Goal: Transaction & Acquisition: Purchase product/service

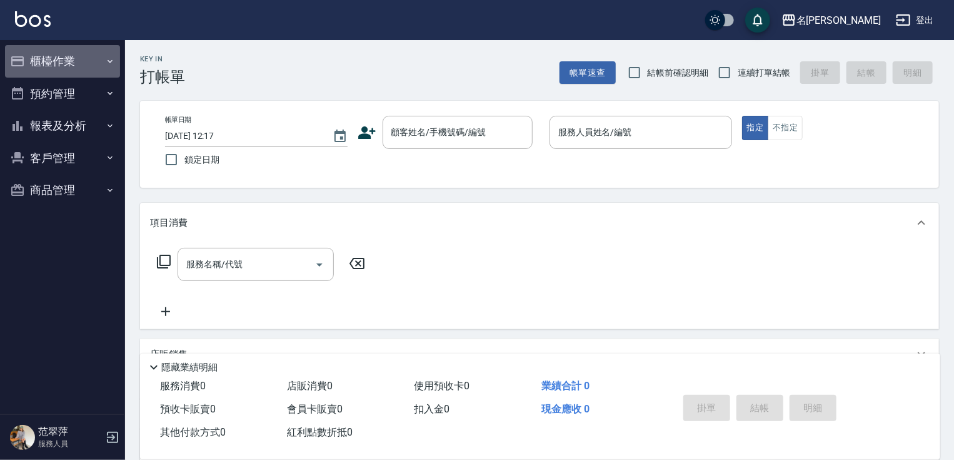
click at [53, 58] on button "櫃檯作業" at bounding box center [62, 61] width 115 height 33
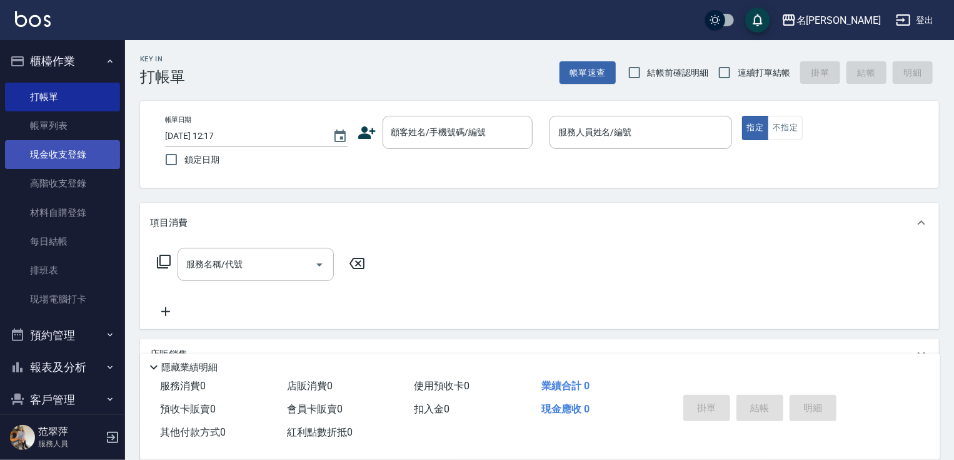
click at [65, 156] on link "現金收支登錄" at bounding box center [62, 154] width 115 height 29
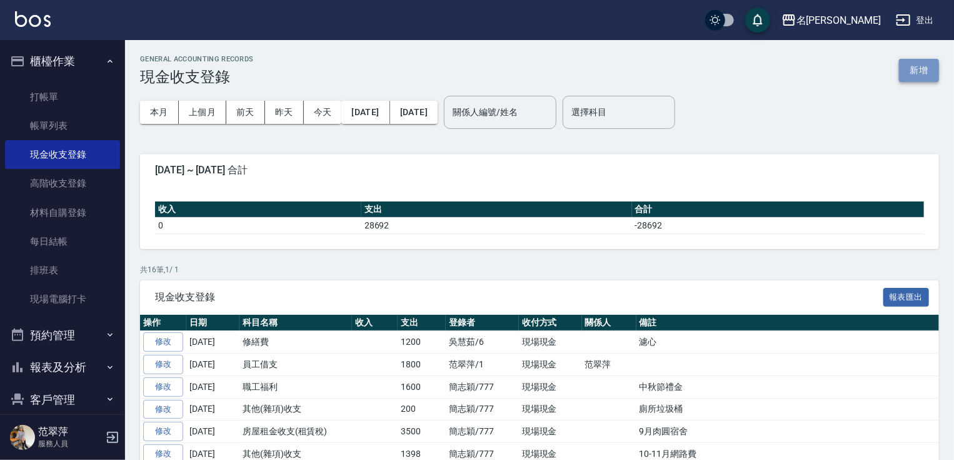
click at [918, 70] on button "新增" at bounding box center [919, 70] width 40 height 23
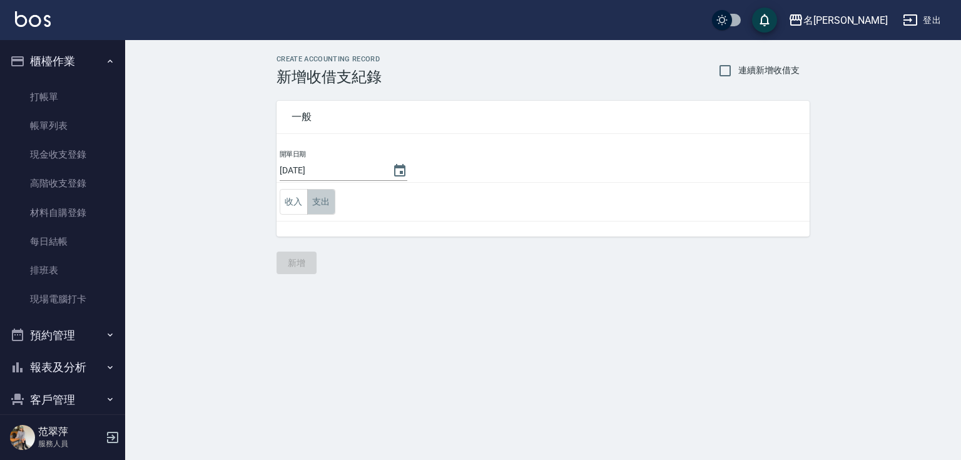
click at [323, 203] on button "支出" at bounding box center [321, 202] width 28 height 26
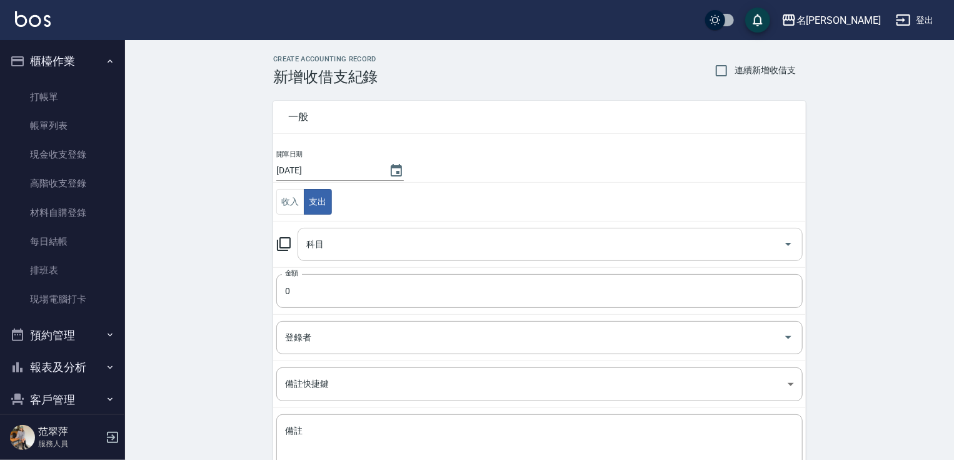
click at [348, 242] on input "科目" at bounding box center [540, 244] width 475 height 22
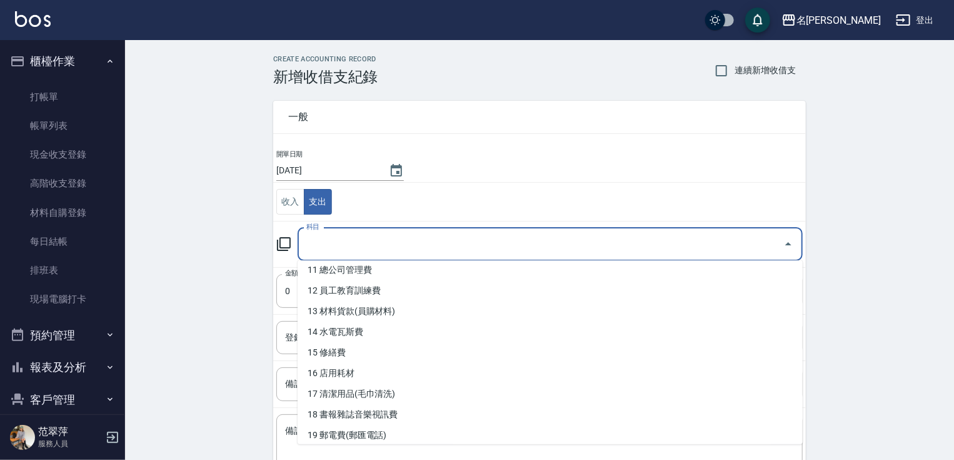
scroll to position [235, 0]
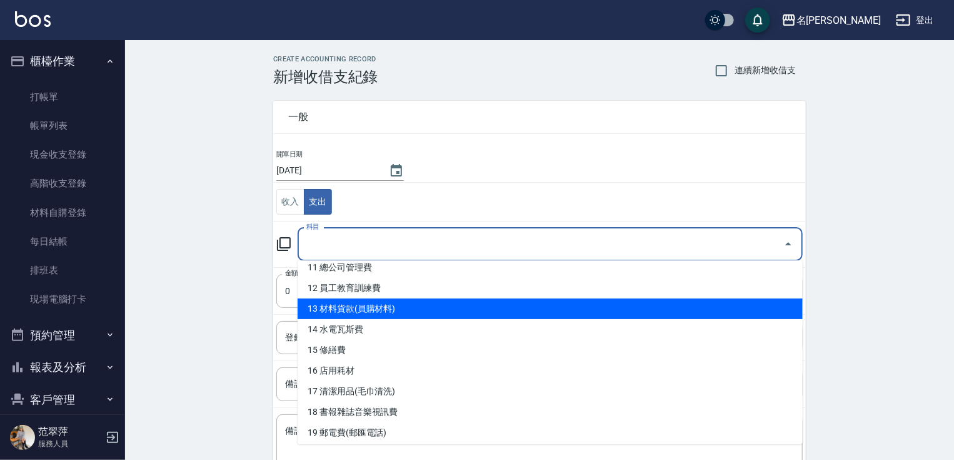
click at [384, 307] on li "13 材料貨款(員購材料)" at bounding box center [550, 308] width 505 height 21
type input "13 材料貨款(員購材料)"
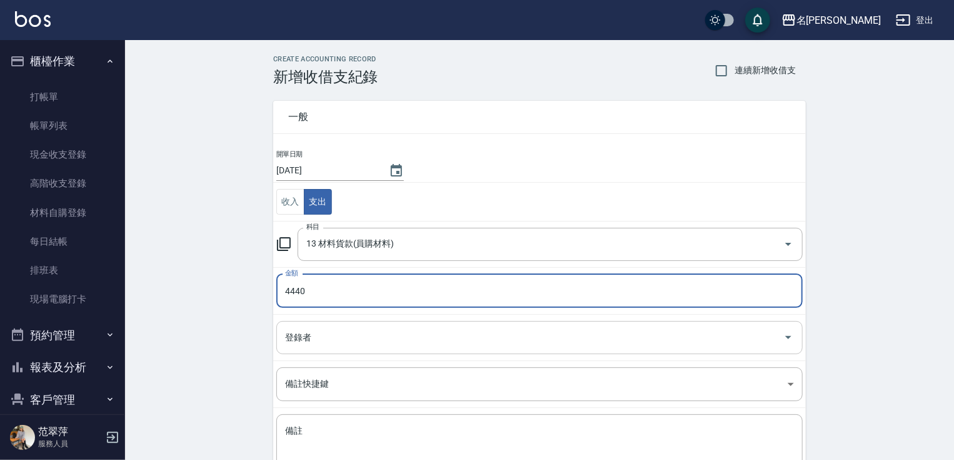
type input "4440"
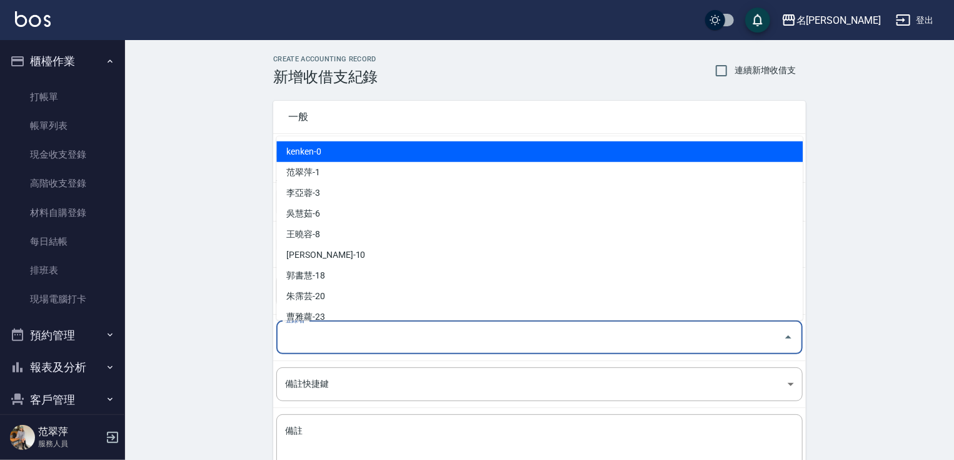
click at [346, 346] on input "登錄者" at bounding box center [530, 337] width 497 height 22
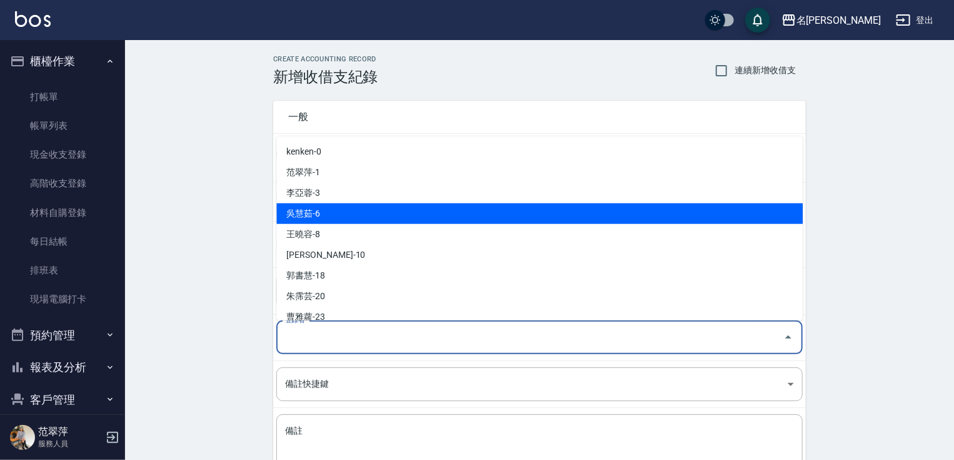
click at [334, 211] on li "吳慧茹-6" at bounding box center [539, 213] width 527 height 21
type input "吳慧茹-6"
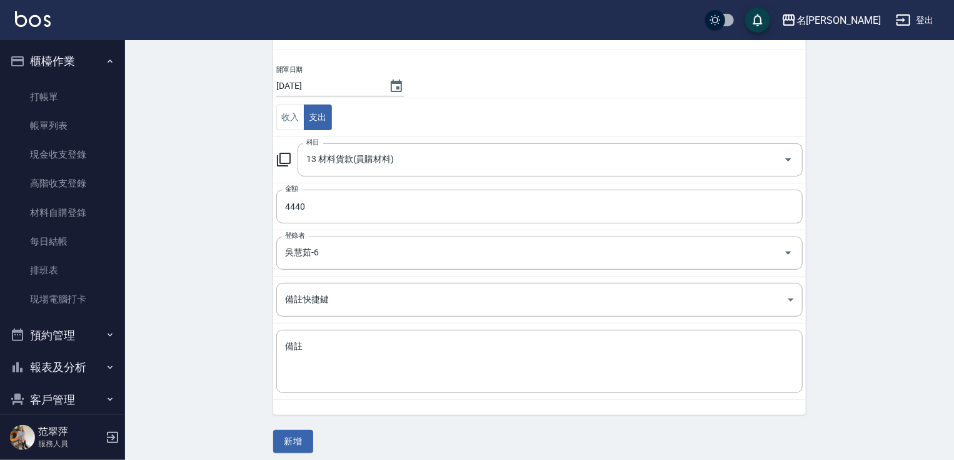
scroll to position [91, 0]
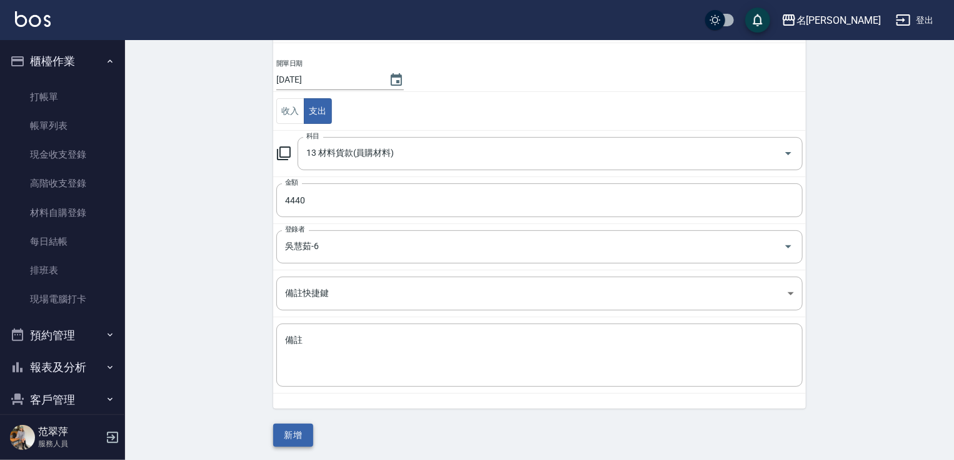
click at [296, 433] on button "新增" at bounding box center [293, 434] width 40 height 23
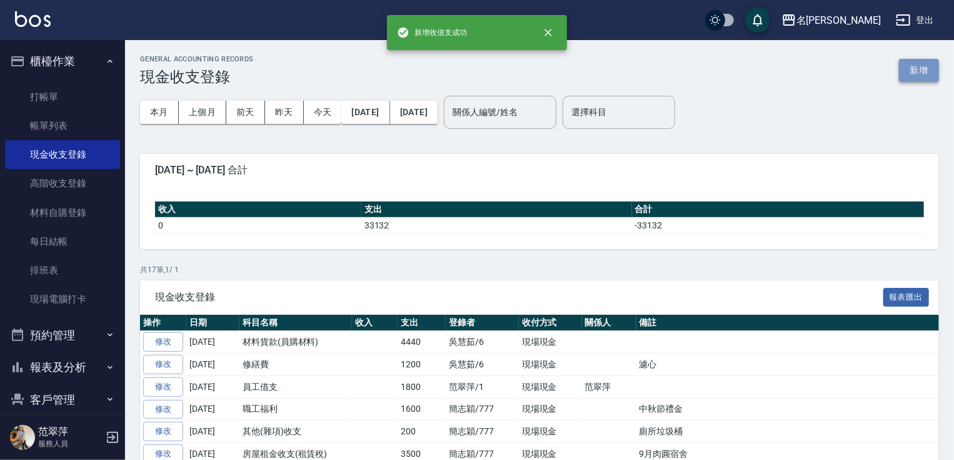
click at [916, 73] on button "新增" at bounding box center [919, 70] width 40 height 23
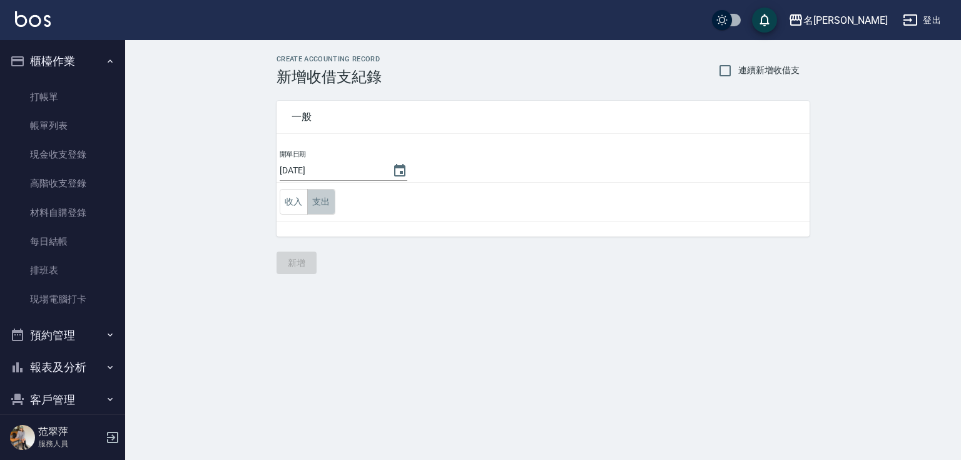
click at [323, 205] on button "支出" at bounding box center [321, 202] width 28 height 26
click at [323, 205] on button "支出" at bounding box center [318, 202] width 28 height 26
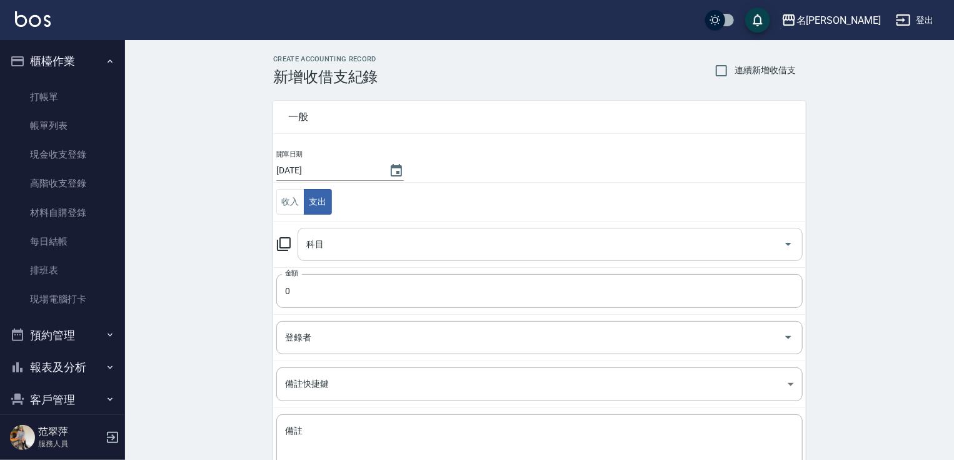
click at [329, 240] on input "科目" at bounding box center [540, 244] width 475 height 22
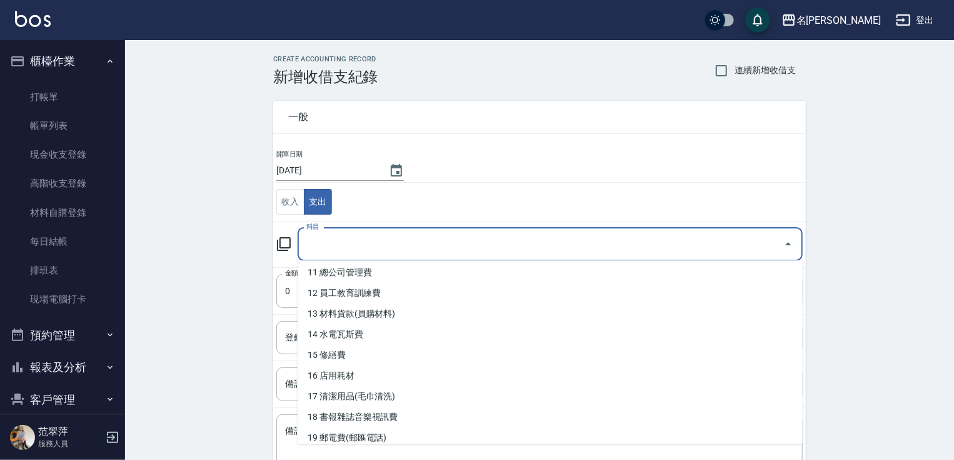
scroll to position [233, 0]
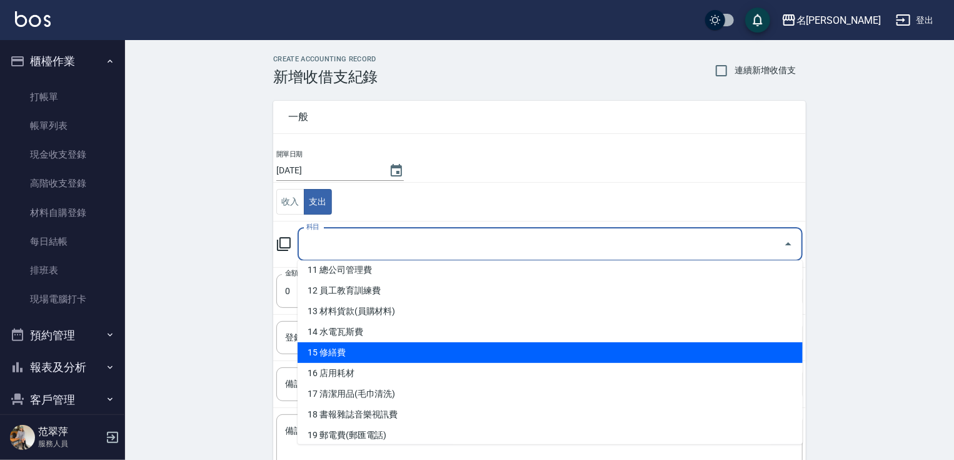
click at [311, 346] on li "15 修繕費" at bounding box center [550, 352] width 505 height 21
type input "15 修繕費"
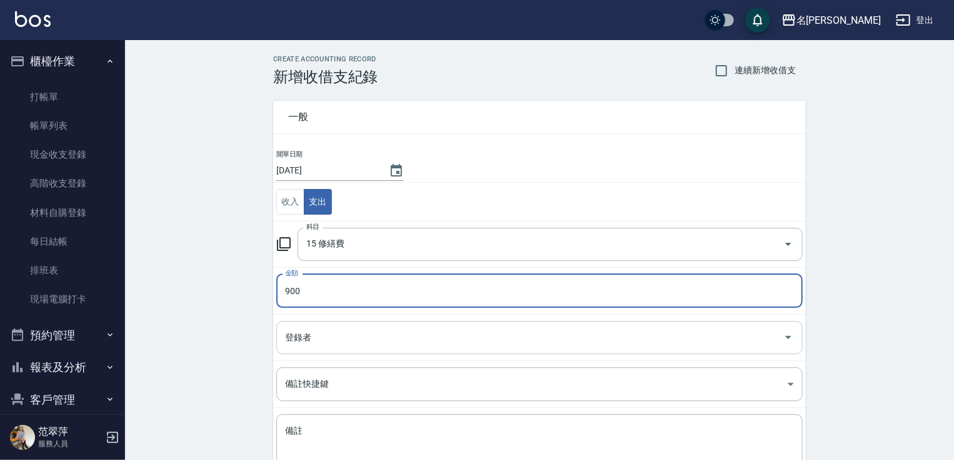
type input "900"
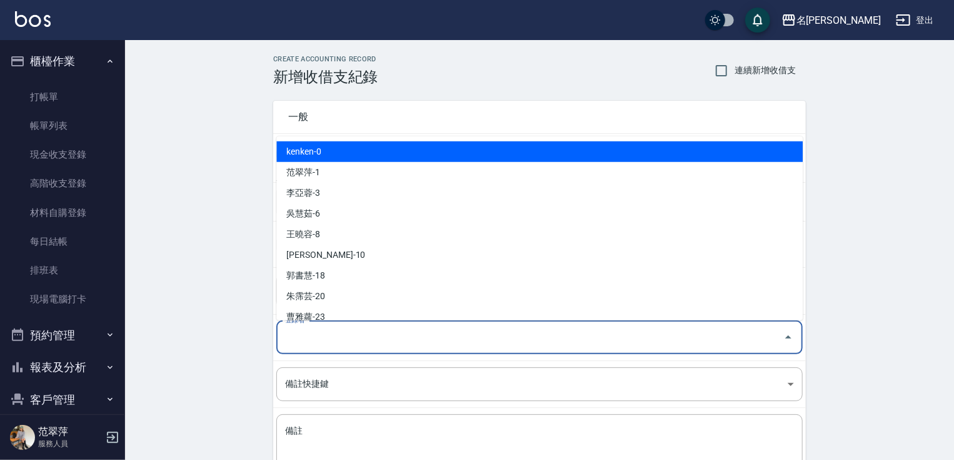
drag, startPoint x: 345, startPoint y: 333, endPoint x: 357, endPoint y: 285, distance: 49.0
click at [346, 326] on input "登錄者" at bounding box center [530, 337] width 497 height 22
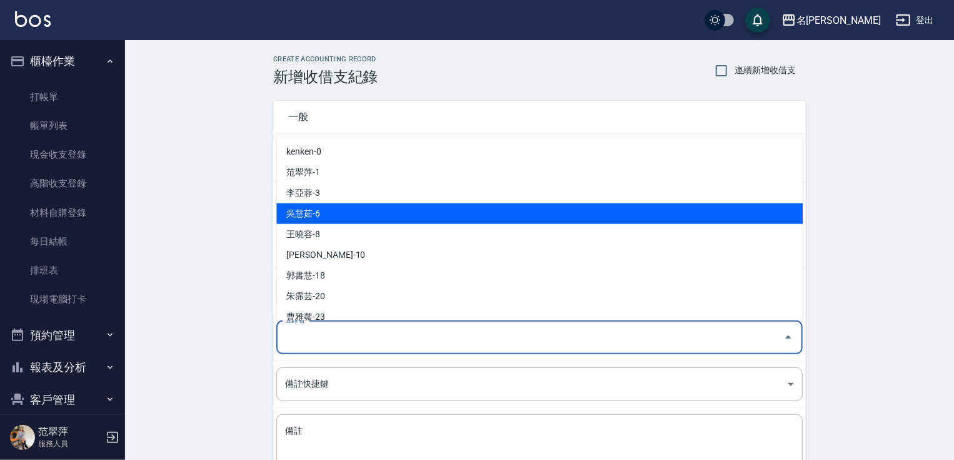
drag, startPoint x: 345, startPoint y: 210, endPoint x: 390, endPoint y: 243, distance: 56.1
click at [350, 216] on li "吳慧茹-6" at bounding box center [539, 213] width 527 height 21
type input "吳慧茹-6"
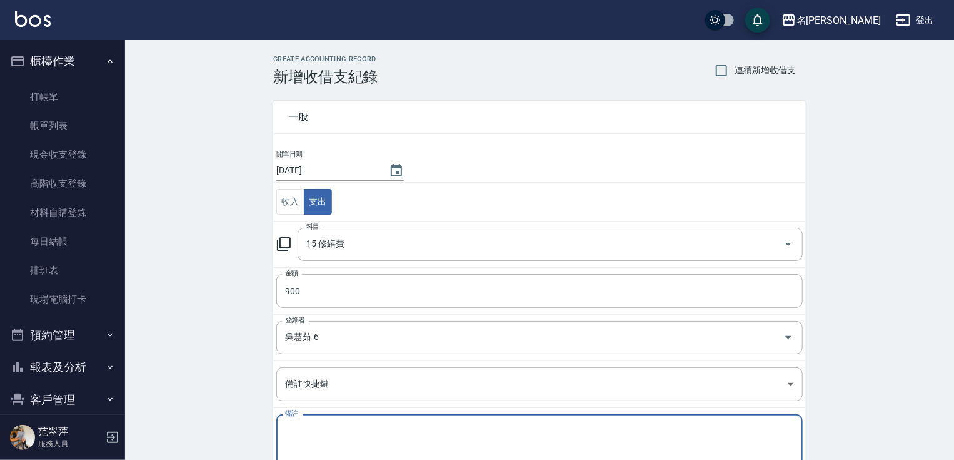
click at [343, 430] on textarea "備註" at bounding box center [539, 446] width 509 height 43
click at [398, 442] on textarea "備註" at bounding box center [539, 446] width 509 height 43
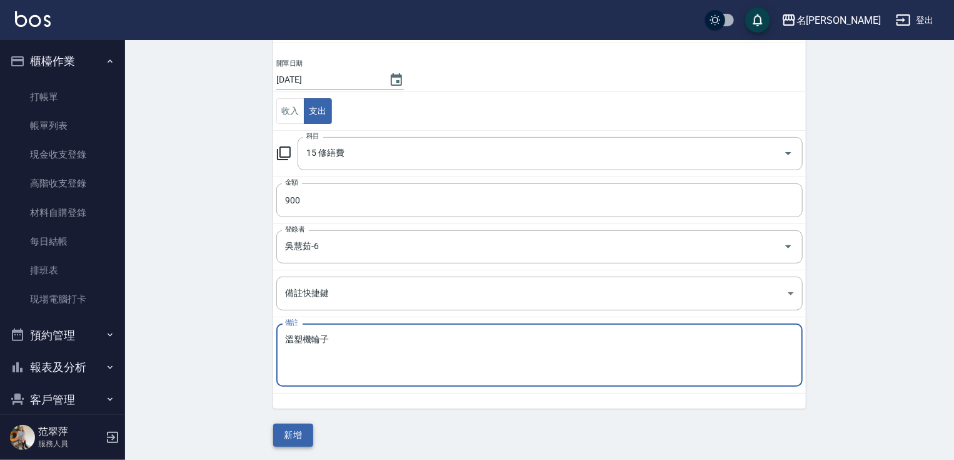
type textarea "溫塑機輪子"
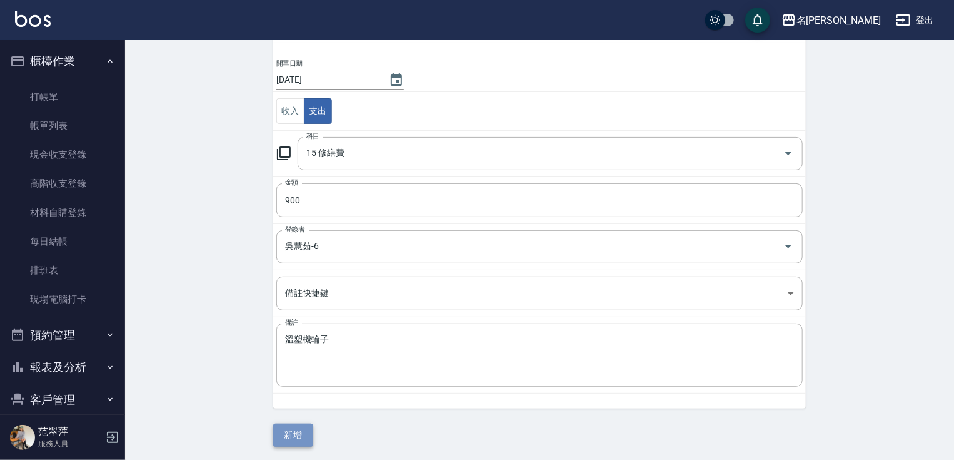
click at [287, 427] on button "新增" at bounding box center [293, 434] width 40 height 23
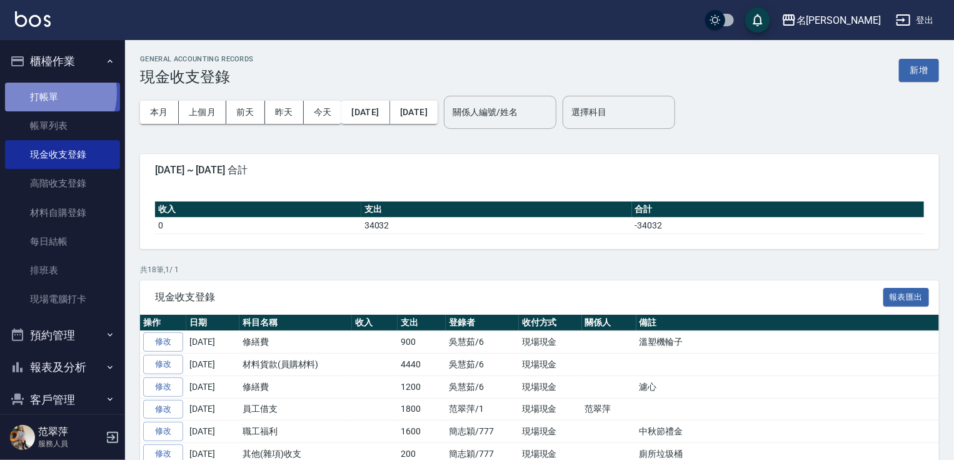
click at [48, 93] on link "打帳單" at bounding box center [62, 97] width 115 height 29
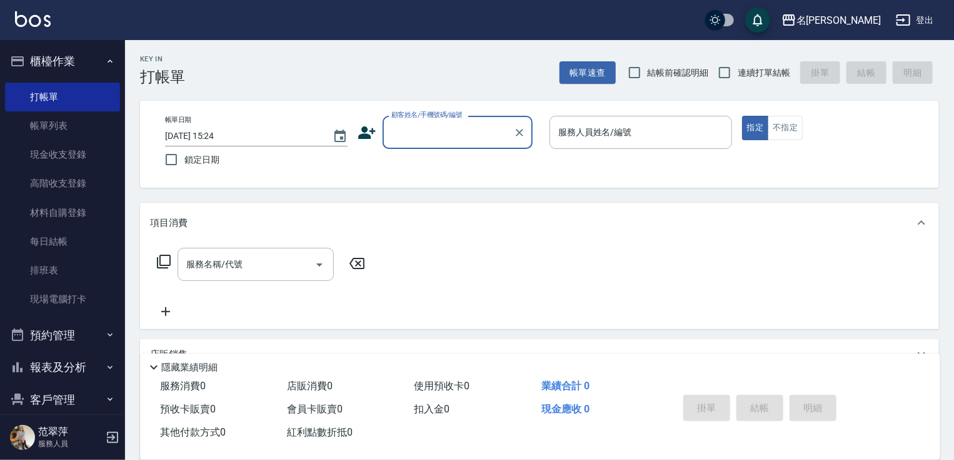
click at [73, 373] on button "報表及分析" at bounding box center [62, 367] width 115 height 33
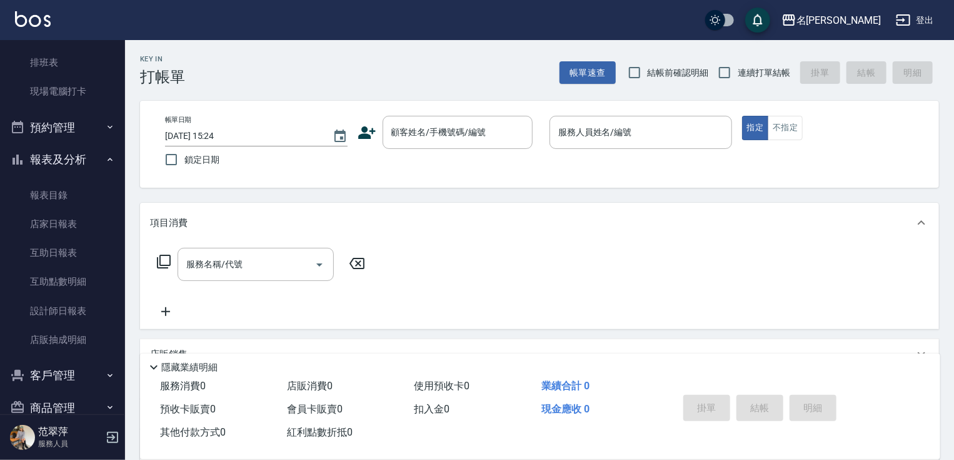
scroll to position [231, 0]
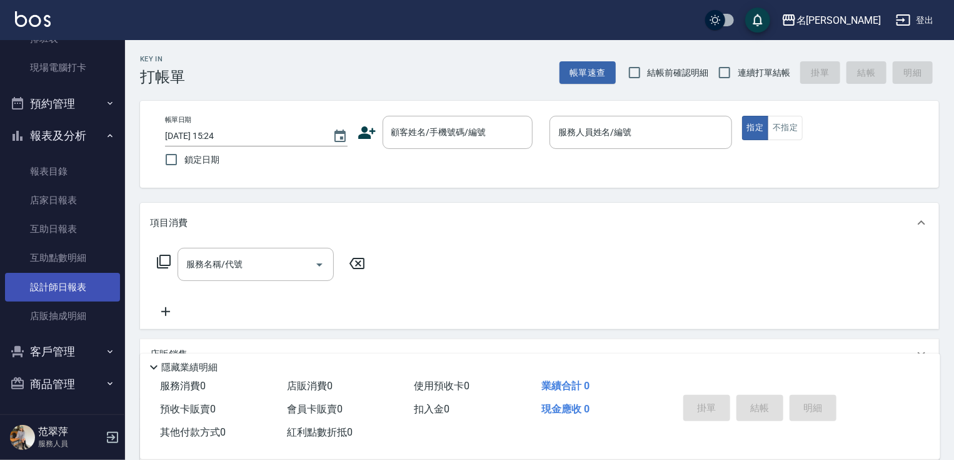
click at [65, 286] on link "設計師日報表" at bounding box center [62, 287] width 115 height 29
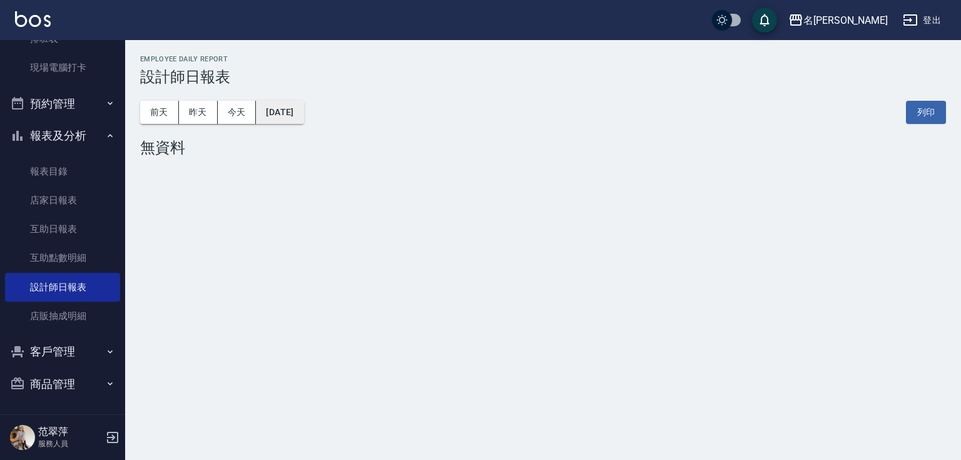
click at [303, 118] on button "[DATE]" at bounding box center [280, 112] width 48 height 23
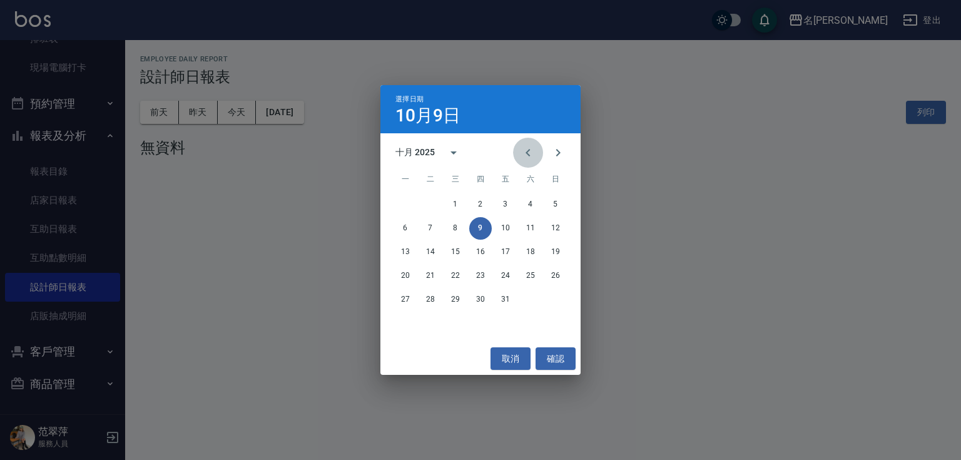
click at [525, 156] on icon "Previous month" at bounding box center [527, 152] width 15 height 15
click at [501, 203] on button "5" at bounding box center [505, 204] width 23 height 23
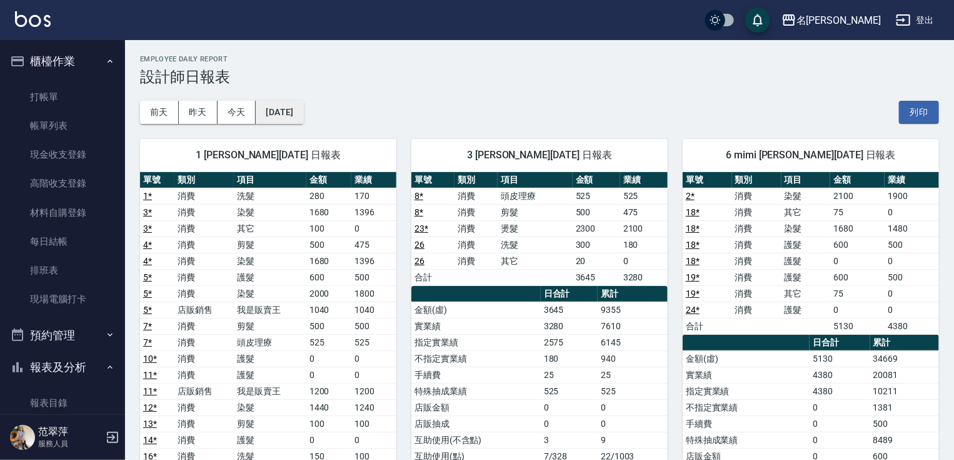
click at [303, 110] on button "[DATE]" at bounding box center [280, 112] width 48 height 23
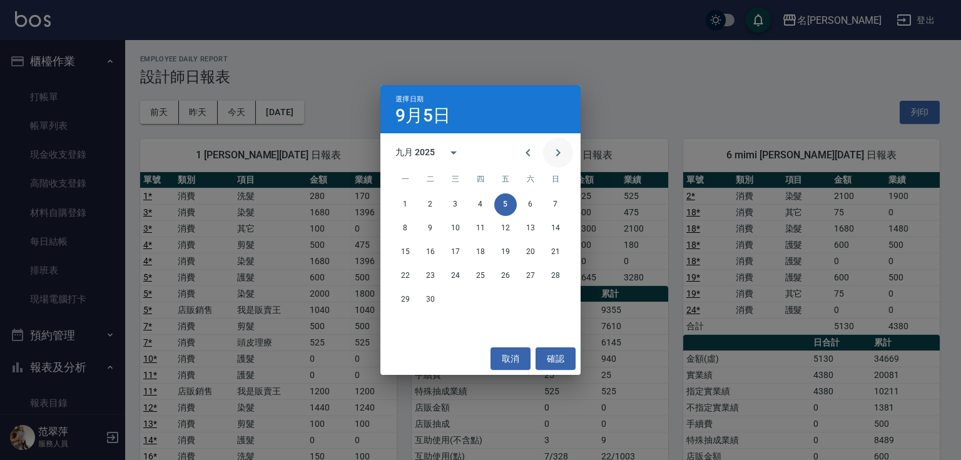
click at [554, 149] on icon "Next month" at bounding box center [557, 152] width 15 height 15
click at [559, 202] on button "5" at bounding box center [555, 204] width 23 height 23
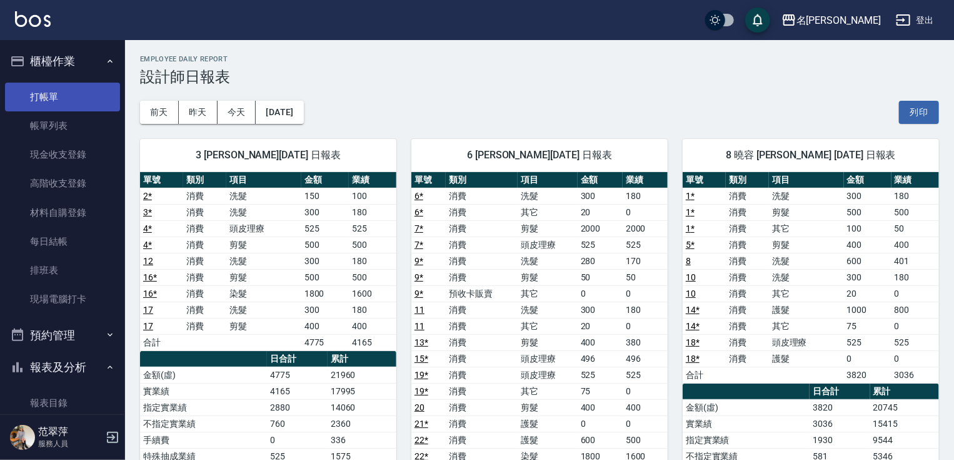
click at [51, 96] on link "打帳單" at bounding box center [62, 97] width 115 height 29
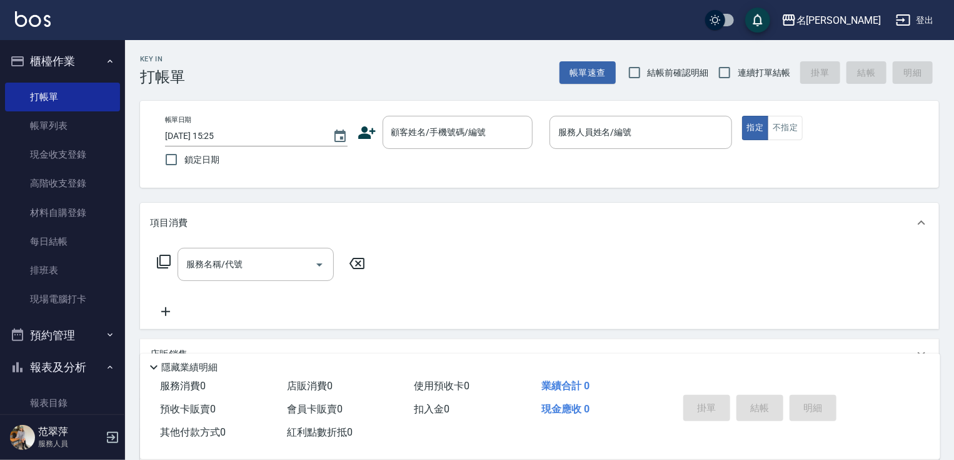
drag, startPoint x: 114, startPoint y: 226, endPoint x: 110, endPoint y: 335, distance: 108.9
click at [111, 337] on nav "櫃檯作業 打帳單 帳單列表 現金收支登錄 高階收支登錄 材料自購登錄 每日結帳 排班表 現場電腦打卡 預約管理 預約管理 單日預約紀錄 單週預約紀錄 報表及分…" at bounding box center [62, 227] width 125 height 374
drag, startPoint x: 125, startPoint y: 265, endPoint x: 123, endPoint y: 336, distance: 72.0
click at [125, 346] on div "櫃檯作業 打帳單 帳單列表 現金收支登錄 高階收支登錄 材料自購登錄 每日結帳 排班表 現場電腦打卡 預約管理 預約管理 單日預約紀錄 單週預約紀錄 報表及分…" at bounding box center [63, 250] width 126 height 420
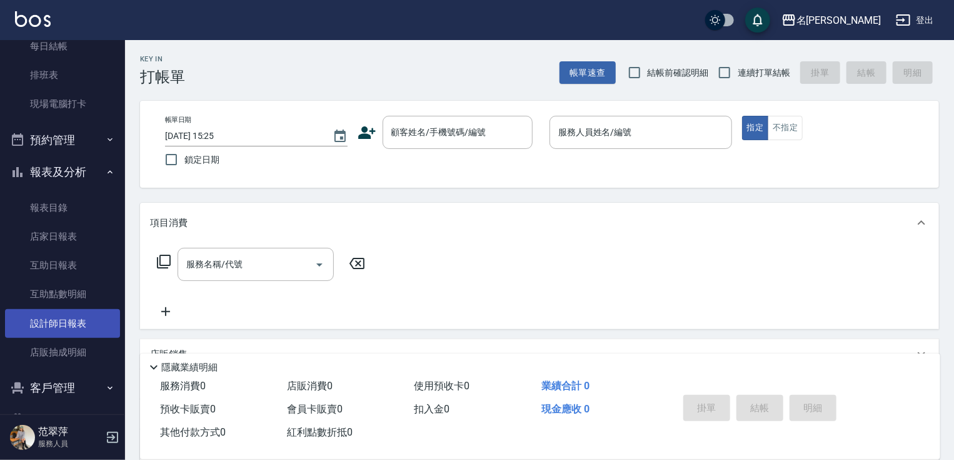
scroll to position [195, 0]
click at [70, 318] on link "設計師日報表" at bounding box center [62, 324] width 115 height 29
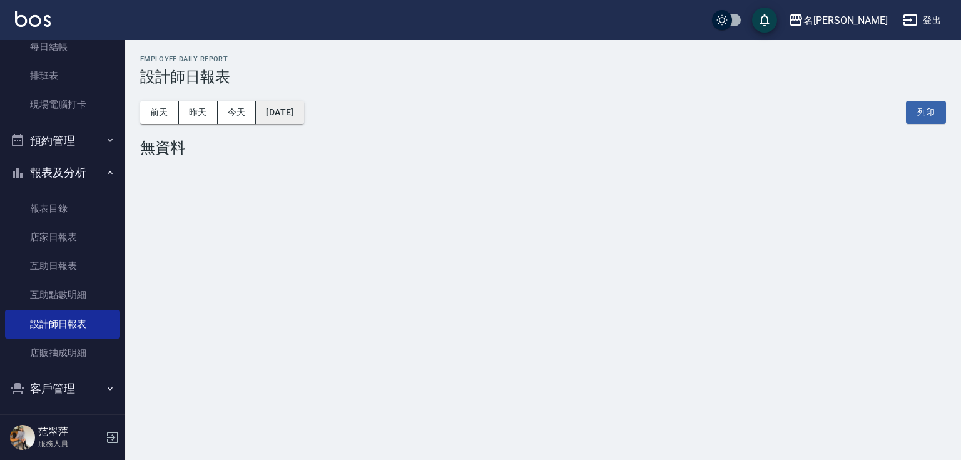
click at [303, 109] on button "[DATE]" at bounding box center [280, 112] width 48 height 23
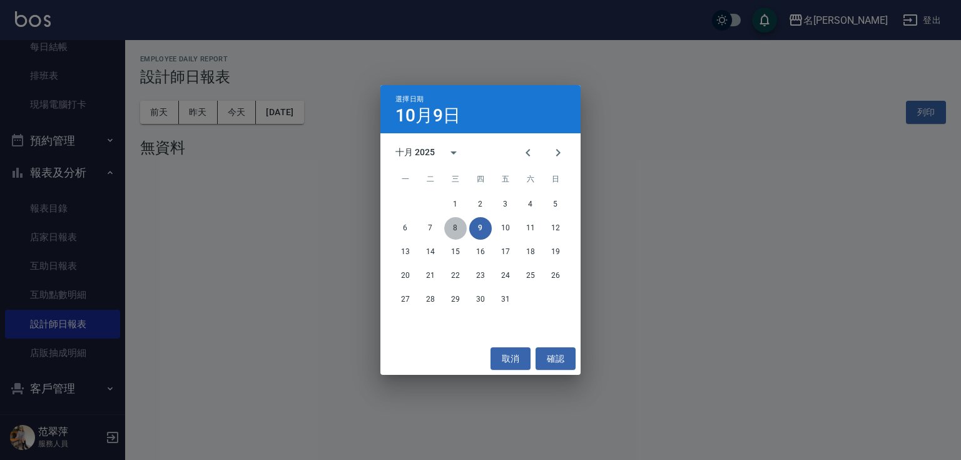
click at [457, 224] on button "8" at bounding box center [455, 228] width 23 height 23
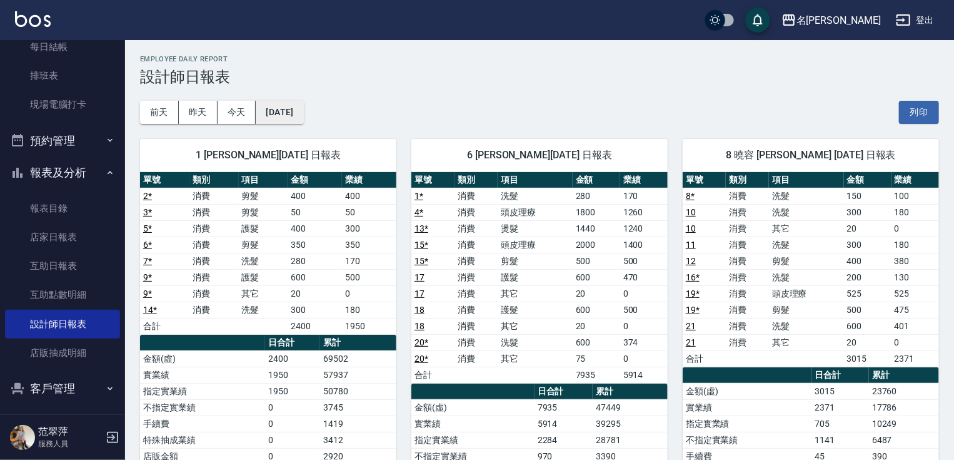
click at [303, 113] on button "[DATE]" at bounding box center [280, 112] width 48 height 23
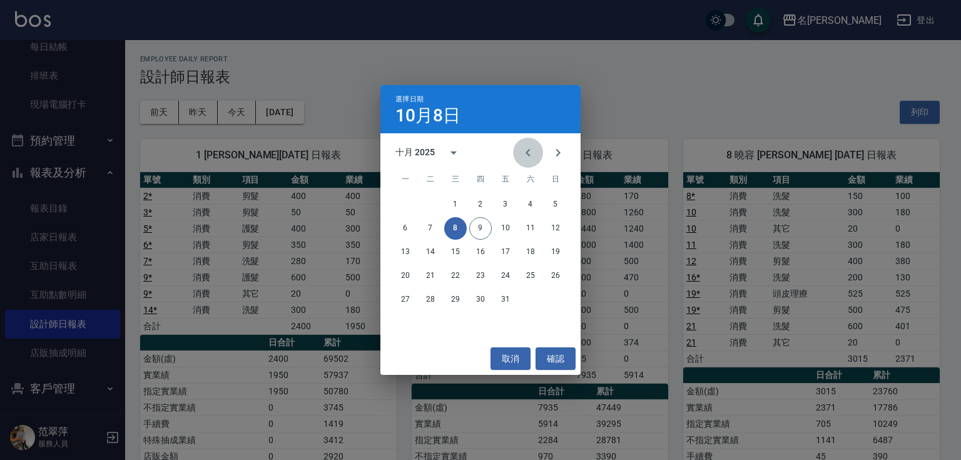
click at [525, 155] on icon "Previous month" at bounding box center [527, 152] width 15 height 15
click at [403, 226] on button "8" at bounding box center [405, 228] width 23 height 23
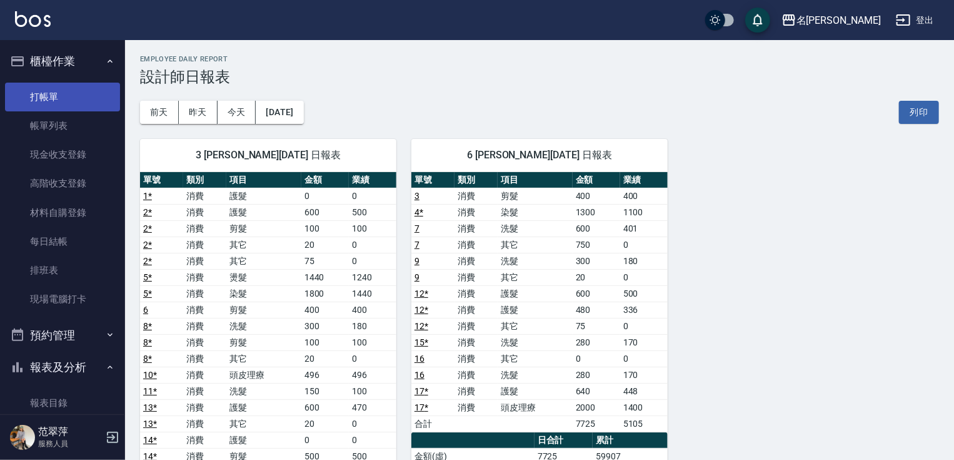
click at [68, 97] on link "打帳單" at bounding box center [62, 97] width 115 height 29
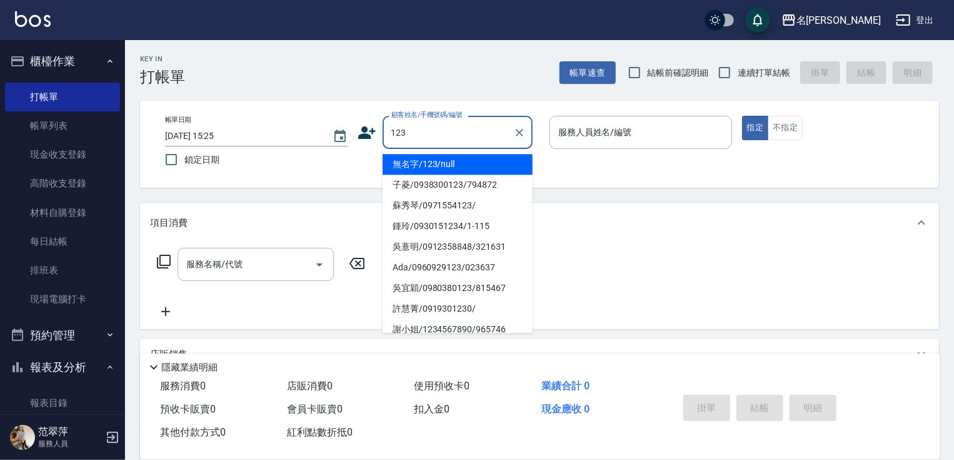
click at [450, 165] on li "無名字/123/null" at bounding box center [458, 164] width 150 height 21
type input "無名字/123/null"
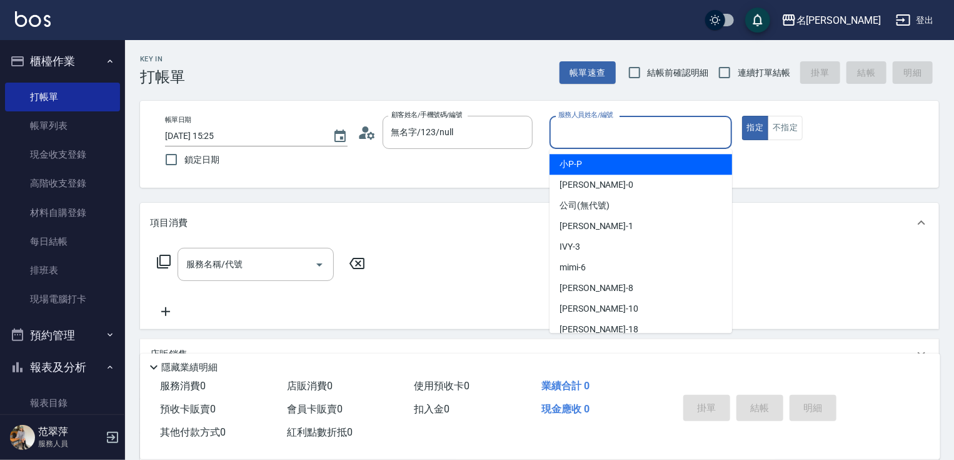
drag, startPoint x: 588, startPoint y: 130, endPoint x: 597, endPoint y: 145, distance: 17.4
click at [590, 132] on input "服務人員姓名/編號" at bounding box center [640, 132] width 171 height 22
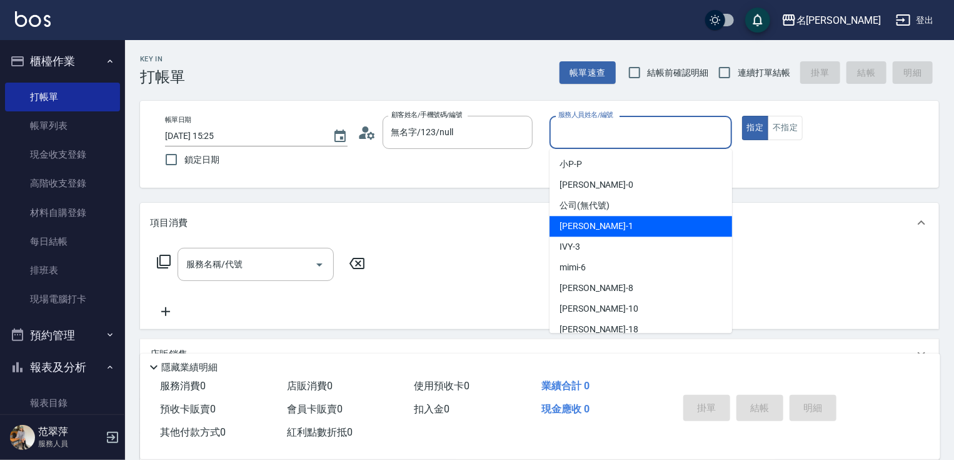
click at [594, 228] on span "[PERSON_NAME] -1" at bounding box center [597, 226] width 74 height 13
type input "[PERSON_NAME]-1"
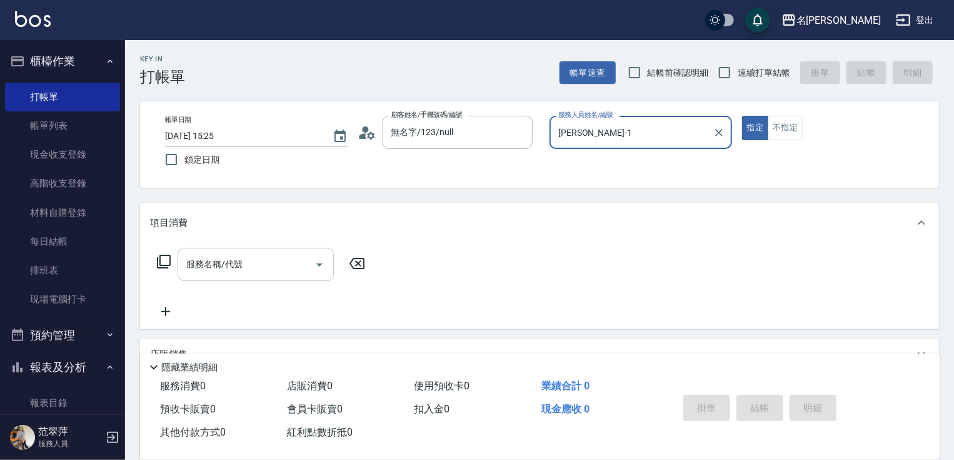
click at [251, 276] on div "服務名稱/代號" at bounding box center [256, 264] width 156 height 33
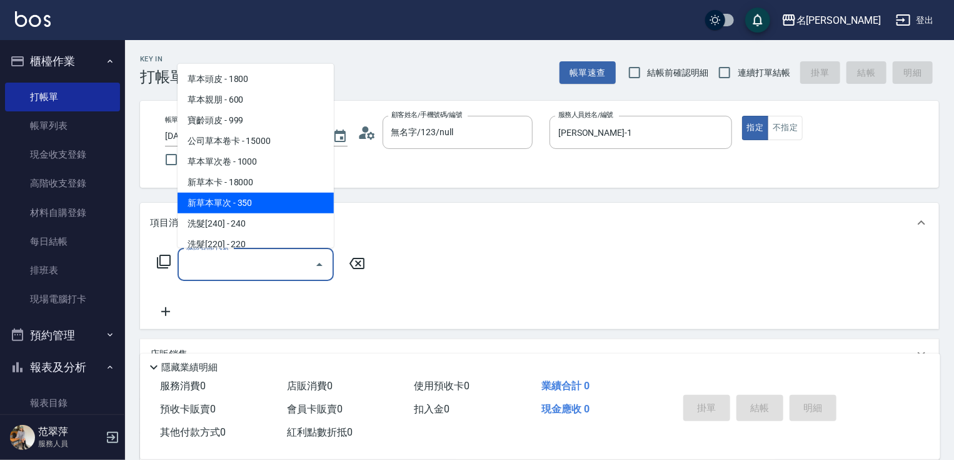
click at [278, 204] on span "新草本單次 - 350" at bounding box center [256, 203] width 156 height 21
type input "新草本單次(109)"
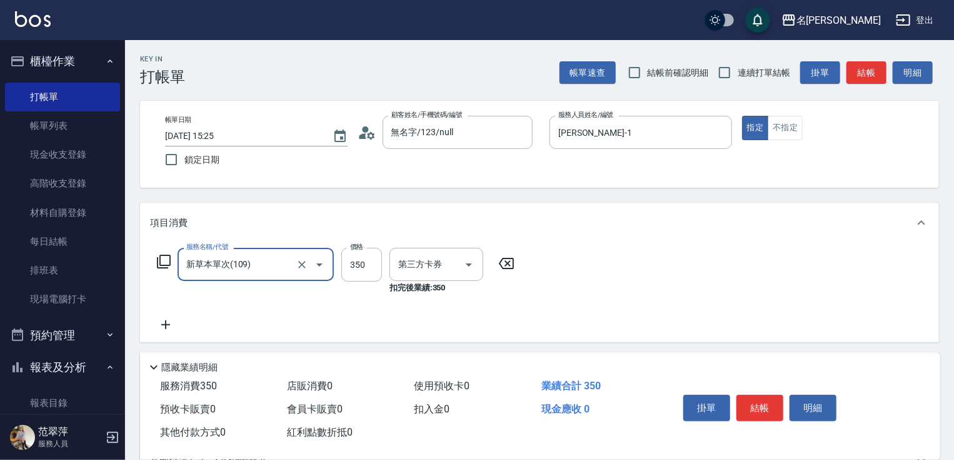
type input "舊有卡券"
click at [360, 261] on input "350" at bounding box center [361, 265] width 41 height 34
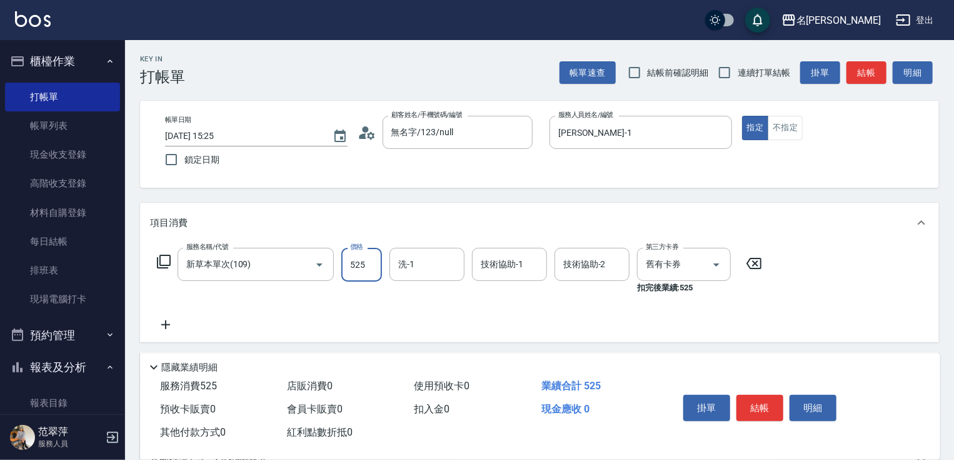
type input "525"
type input "2"
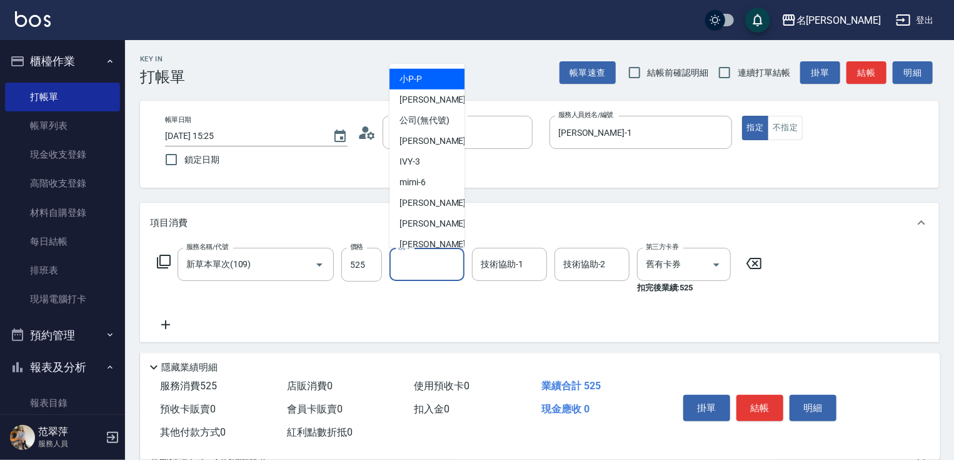
click at [453, 269] on input "洗-1" at bounding box center [427, 264] width 64 height 22
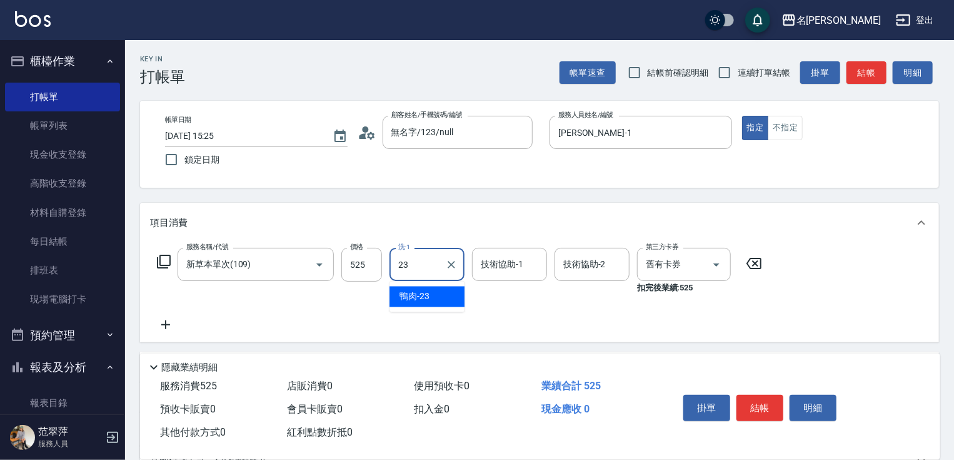
type input "鴨肉-23"
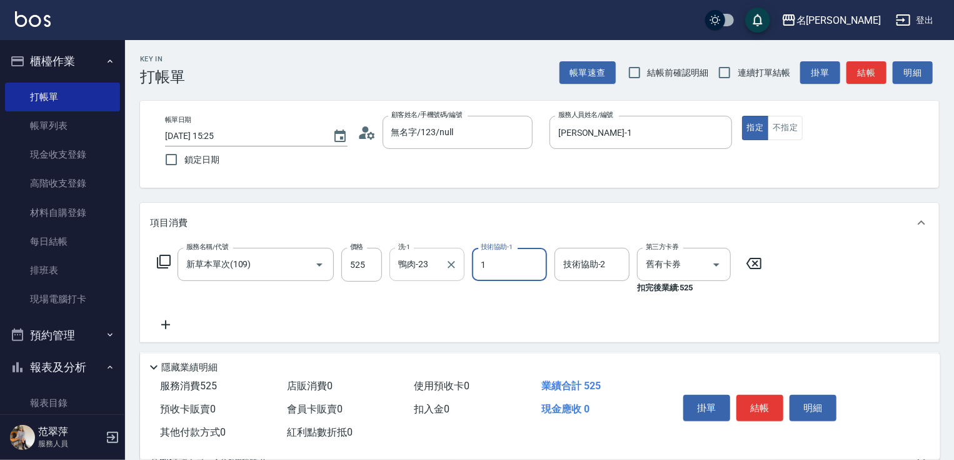
type input "[PERSON_NAME]-1"
click at [766, 404] on button "結帳" at bounding box center [760, 408] width 47 height 26
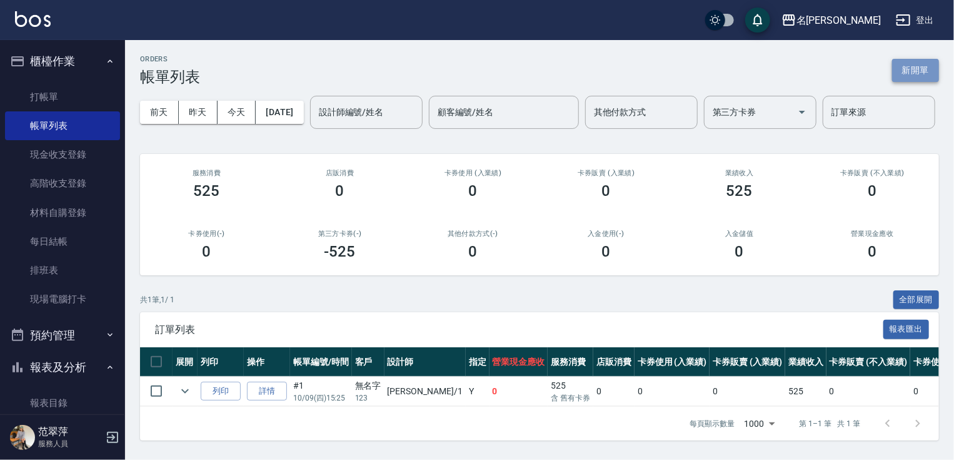
click at [908, 75] on button "新開單" at bounding box center [915, 70] width 47 height 23
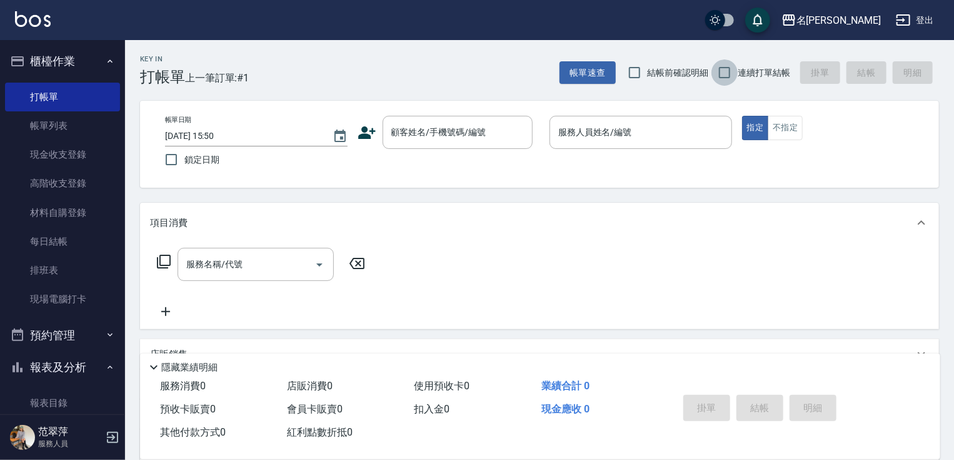
click at [737, 73] on input "連續打單結帳" at bounding box center [725, 72] width 26 height 26
checkbox input "true"
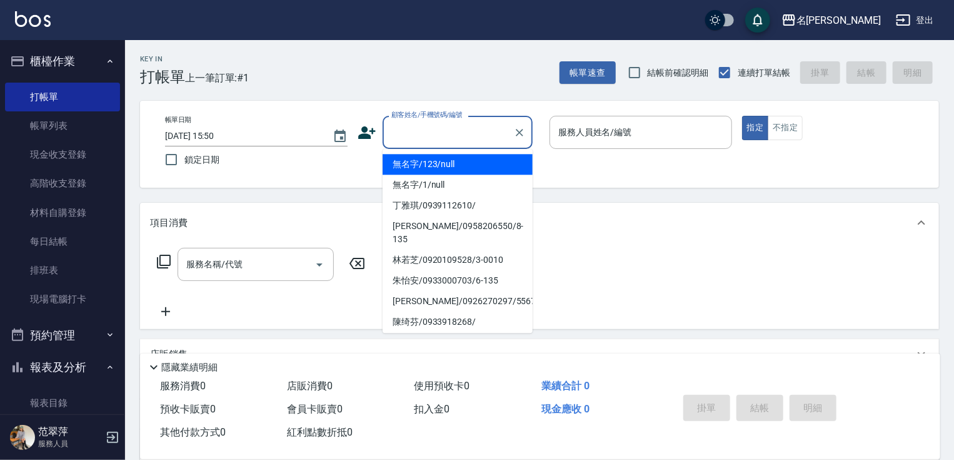
click at [489, 133] on input "顧客姓名/手機號碼/編號" at bounding box center [448, 132] width 120 height 22
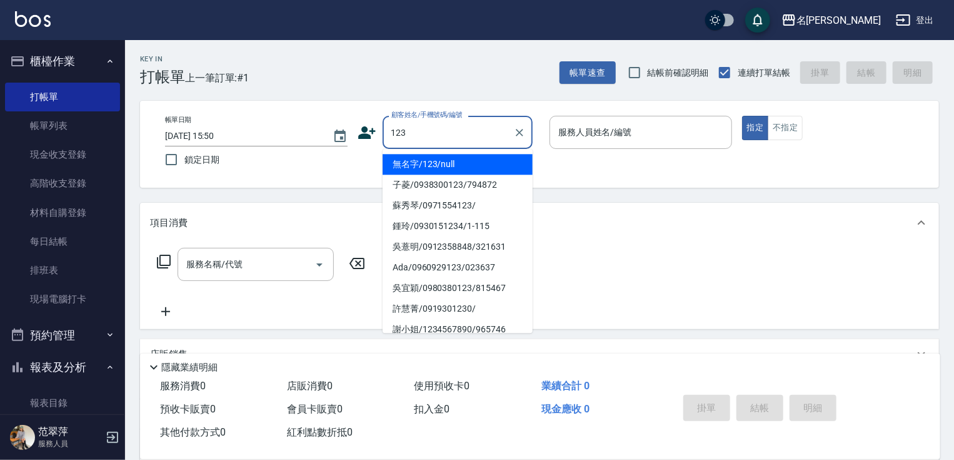
drag, startPoint x: 440, startPoint y: 152, endPoint x: 440, endPoint y: 159, distance: 6.9
click at [440, 157] on ul "無名字/123/null 子菱/0938300123/794872 [PERSON_NAME]/0971554123/ [PERSON_NAME]/09301…" at bounding box center [458, 241] width 150 height 184
click at [440, 162] on li "無名字/123/null" at bounding box center [458, 164] width 150 height 21
type input "無名字/123/null"
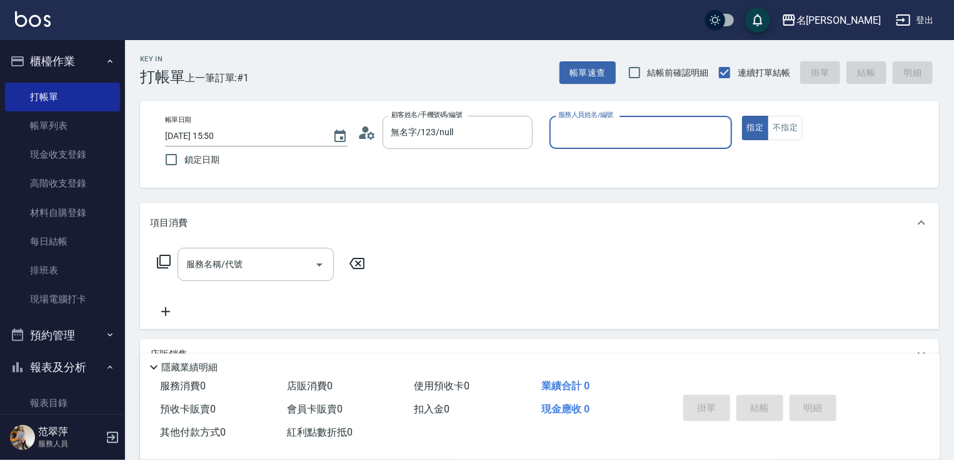
click at [551, 146] on div "服務人員姓名/編號" at bounding box center [641, 132] width 183 height 33
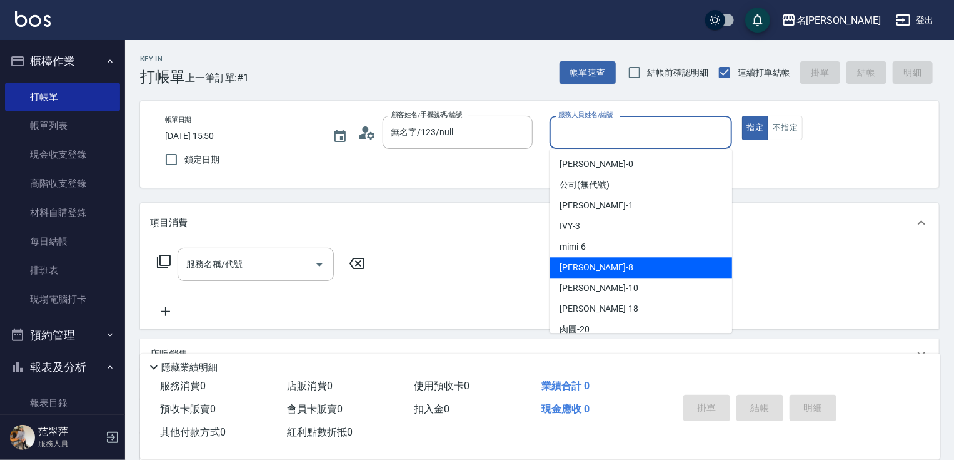
click at [578, 277] on div "曉容 -8" at bounding box center [641, 267] width 183 height 21
type input "曉容-8"
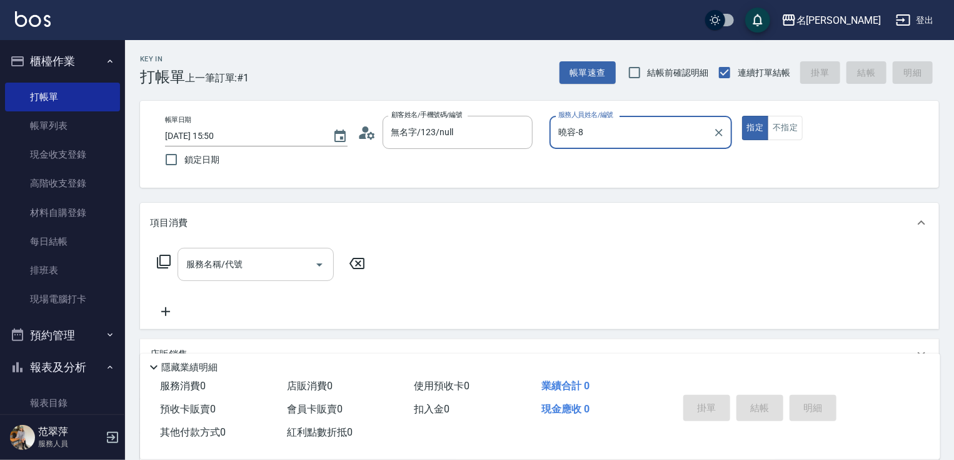
click at [254, 260] on input "服務名稱/代號" at bounding box center [246, 264] width 126 height 22
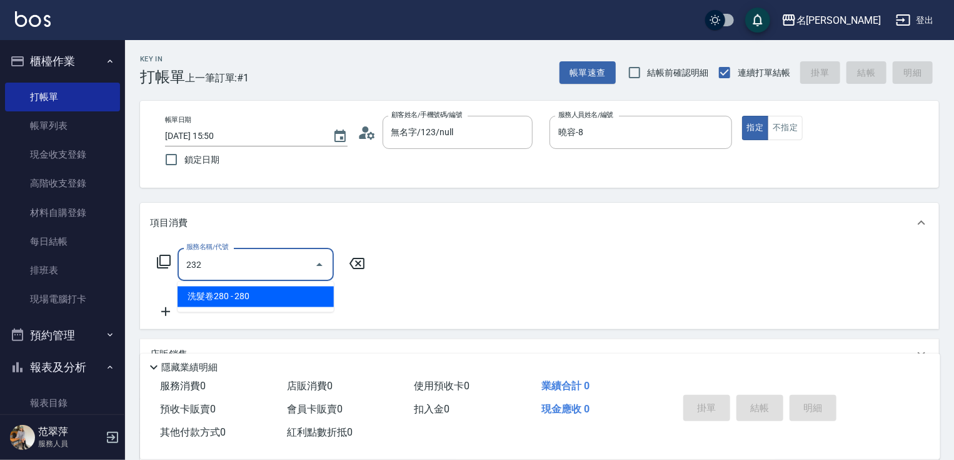
type input "洗髮卷280(232)"
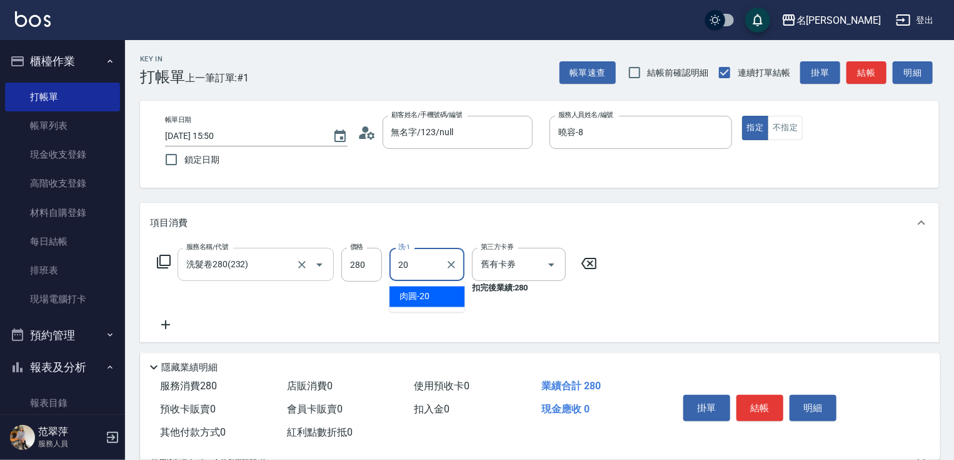
type input "肉圓-20"
click at [753, 403] on button "結帳" at bounding box center [760, 408] width 47 height 26
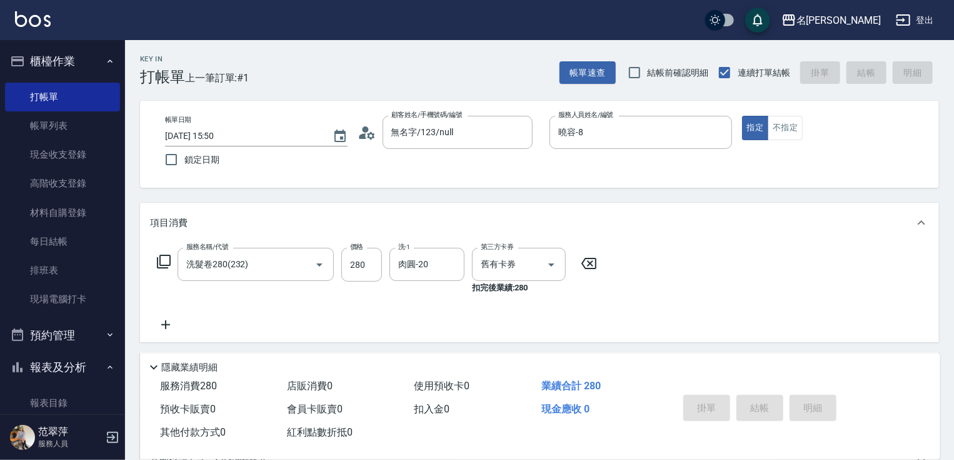
type input "[DATE] 15:51"
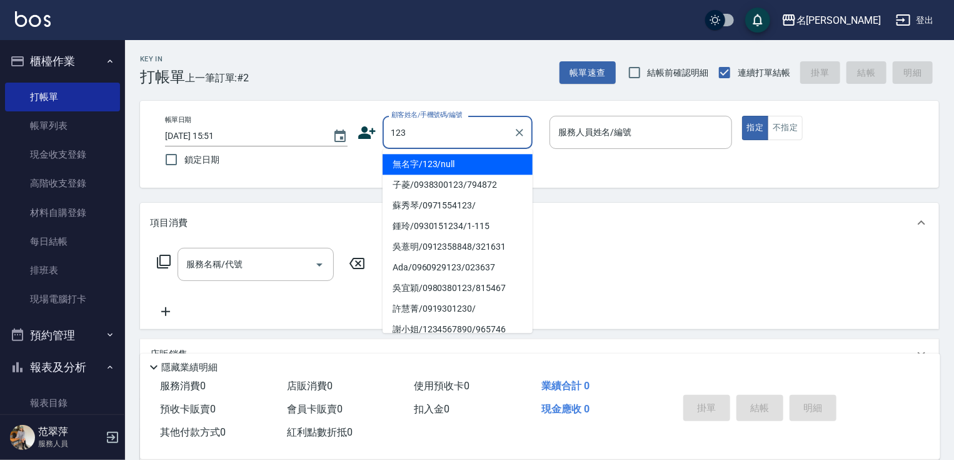
click at [485, 169] on li "無名字/123/null" at bounding box center [458, 164] width 150 height 21
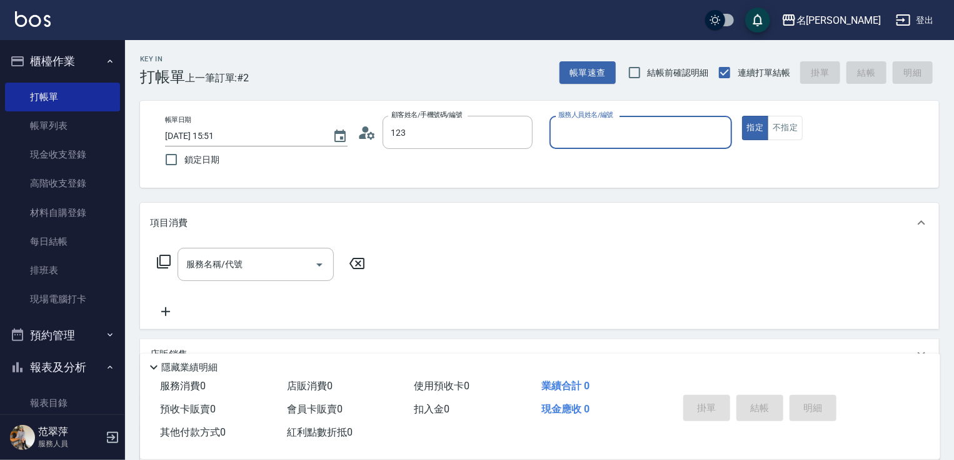
type input "無名字/123/null"
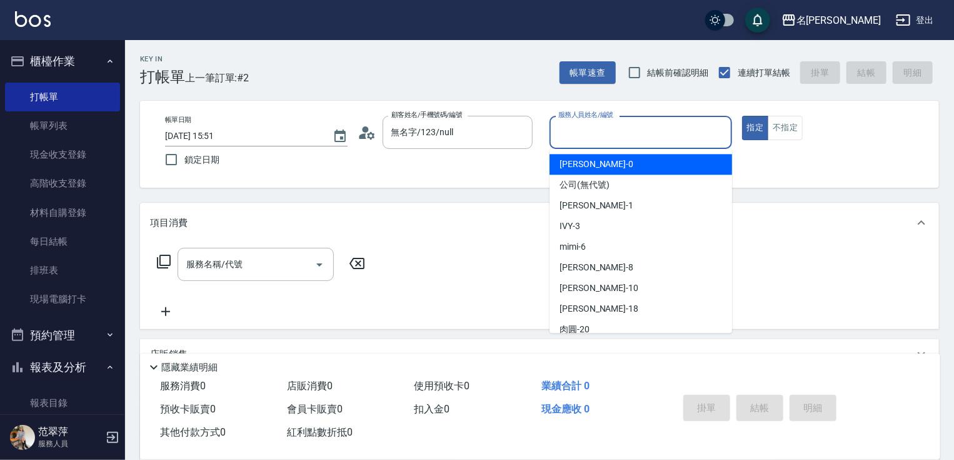
click at [578, 134] on input "服務人員姓名/編號" at bounding box center [640, 132] width 171 height 22
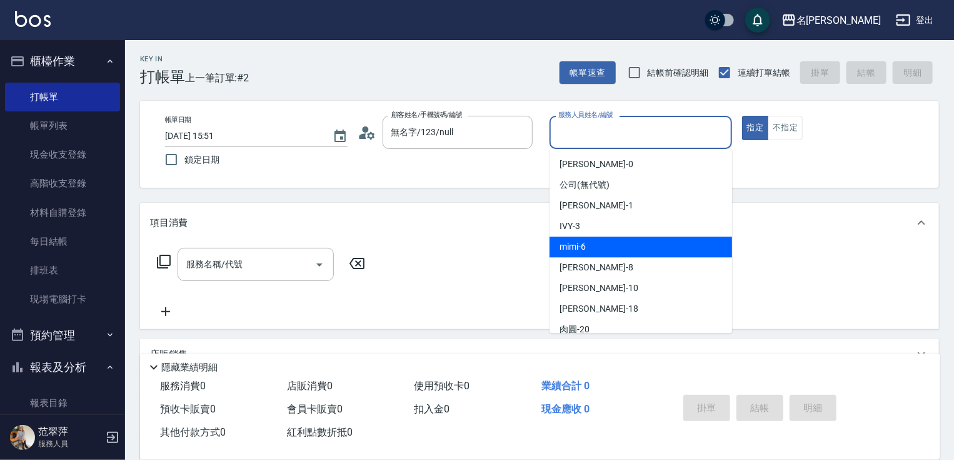
drag, startPoint x: 588, startPoint y: 253, endPoint x: 580, endPoint y: 253, distance: 7.5
click at [587, 253] on div "mimi -6" at bounding box center [641, 246] width 183 height 21
type input "mimi-6"
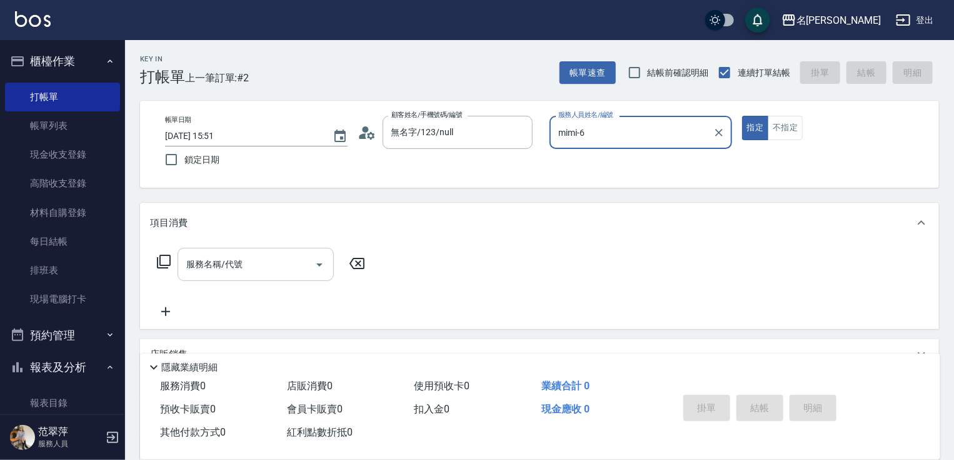
click at [202, 276] on div "服務名稱/代號" at bounding box center [256, 264] width 156 height 33
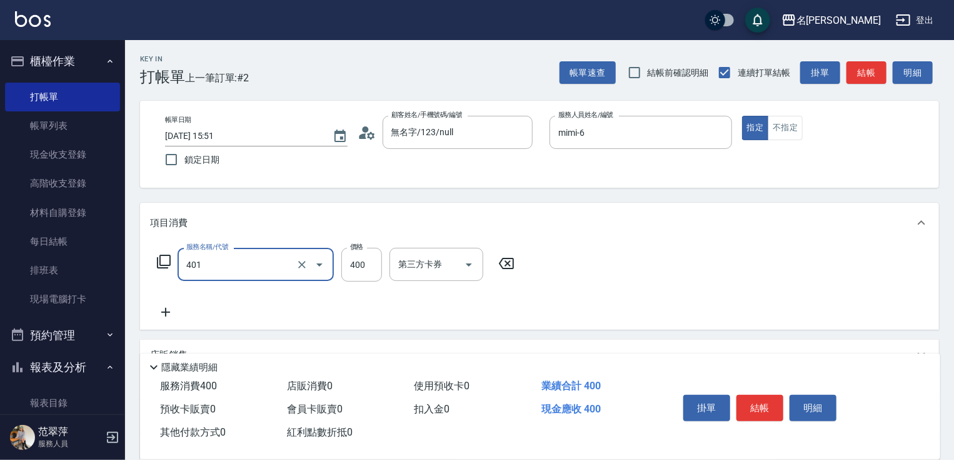
type input "剪髮(400)(401)"
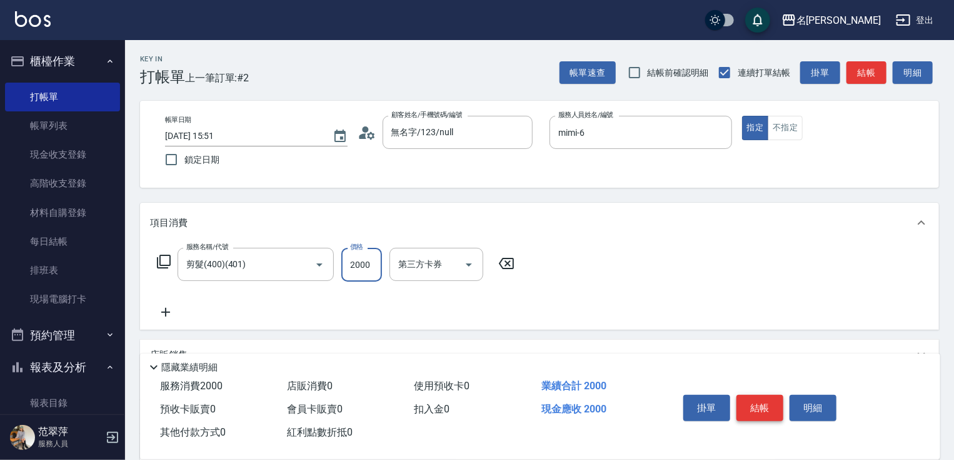
type input "2000"
click at [746, 403] on button "結帳" at bounding box center [760, 408] width 47 height 26
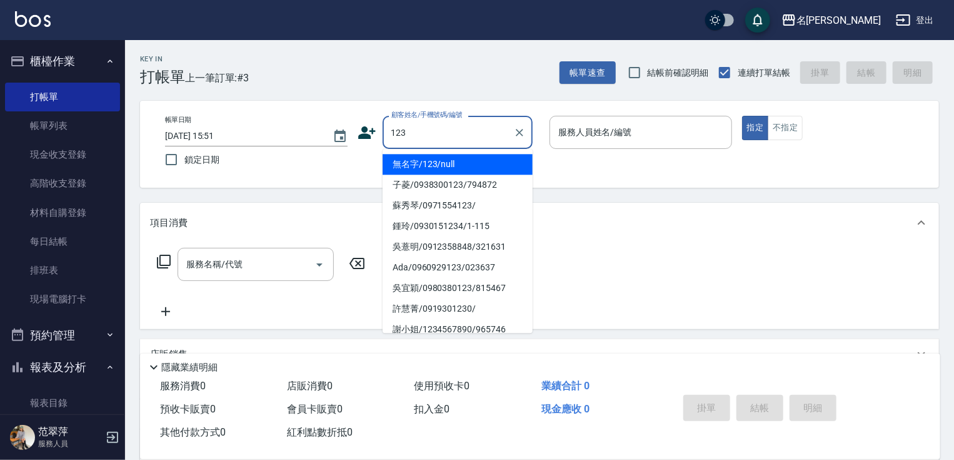
drag, startPoint x: 472, startPoint y: 160, endPoint x: 498, endPoint y: 144, distance: 30.0
click at [472, 160] on li "無名字/123/null" at bounding box center [458, 164] width 150 height 21
type input "無名字/123/null"
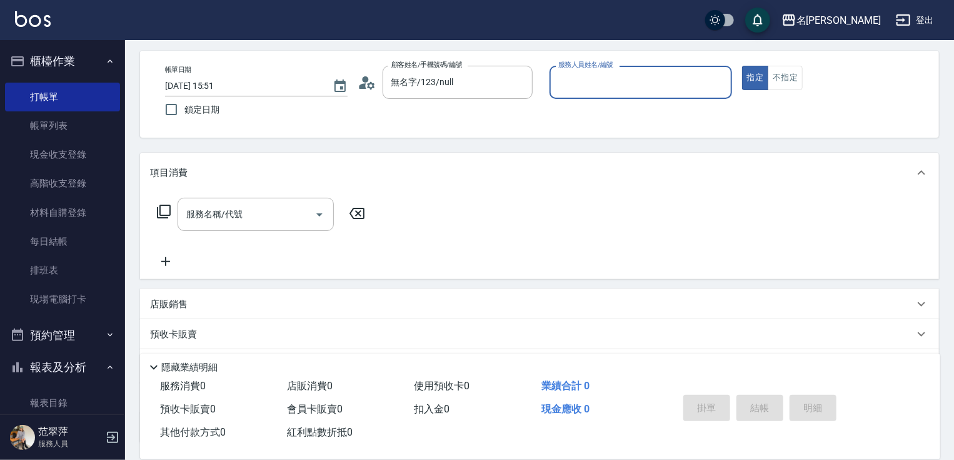
drag, startPoint x: 577, startPoint y: 132, endPoint x: 578, endPoint y: 149, distance: 16.9
click at [577, 133] on div "帳單日期 [DATE] 15:51 鎖定日期 顧客姓名/手機號碼/編號 無名字/123/null 顧客姓名/手機號碼/編號 服務人員姓名/編號 服務人員姓名/…" at bounding box center [539, 94] width 799 height 87
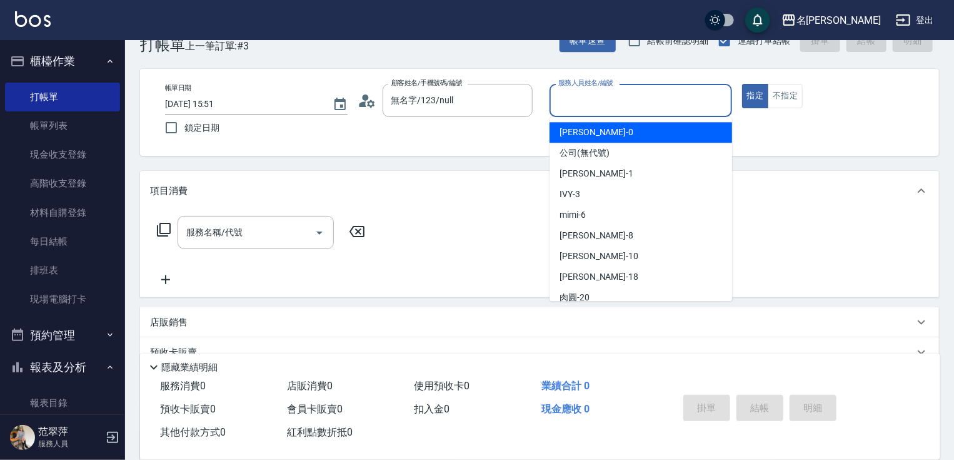
click at [593, 85] on div "Key In 打帳單 上一筆訂單:#3 帳單速查 結帳前確認明細 連續打單結帳 掛單 結帳 明細 帳單日期 [DATE] 15:51 鎖定日期 顧客姓名/手機…" at bounding box center [539, 294] width 829 height 572
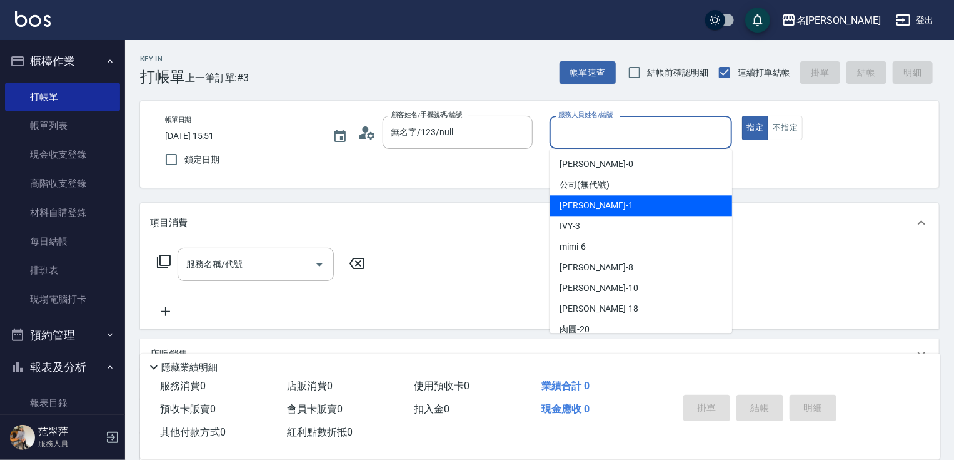
click at [580, 208] on span "[PERSON_NAME] -1" at bounding box center [597, 205] width 74 height 13
type input "[PERSON_NAME]-1"
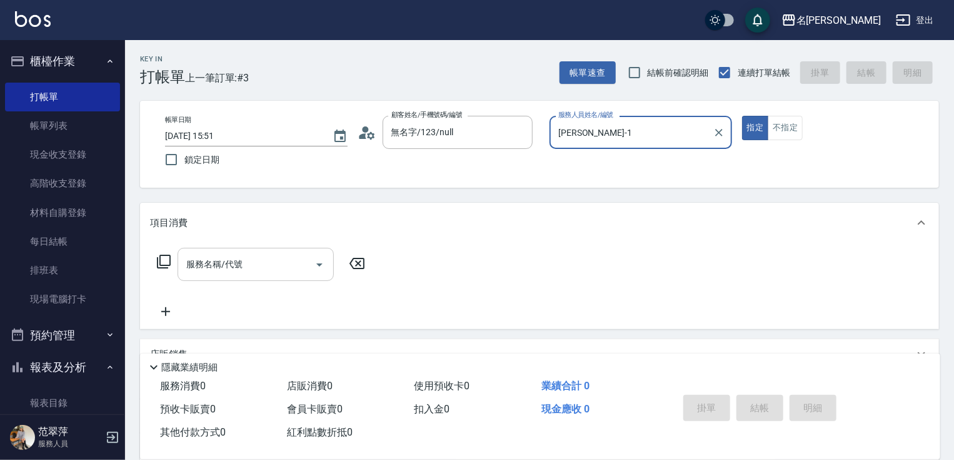
click at [221, 265] on input "服務名稱/代號" at bounding box center [246, 264] width 126 height 22
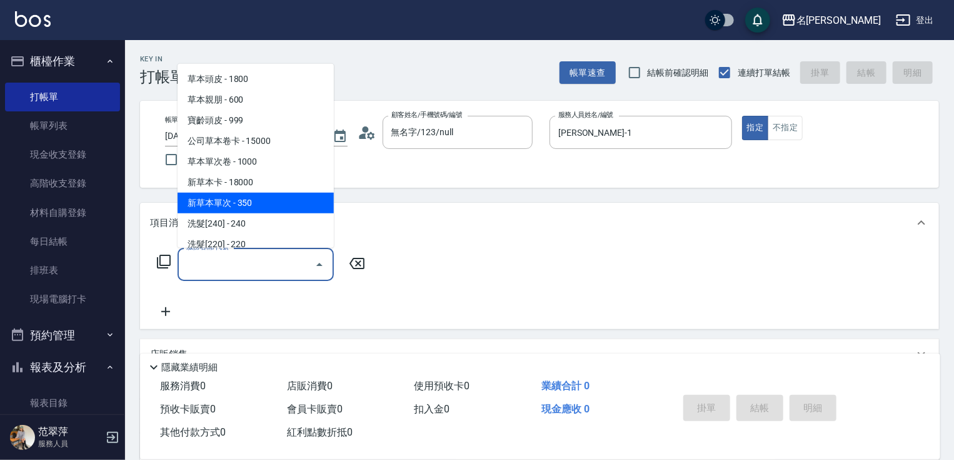
scroll to position [50, 0]
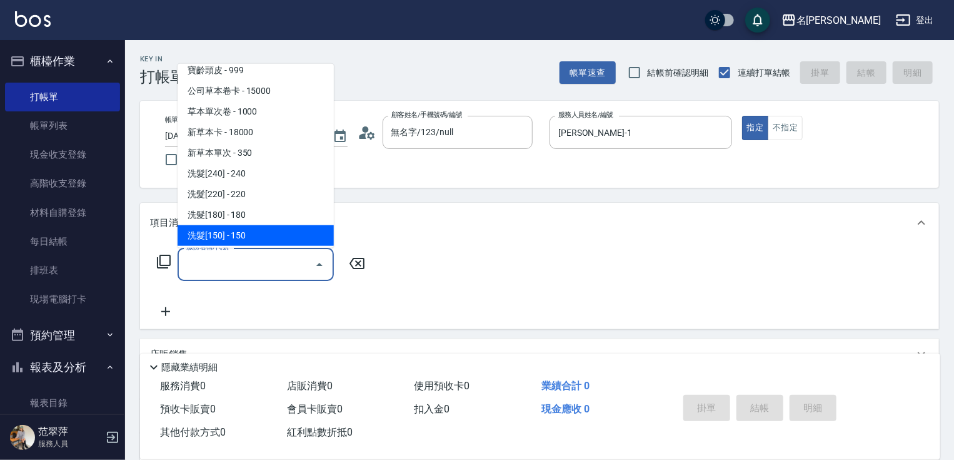
click at [242, 230] on span "洗髮[150] - 150" at bounding box center [256, 235] width 156 height 21
type input "洗髮[150](203)"
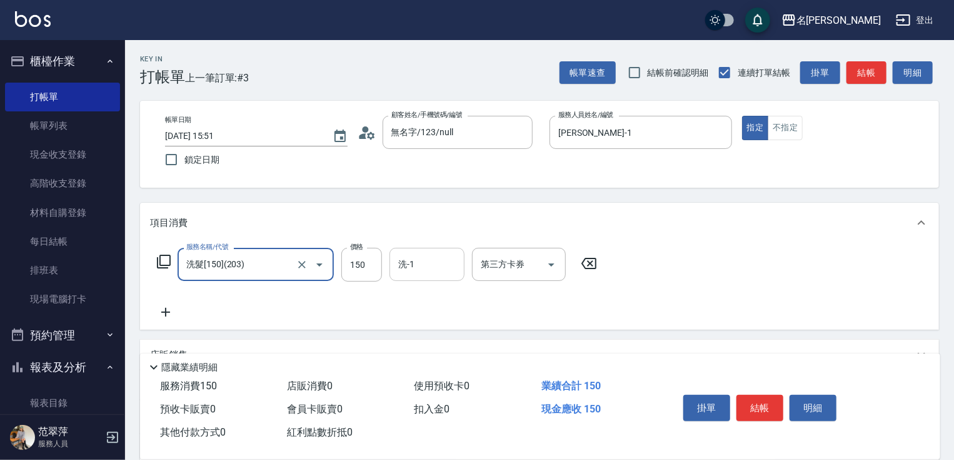
click at [433, 269] on input "洗-1" at bounding box center [427, 264] width 64 height 22
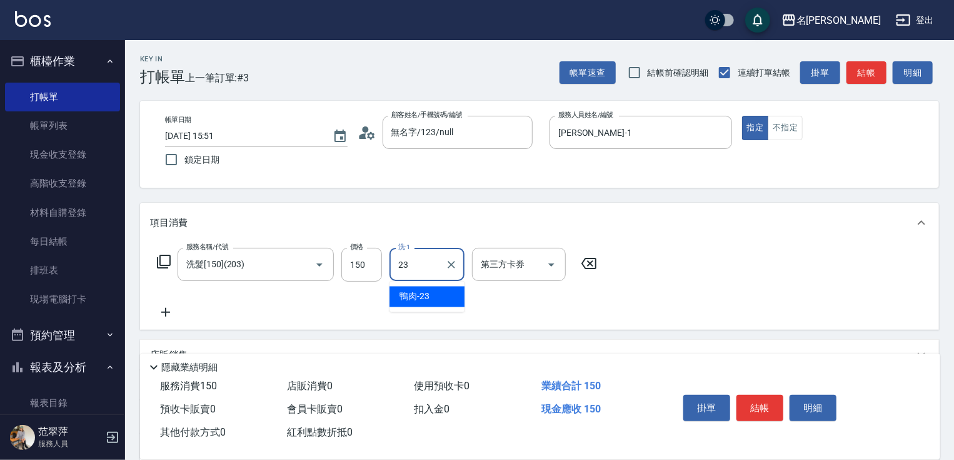
type input "鴨肉-23"
click at [168, 310] on icon at bounding box center [165, 312] width 31 height 15
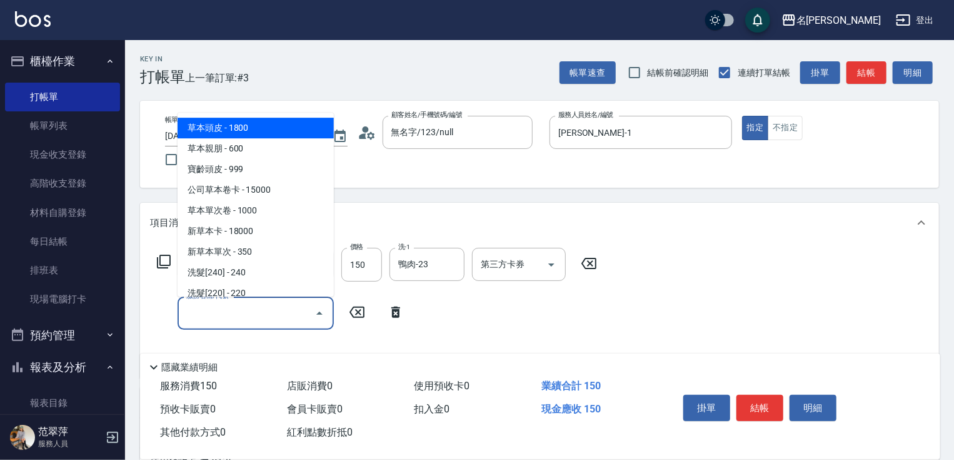
click at [186, 305] on input "服務名稱/代號" at bounding box center [246, 313] width 126 height 22
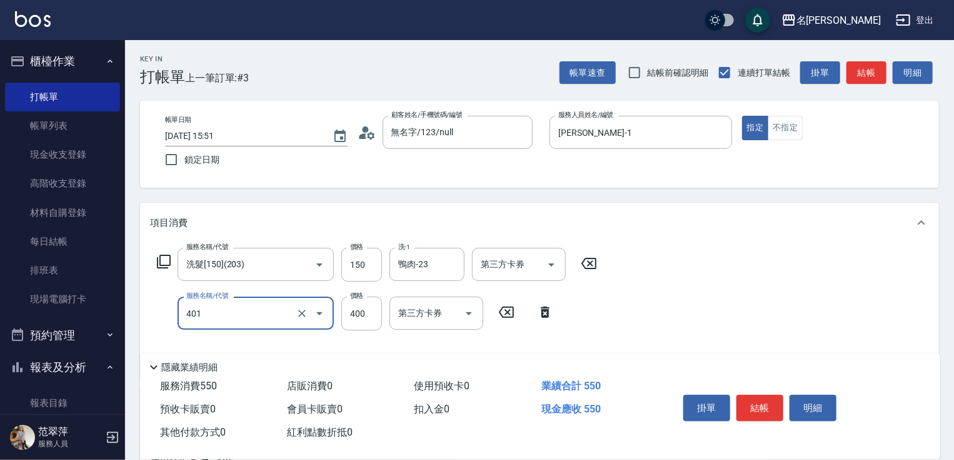
type input "剪髮(400)(401)"
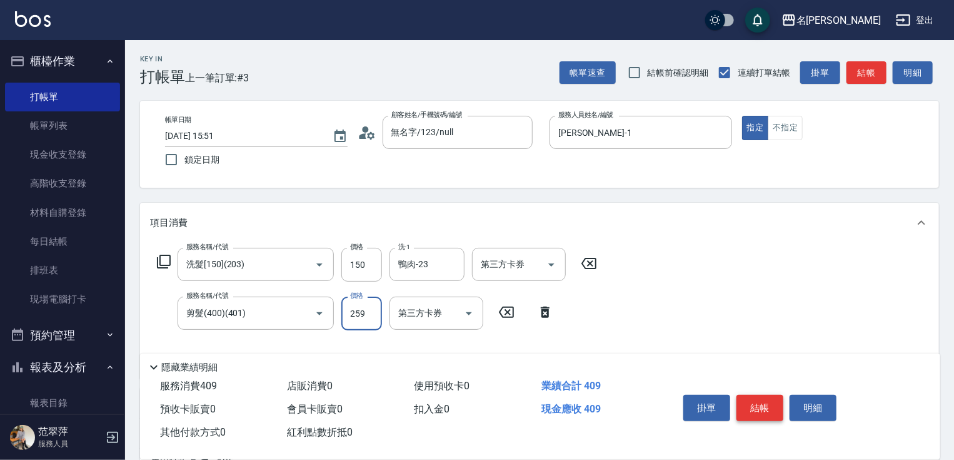
type input "259"
click at [761, 402] on button "結帳" at bounding box center [760, 408] width 47 height 26
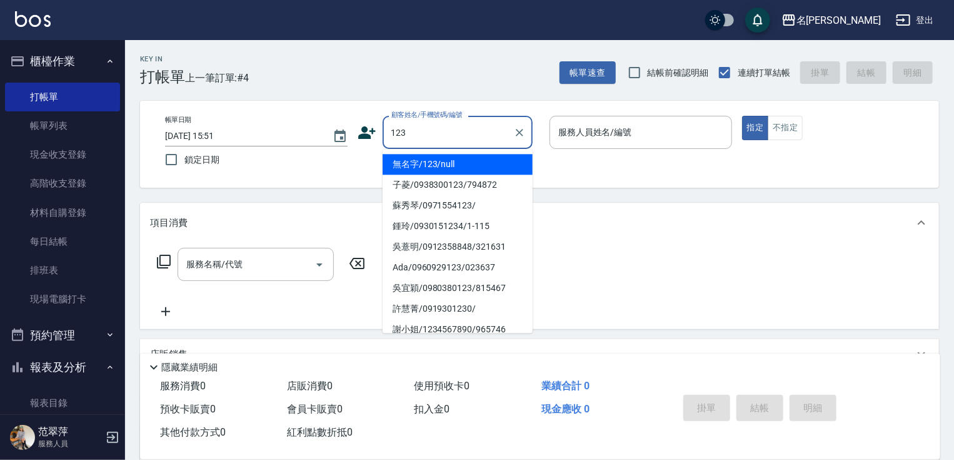
click at [463, 168] on li "無名字/123/null" at bounding box center [458, 164] width 150 height 21
type input "無名字/123/null"
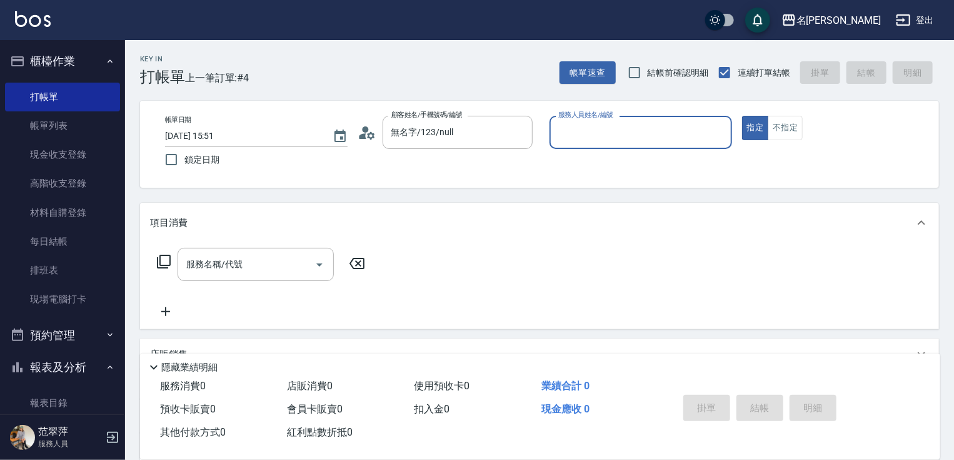
click at [598, 139] on input "服務人員姓名/編號" at bounding box center [640, 132] width 171 height 22
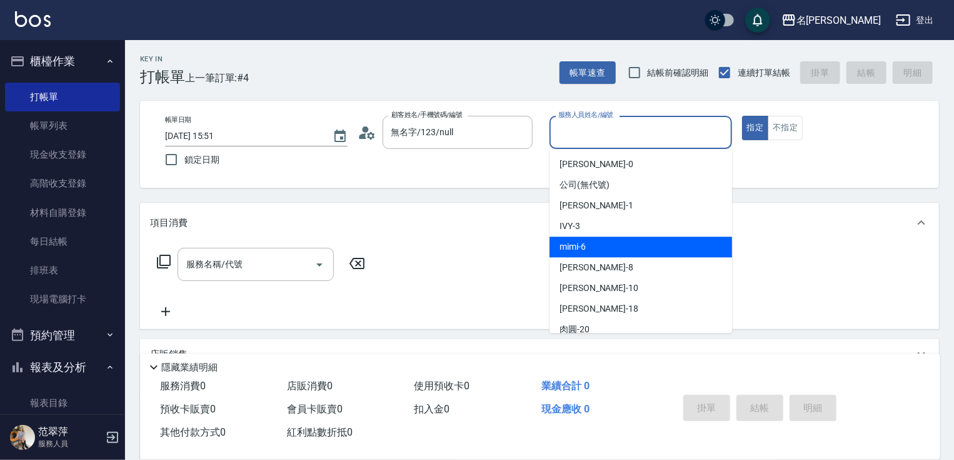
click at [589, 248] on div "mimi -6" at bounding box center [641, 246] width 183 height 21
type input "mimi-6"
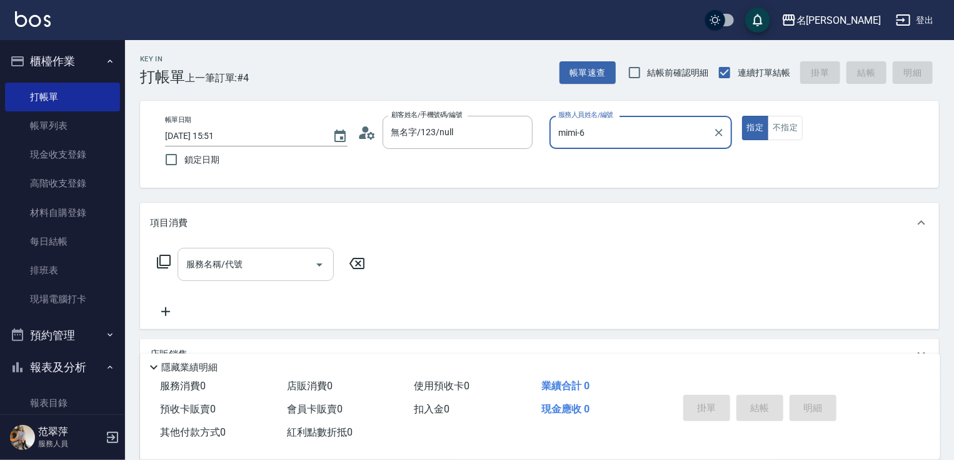
click at [250, 264] on input "服務名稱/代號" at bounding box center [246, 264] width 126 height 22
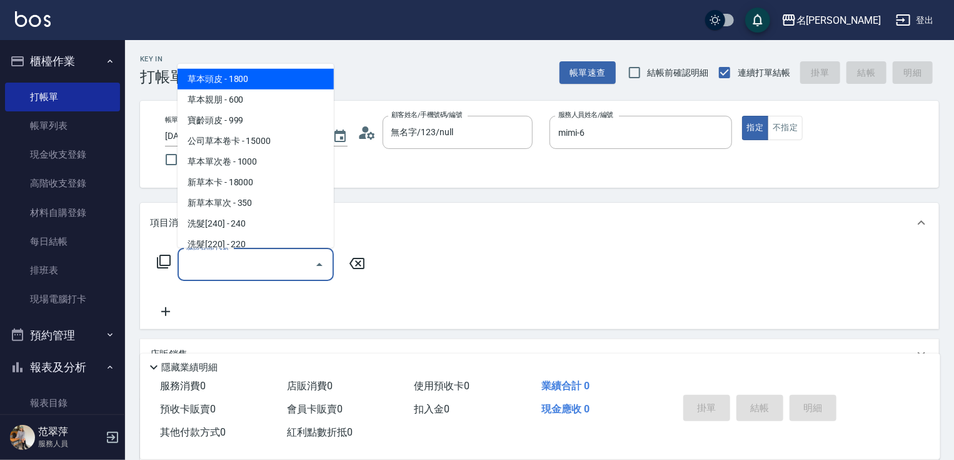
click at [165, 263] on icon at bounding box center [163, 261] width 15 height 15
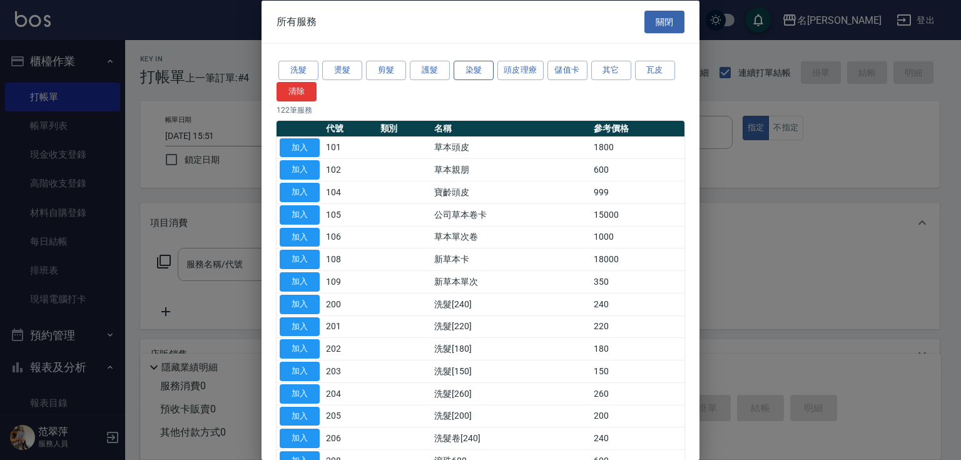
click at [475, 62] on button "染髮" at bounding box center [473, 70] width 40 height 19
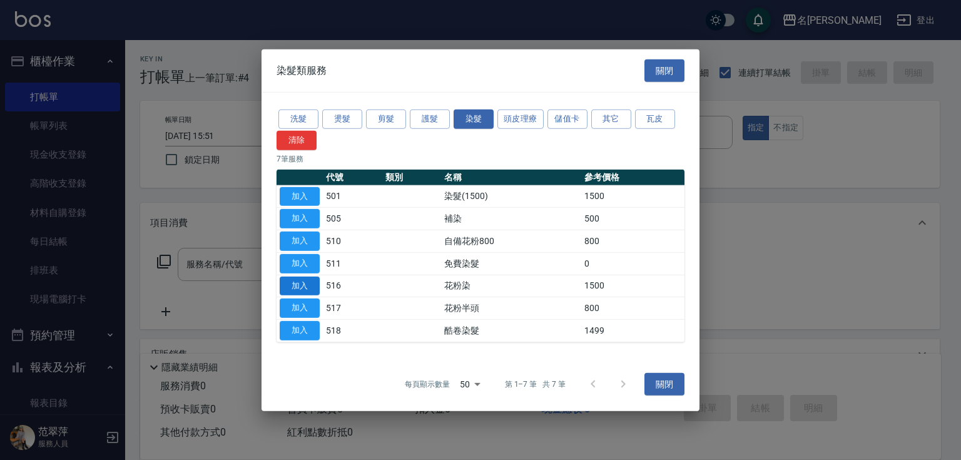
click at [300, 281] on button "加入" at bounding box center [300, 285] width 40 height 19
type input "花粉染(516)"
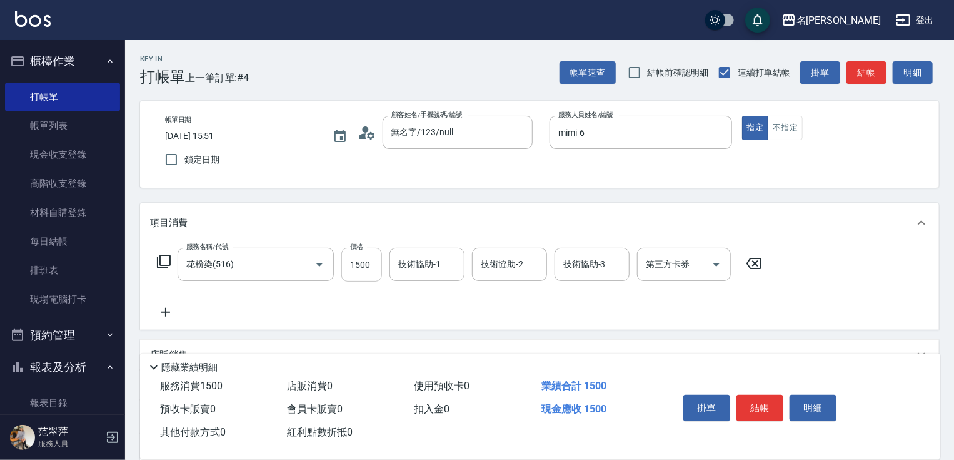
click at [359, 260] on input "1500" at bounding box center [361, 265] width 41 height 34
type input "1800"
type input "肉圓-20"
type input "5"
type input "mimi-6"
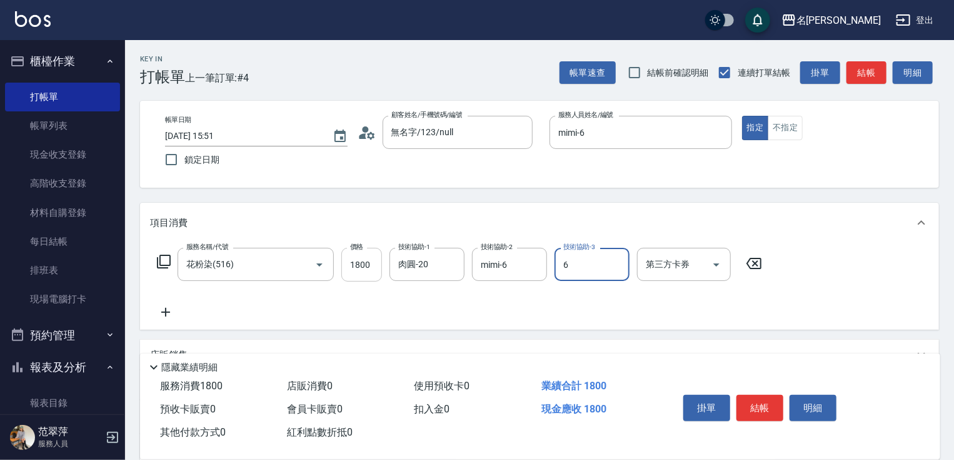
type input "mimi-6"
click at [769, 402] on button "結帳" at bounding box center [760, 408] width 47 height 26
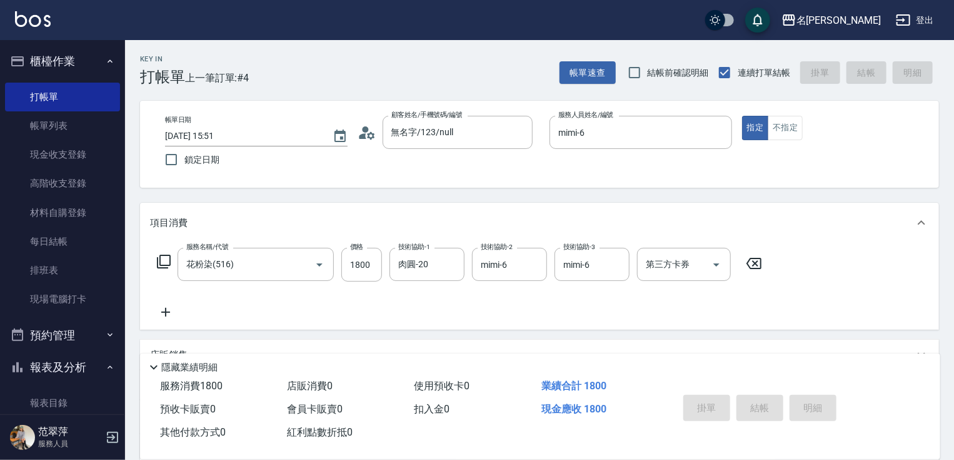
type input "[DATE] 15:52"
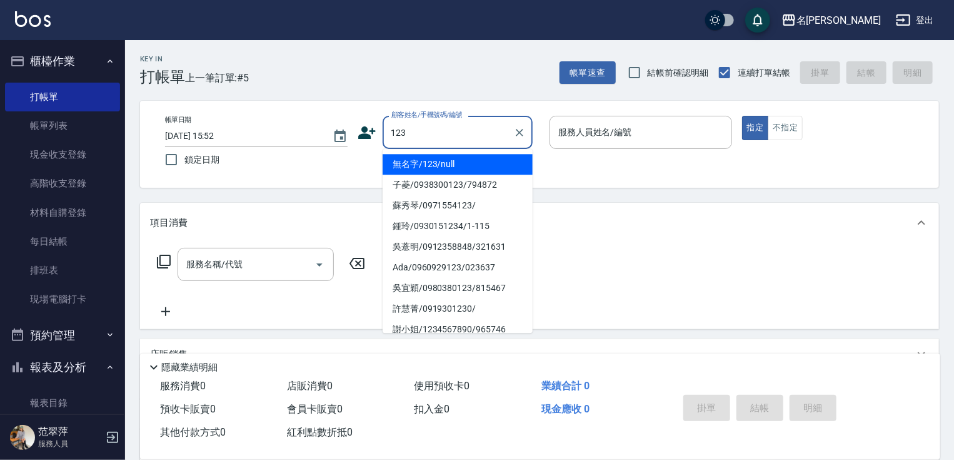
click at [457, 166] on li "無名字/123/null" at bounding box center [458, 164] width 150 height 21
type input "無名字/123/null"
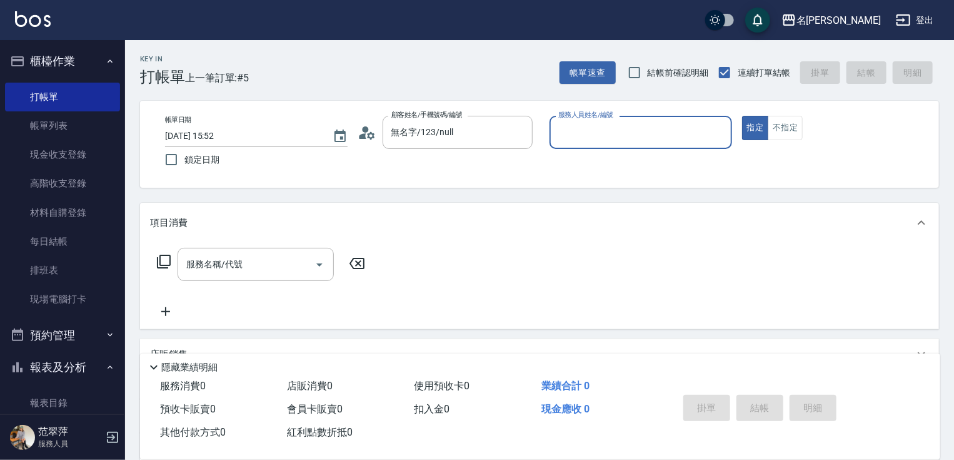
click at [592, 131] on input "服務人員姓名/編號" at bounding box center [640, 132] width 171 height 22
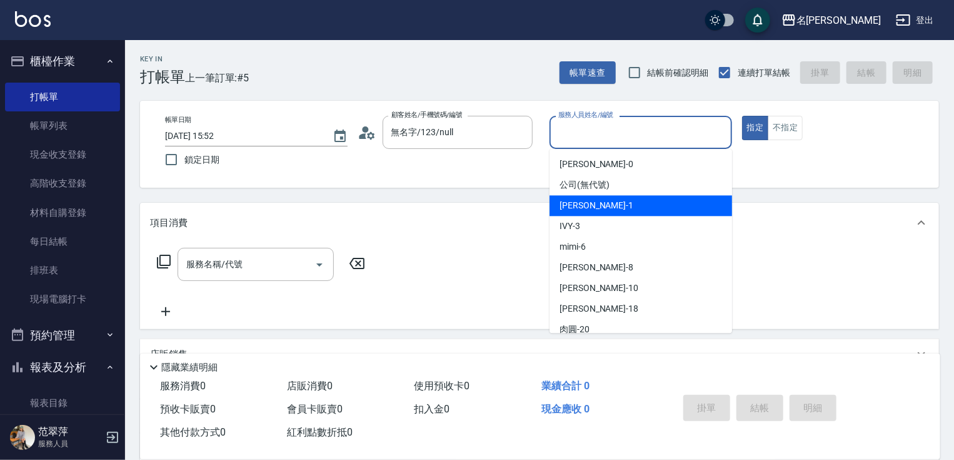
click at [560, 204] on span "[PERSON_NAME] -1" at bounding box center [597, 205] width 74 height 13
type input "[PERSON_NAME]-1"
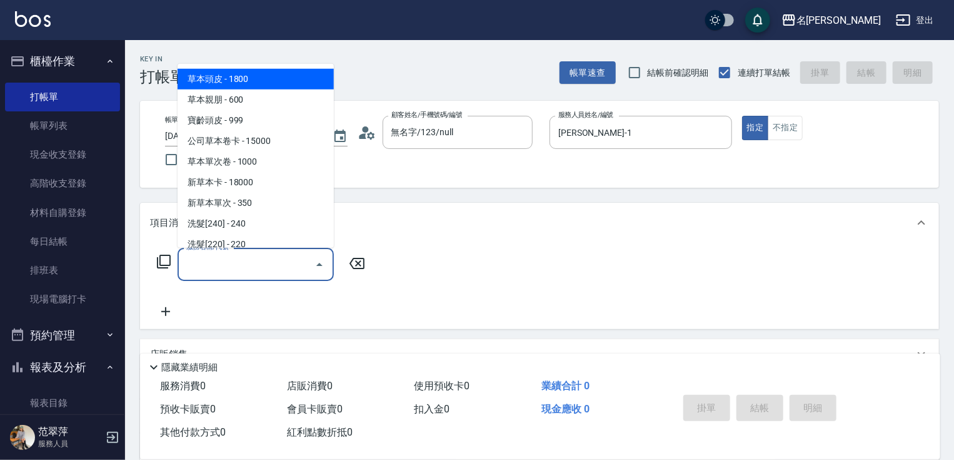
click at [283, 263] on input "服務名稱/代號" at bounding box center [246, 264] width 126 height 22
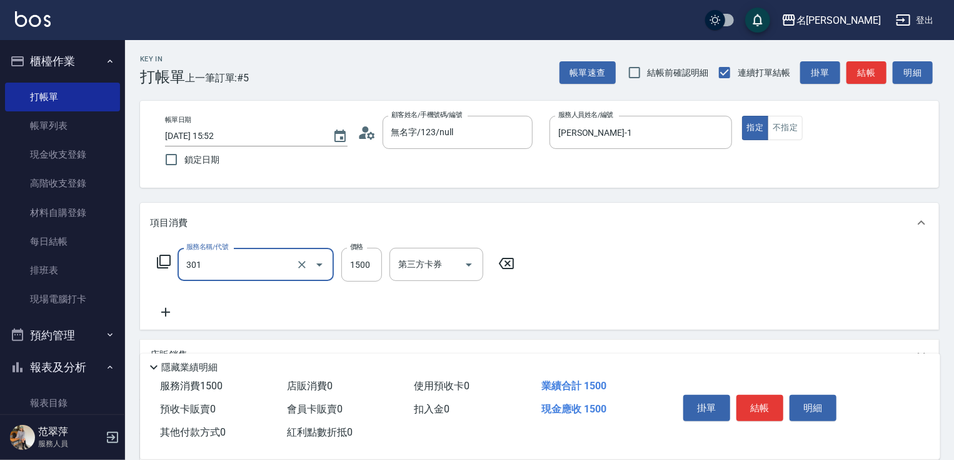
type input "燙髮(1500)(301)"
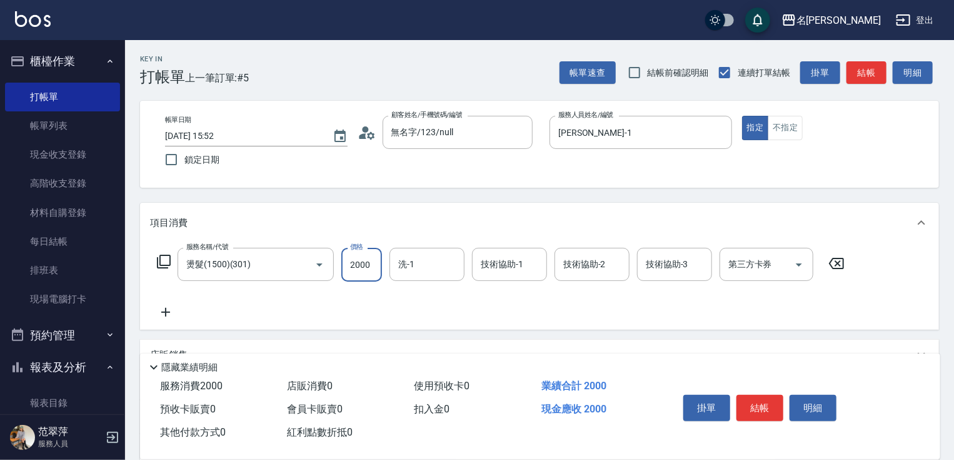
type input "2000"
type input "肉圓-20"
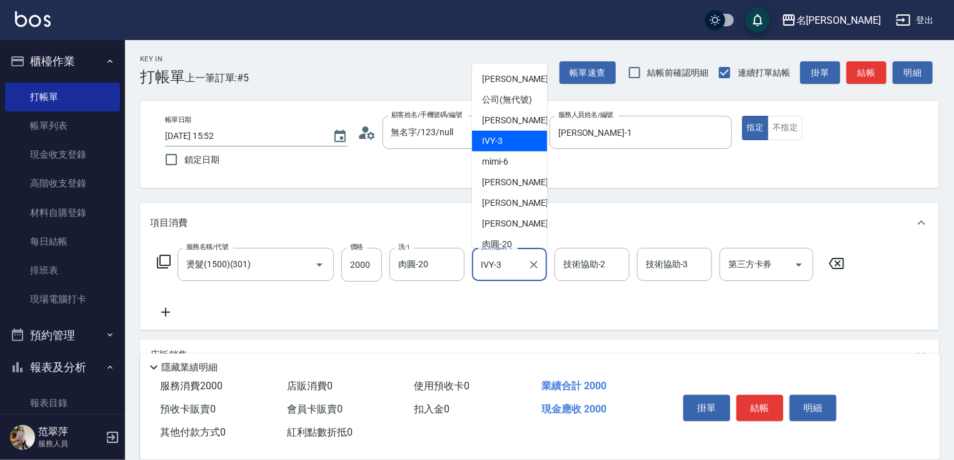
click at [483, 257] on input "IVY-3" at bounding box center [500, 264] width 45 height 22
drag, startPoint x: 479, startPoint y: 267, endPoint x: 540, endPoint y: 274, distance: 61.7
click at [531, 274] on div "IVY-3 技術協助-1" at bounding box center [509, 264] width 75 height 33
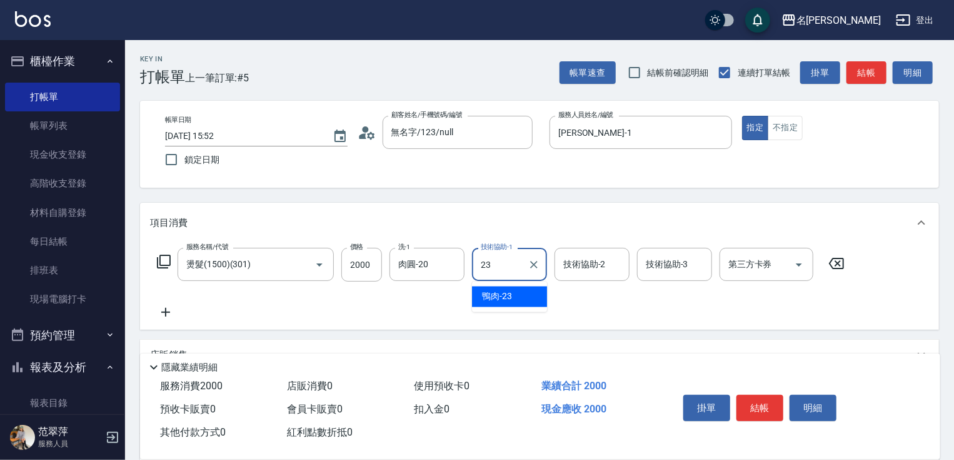
type input "鴨肉-23"
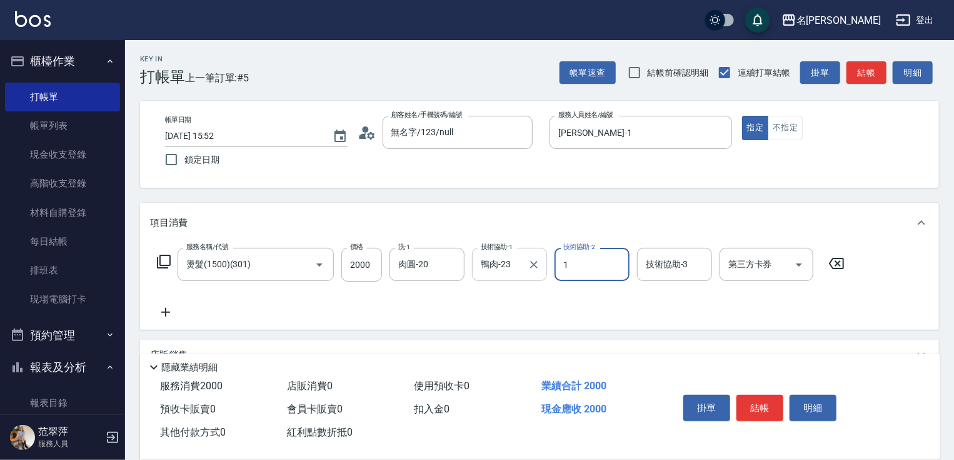
type input "[PERSON_NAME]-1"
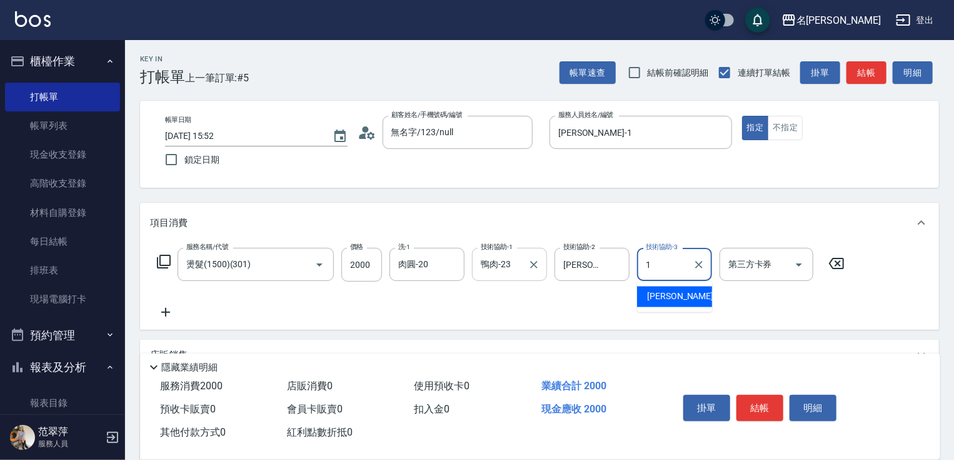
type input "[PERSON_NAME]-1"
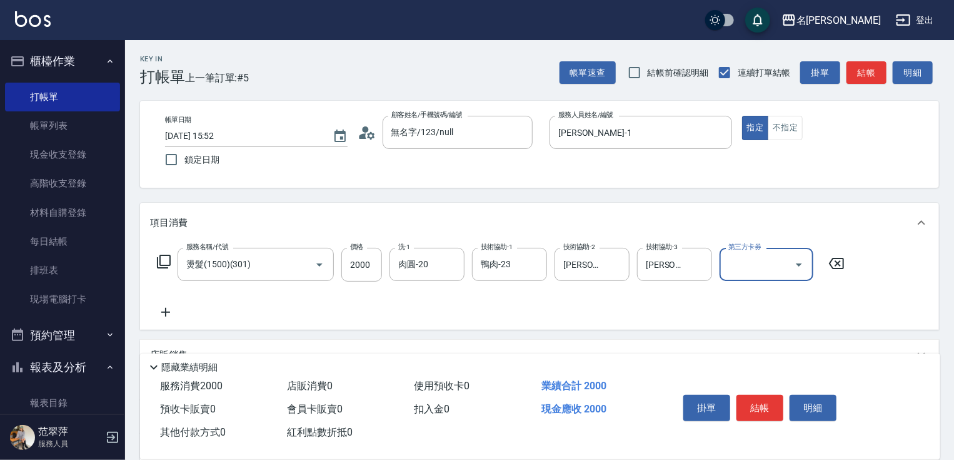
scroll to position [153, 0]
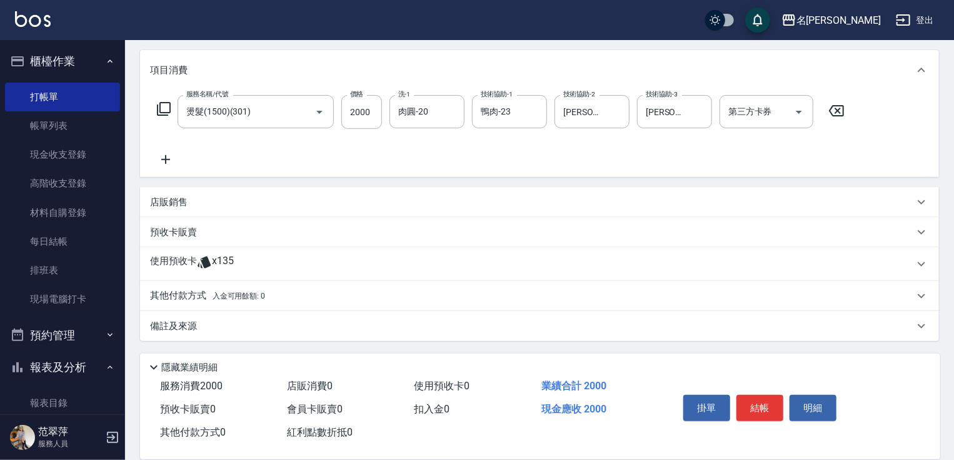
click at [187, 300] on p "其他付款方式 入金可用餘額: 0" at bounding box center [207, 296] width 115 height 14
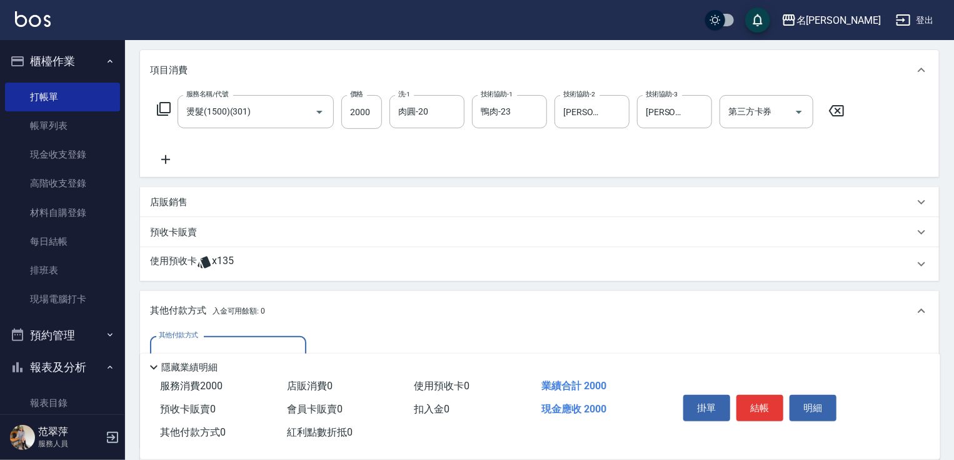
scroll to position [0, 0]
click at [221, 339] on div "其他付款方式" at bounding box center [228, 352] width 156 height 33
click at [215, 408] on span "信用卡" at bounding box center [228, 405] width 156 height 21
type input "信用卡"
click at [316, 345] on input "0" at bounding box center [361, 353] width 94 height 34
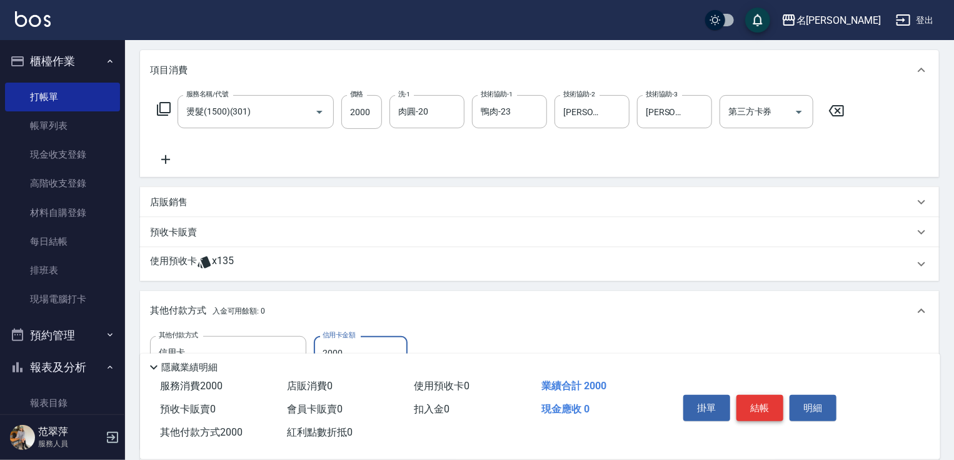
type input "2000"
click at [753, 403] on button "結帳" at bounding box center [760, 408] width 47 height 26
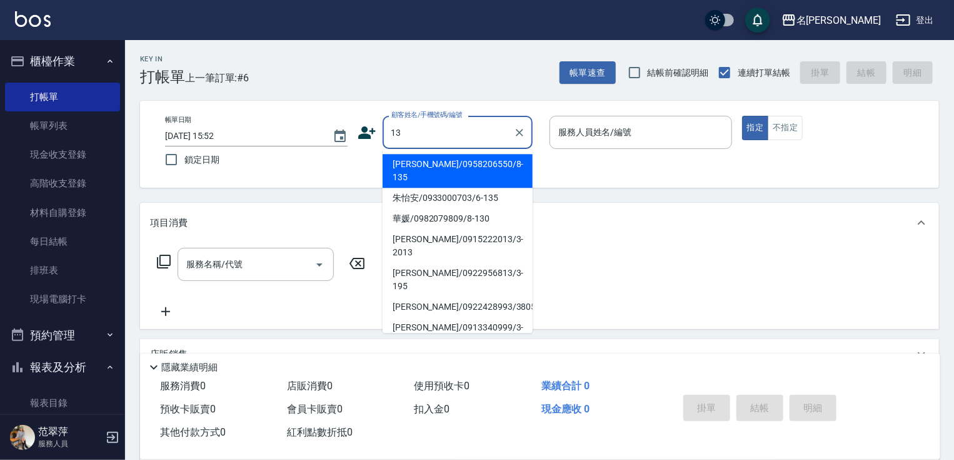
click at [445, 126] on input "13" at bounding box center [448, 132] width 120 height 22
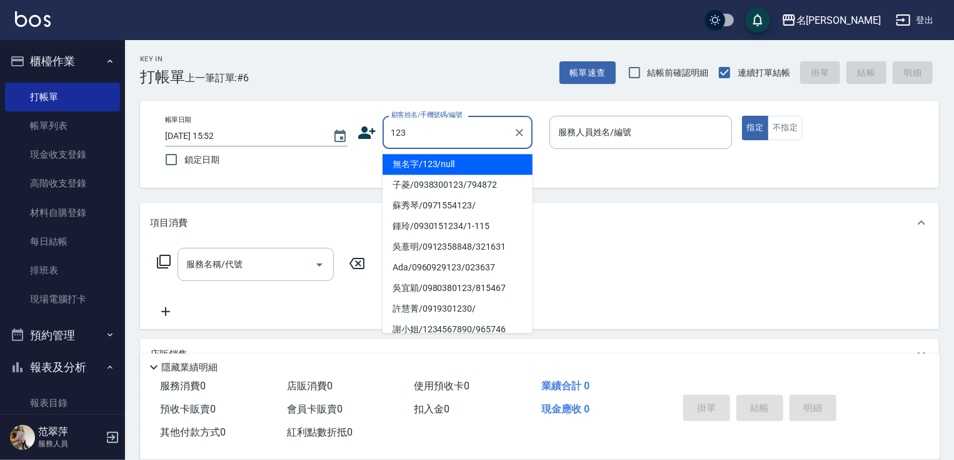
click at [432, 158] on li "無名字/123/null" at bounding box center [458, 164] width 150 height 21
type input "無名字/123/null"
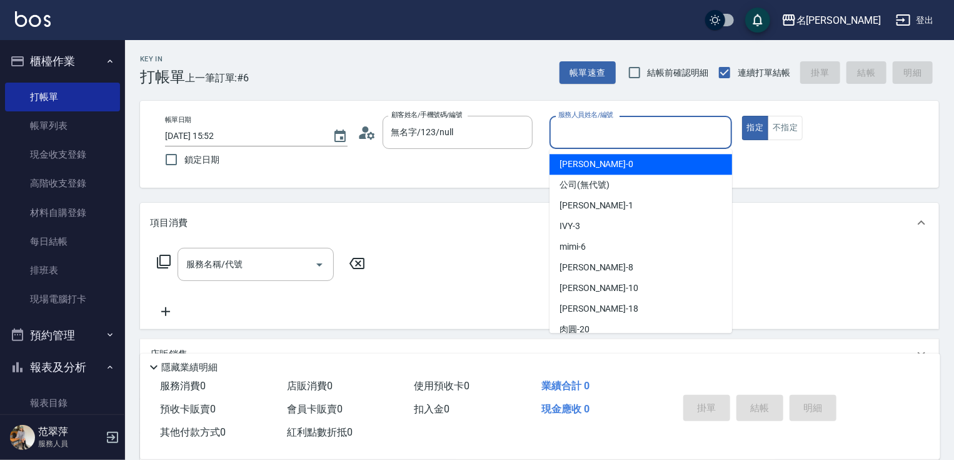
click at [580, 136] on input "服務人員姓名/編號" at bounding box center [640, 132] width 171 height 22
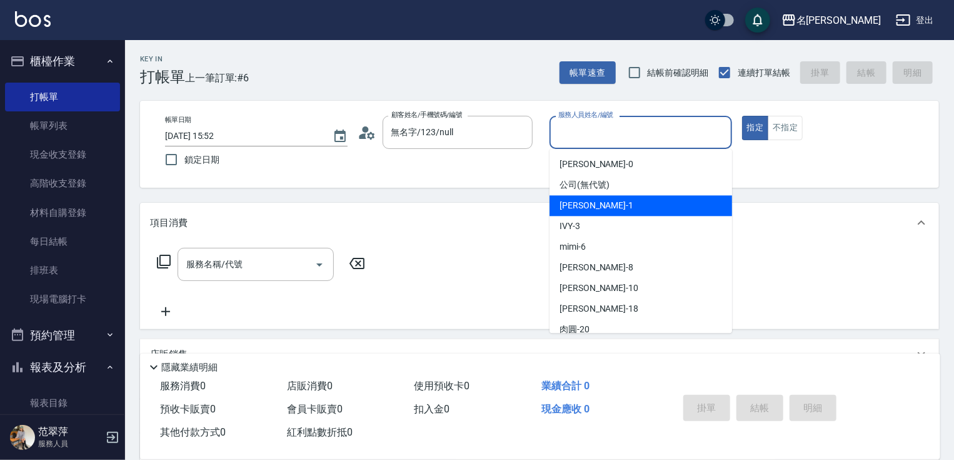
drag, startPoint x: 593, startPoint y: 201, endPoint x: 487, endPoint y: 239, distance: 112.4
click at [593, 201] on span "[PERSON_NAME] -1" at bounding box center [597, 205] width 74 height 13
type input "[PERSON_NAME]-1"
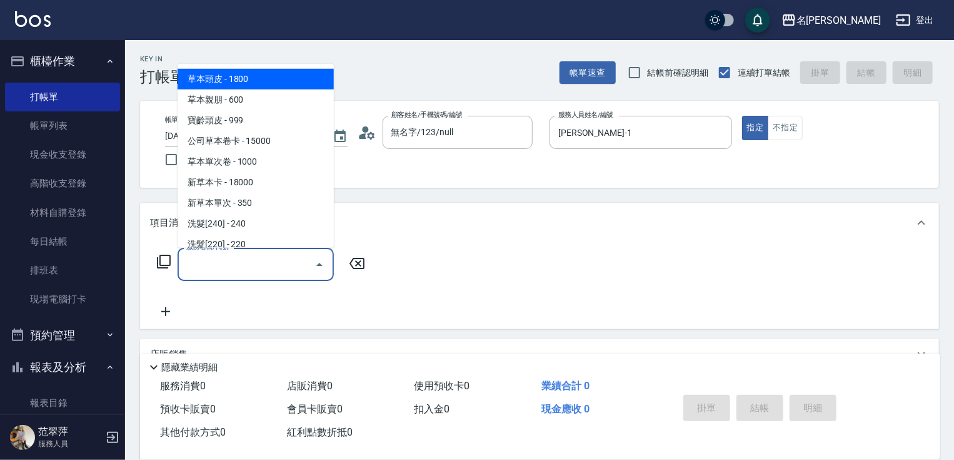
click at [261, 255] on input "服務名稱/代號" at bounding box center [246, 264] width 126 height 22
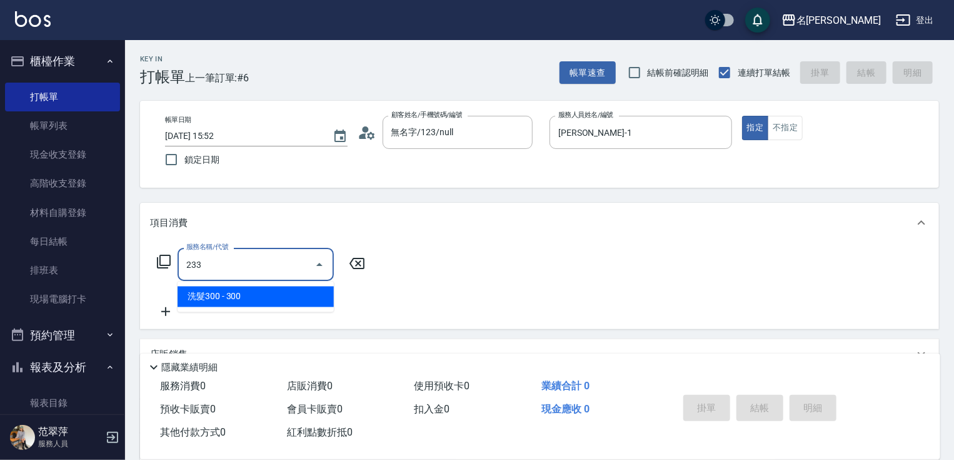
type input "洗髮300(233)"
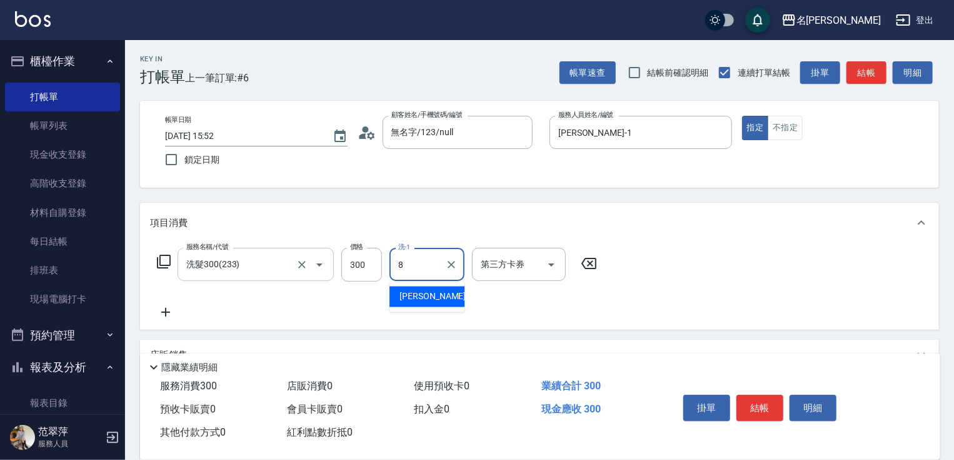
type input "曉容-8"
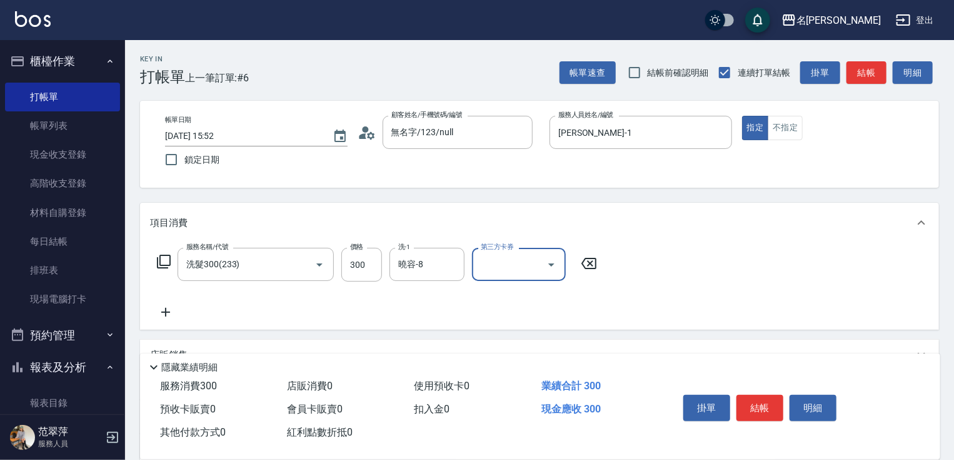
click at [158, 308] on icon at bounding box center [165, 312] width 31 height 15
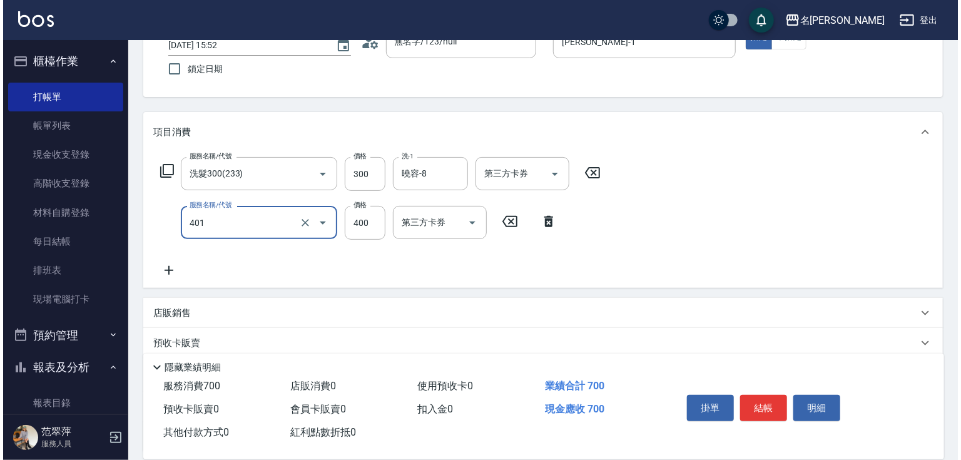
scroll to position [99, 0]
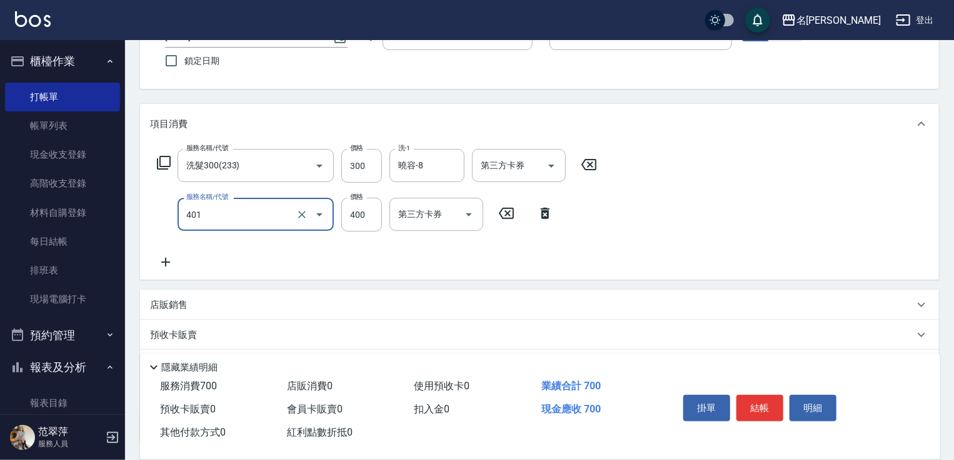
click at [255, 216] on input "401" at bounding box center [238, 214] width 110 height 22
click at [240, 240] on span "剪髮(400) - 400" at bounding box center [256, 246] width 156 height 21
type input "剪髮(400)(401)"
click at [165, 260] on icon at bounding box center [165, 262] width 9 height 9
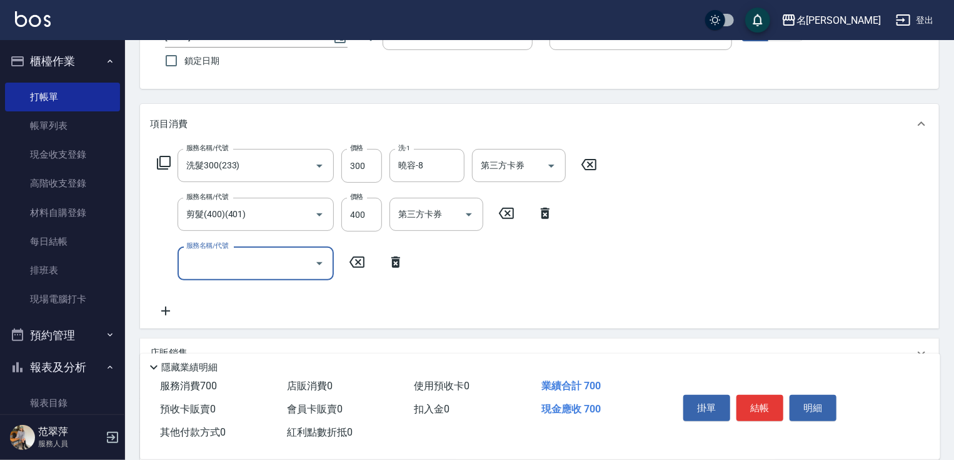
click at [187, 260] on input "服務名稱/代號" at bounding box center [246, 263] width 126 height 22
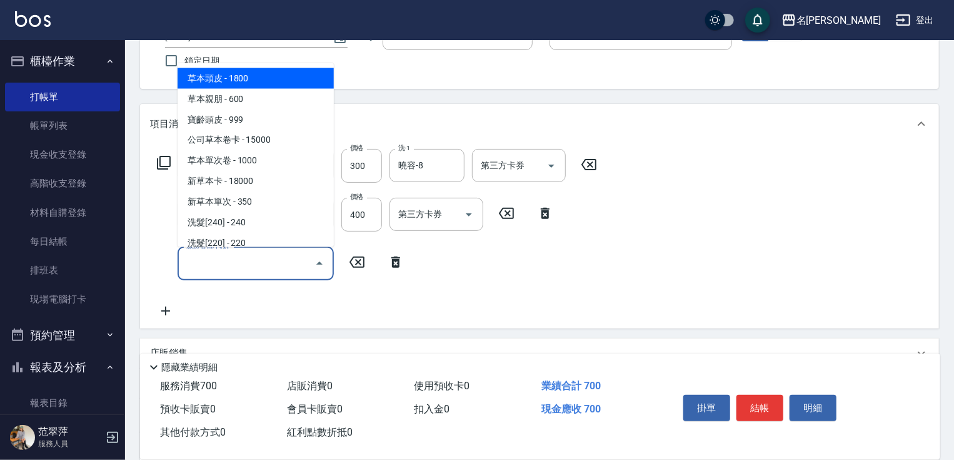
click at [166, 161] on icon at bounding box center [163, 162] width 15 height 15
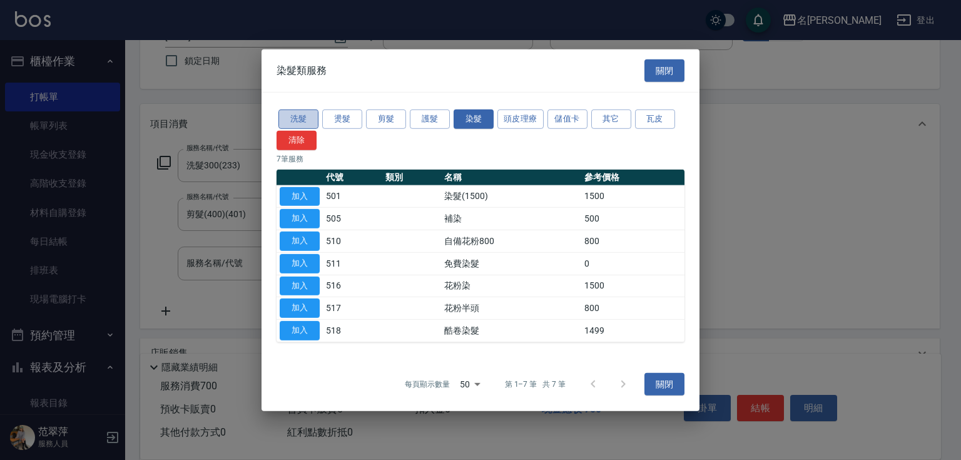
click at [303, 115] on button "洗髮" at bounding box center [298, 118] width 40 height 19
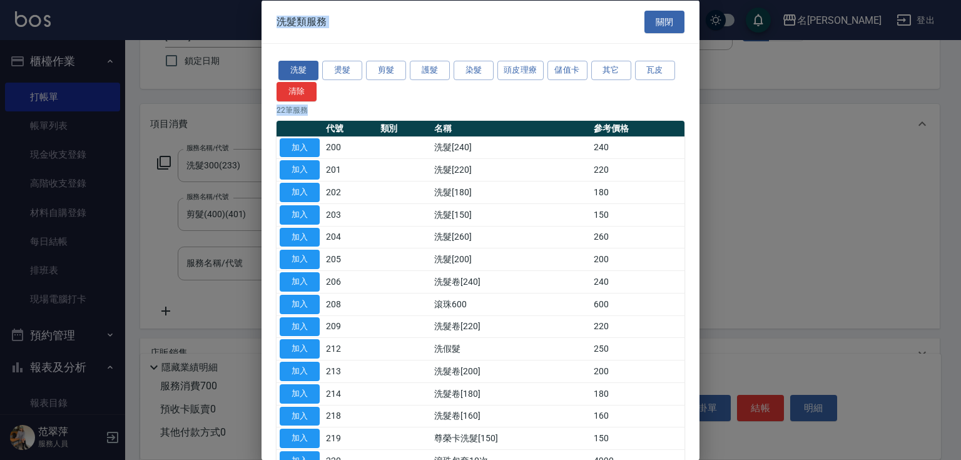
drag, startPoint x: 692, startPoint y: 255, endPoint x: 696, endPoint y: 303, distance: 48.3
click at [698, 305] on div "洗髮類服務 關閉 洗髮 燙髮 剪髮 護髮 染髮 頭皮理療 儲值卡 其它 瓦皮 清除 22 筆服務 代號 類別 名稱 參考價格 加入 200 洗髮[240] 2…" at bounding box center [480, 230] width 438 height 460
click at [690, 291] on div "洗髮 燙髮 剪髮 護髮 染髮 頭皮理療 儲值卡 其它 瓦皮 清除 22 筆服務 代號 類別 名稱 參考價格 加入 200 洗髮[240] 240 加入 201…" at bounding box center [480, 344] width 438 height 600
click at [704, 300] on div at bounding box center [480, 230] width 961 height 460
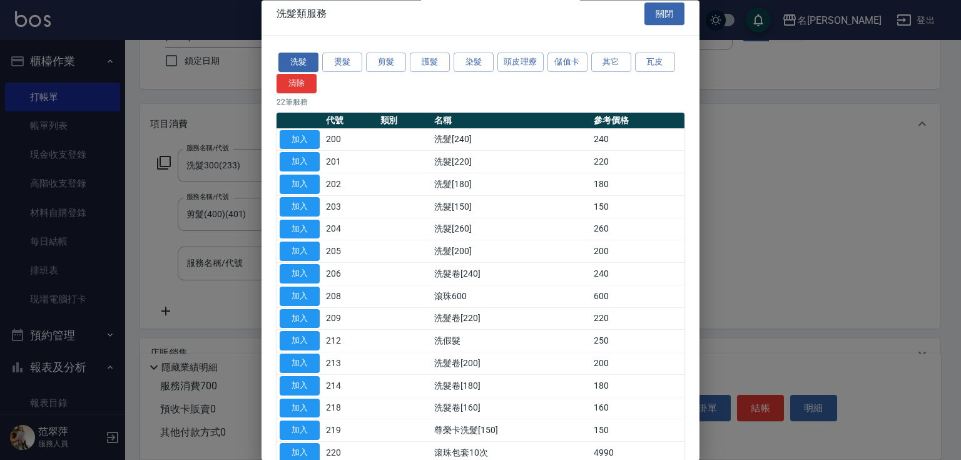
scroll to position [234, 0]
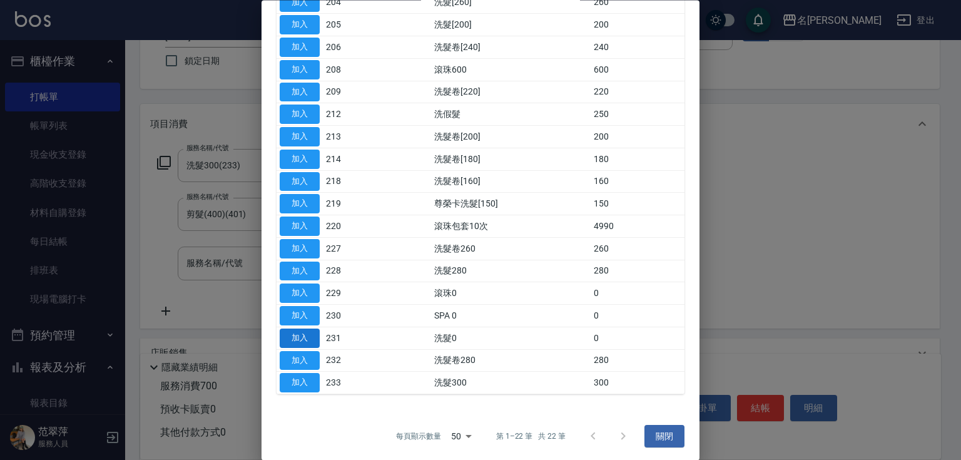
click at [303, 331] on button "加入" at bounding box center [300, 337] width 40 height 19
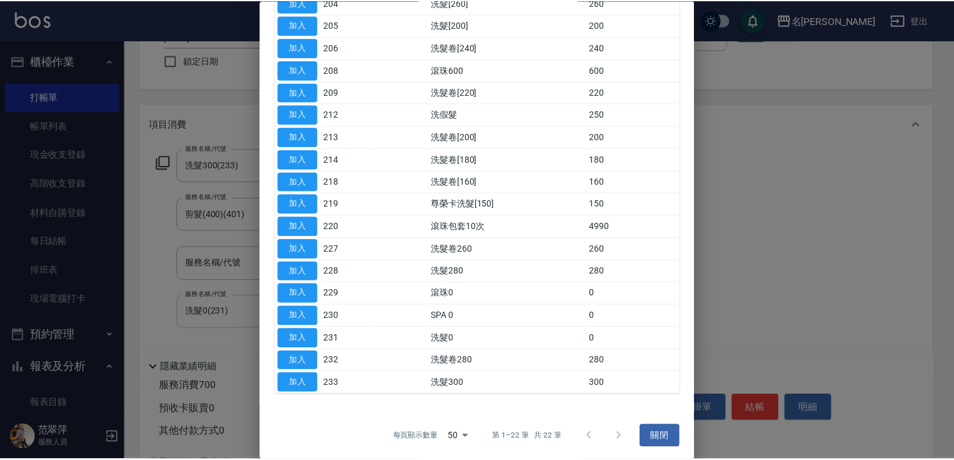
scroll to position [0, 0]
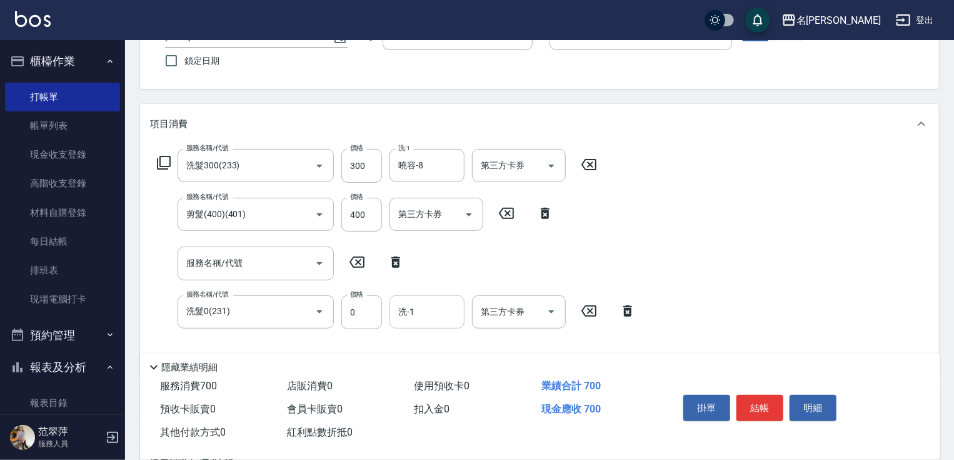
click at [443, 314] on input "洗-1" at bounding box center [427, 312] width 64 height 22
type input "曉容-8"
click at [754, 398] on button "結帳" at bounding box center [760, 408] width 47 height 26
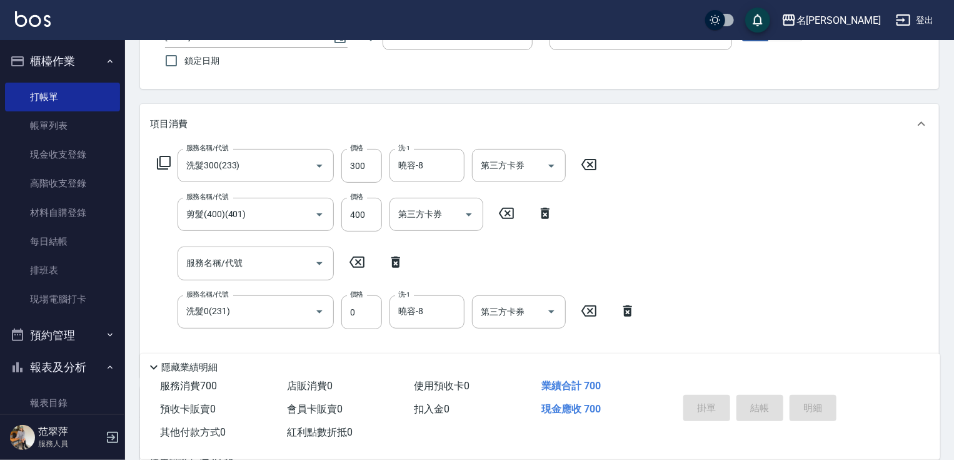
type input "[DATE] 15:53"
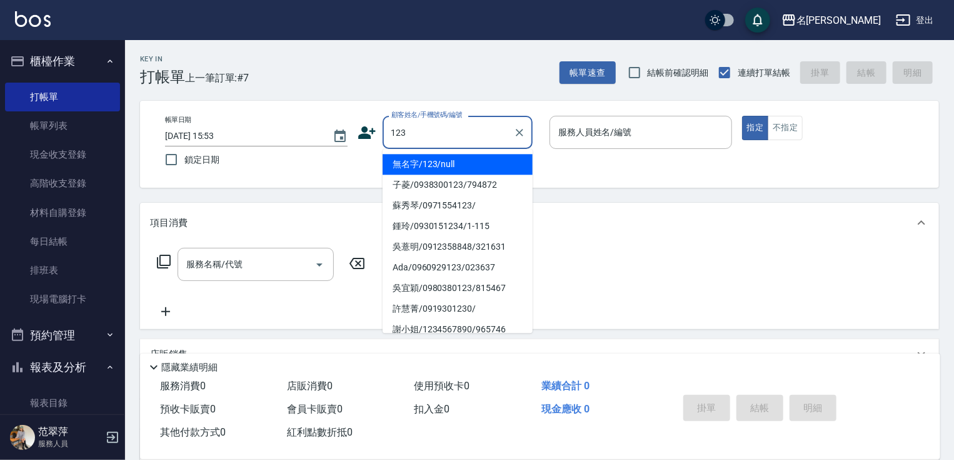
click at [484, 169] on li "無名字/123/null" at bounding box center [458, 164] width 150 height 21
type input "無名字/123/null"
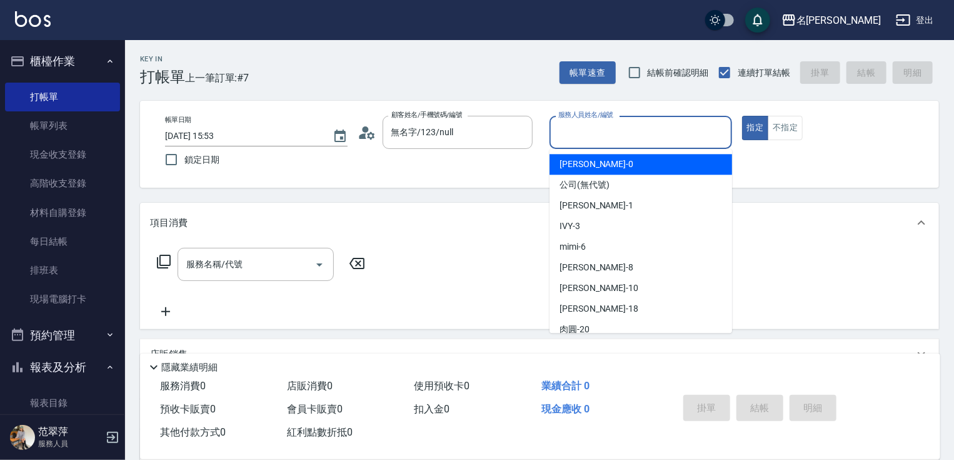
drag, startPoint x: 594, startPoint y: 138, endPoint x: 612, endPoint y: 180, distance: 46.0
click at [595, 138] on input "服務人員姓名/編號" at bounding box center [640, 132] width 171 height 22
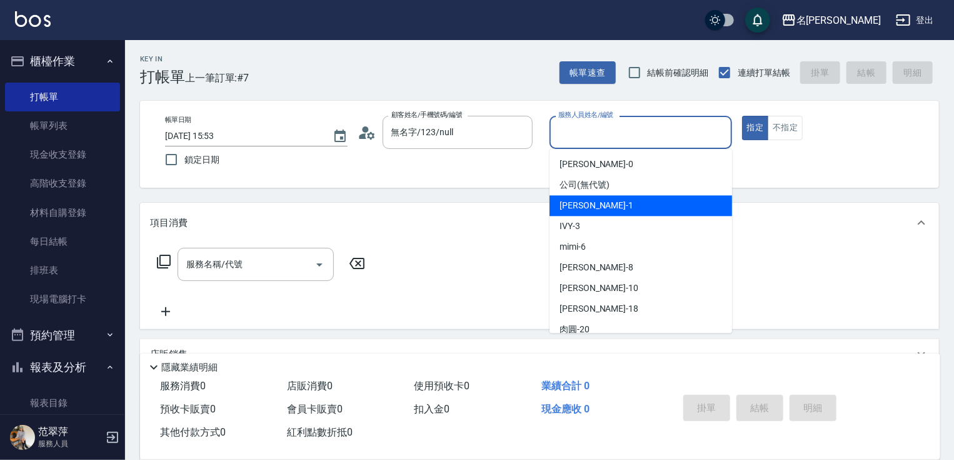
click at [609, 198] on div "[PERSON_NAME] -1" at bounding box center [641, 205] width 183 height 21
type input "[PERSON_NAME]-1"
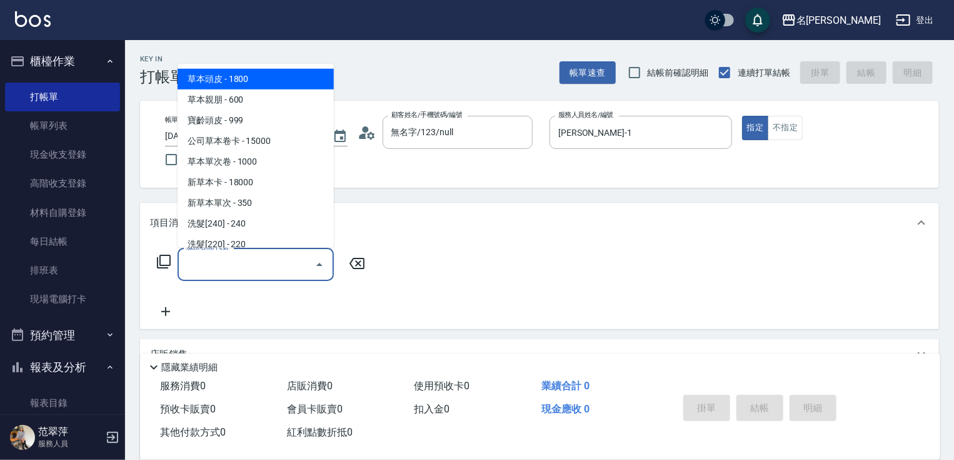
click at [270, 260] on input "服務名稱/代號" at bounding box center [246, 264] width 126 height 22
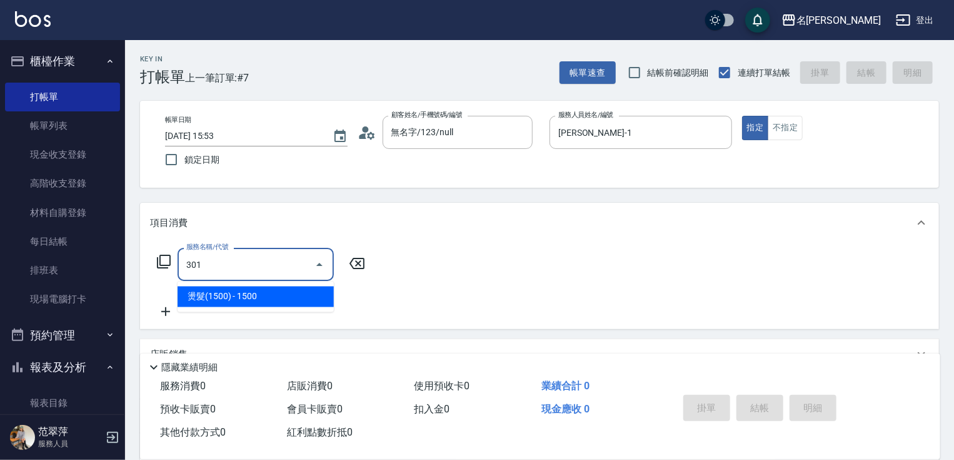
type input "燙髮(1500)(301)"
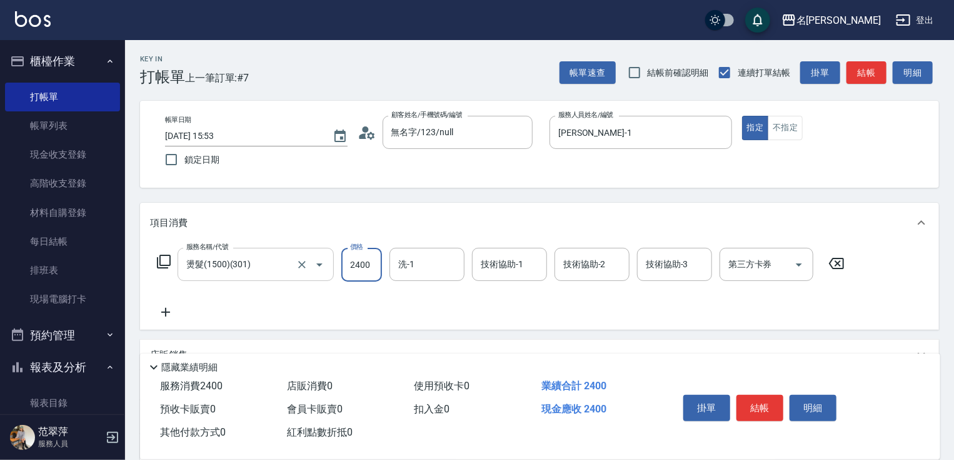
type input "2400"
type input "鴨肉-23"
type input "[PERSON_NAME]-1"
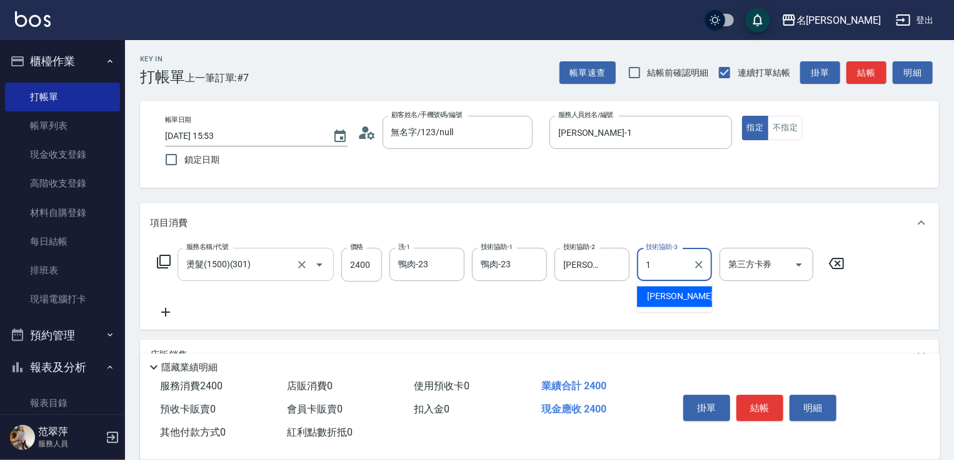
type input "[PERSON_NAME]-1"
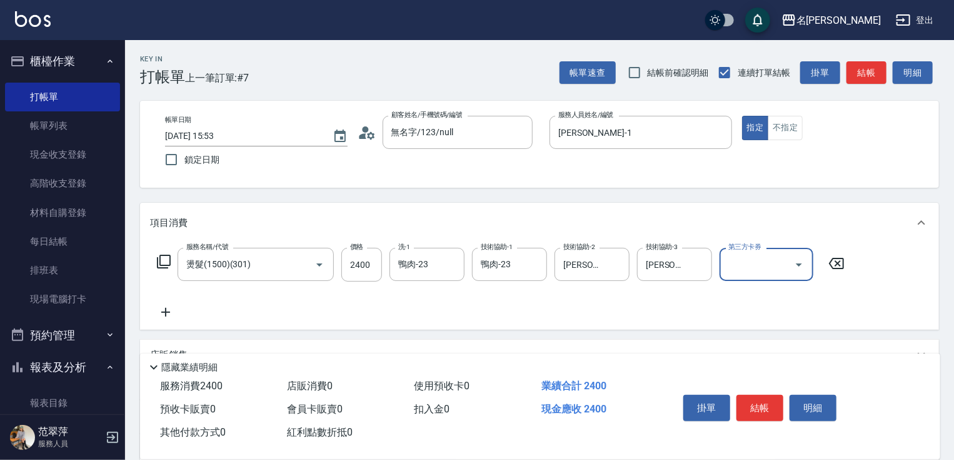
click at [166, 311] on icon at bounding box center [165, 312] width 9 height 9
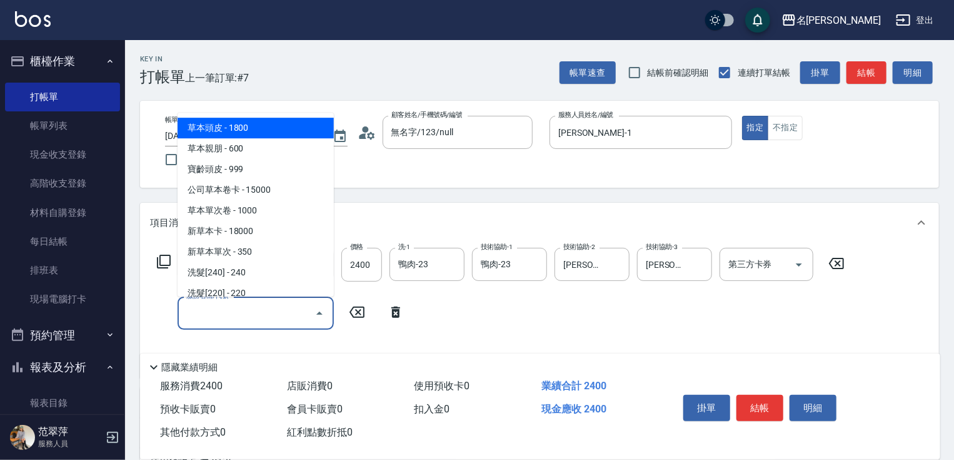
click at [204, 303] on input "服務名稱/代號" at bounding box center [246, 313] width 126 height 22
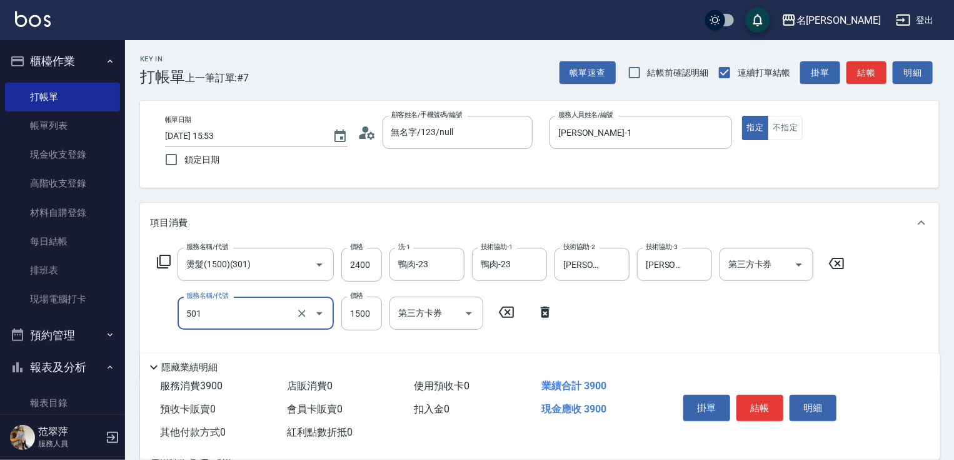
type input "染髮(1500)(501)"
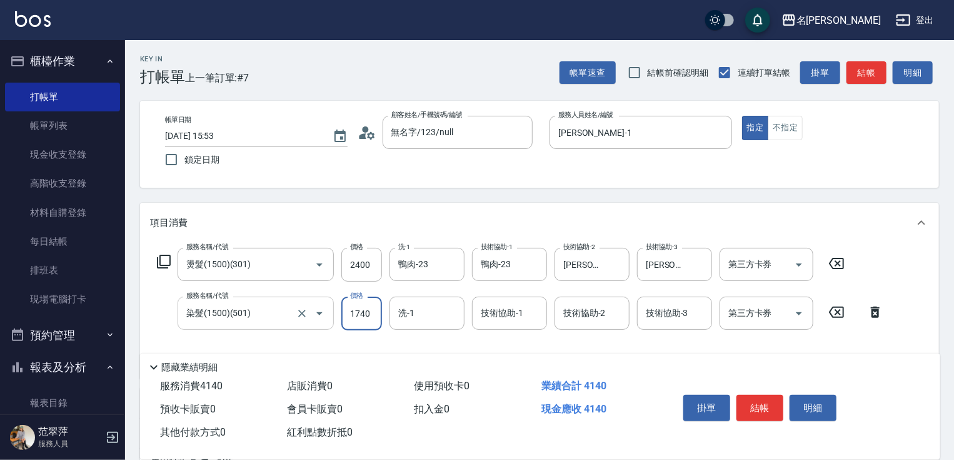
type input "1740"
type input "鴨肉-23"
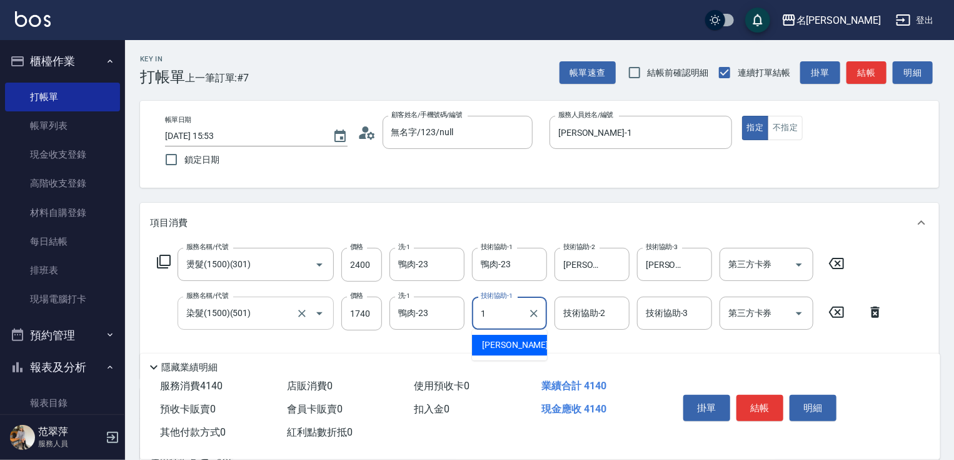
type input "[PERSON_NAME]-1"
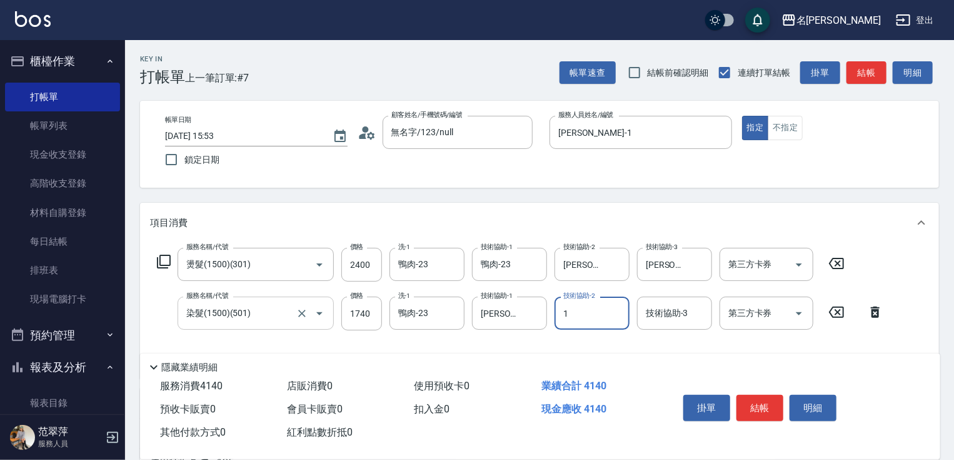
type input "[PERSON_NAME]-1"
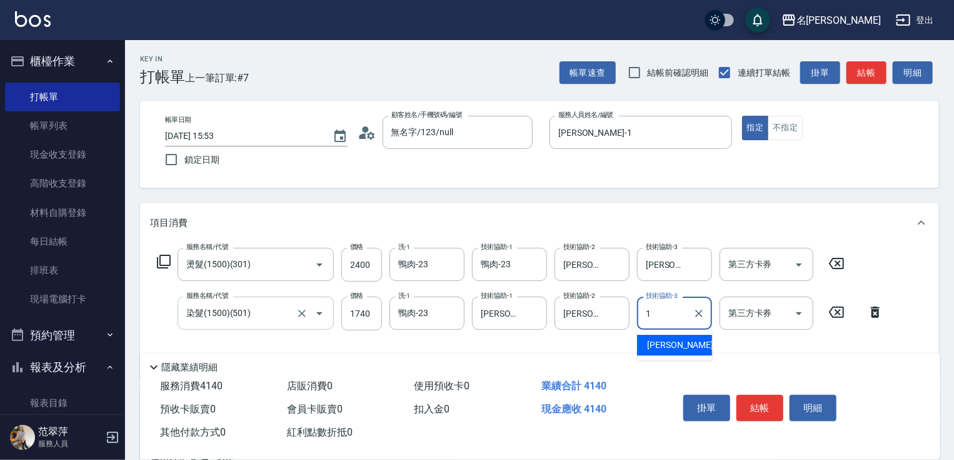
type input "[PERSON_NAME]-1"
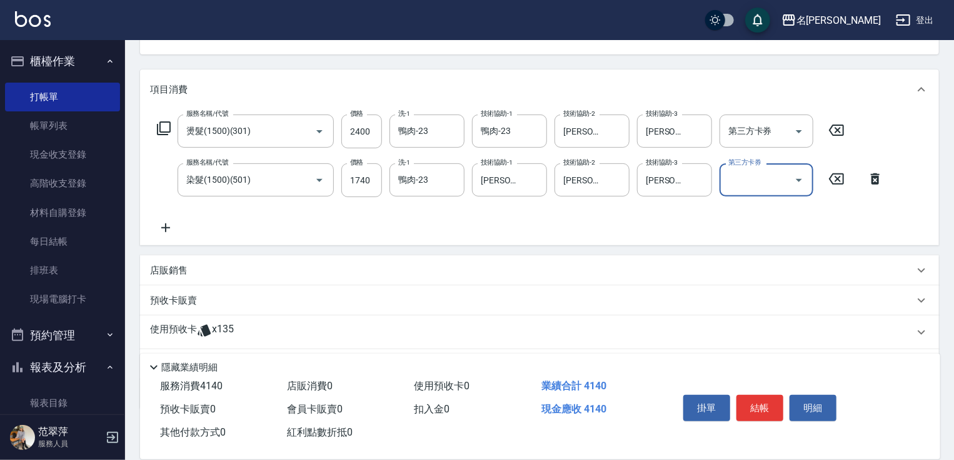
scroll to position [139, 0]
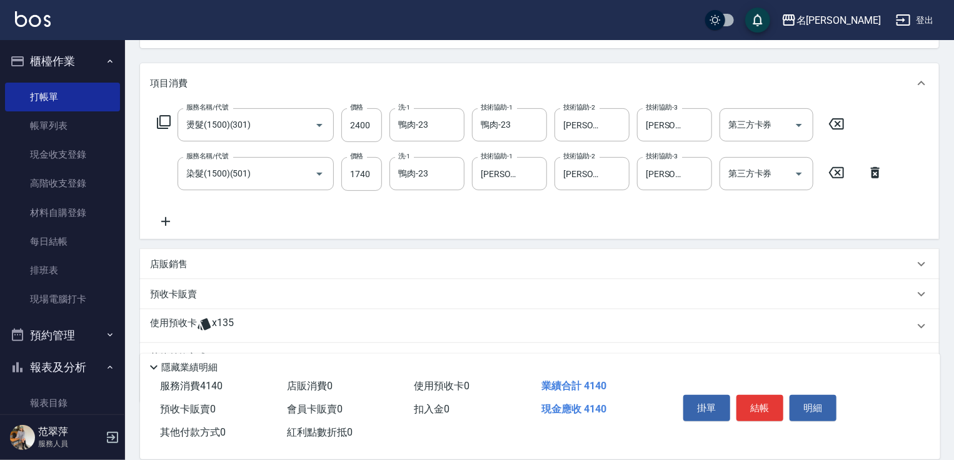
drag, startPoint x: 168, startPoint y: 222, endPoint x: 164, endPoint y: 139, distance: 83.2
click at [168, 218] on icon at bounding box center [165, 221] width 31 height 15
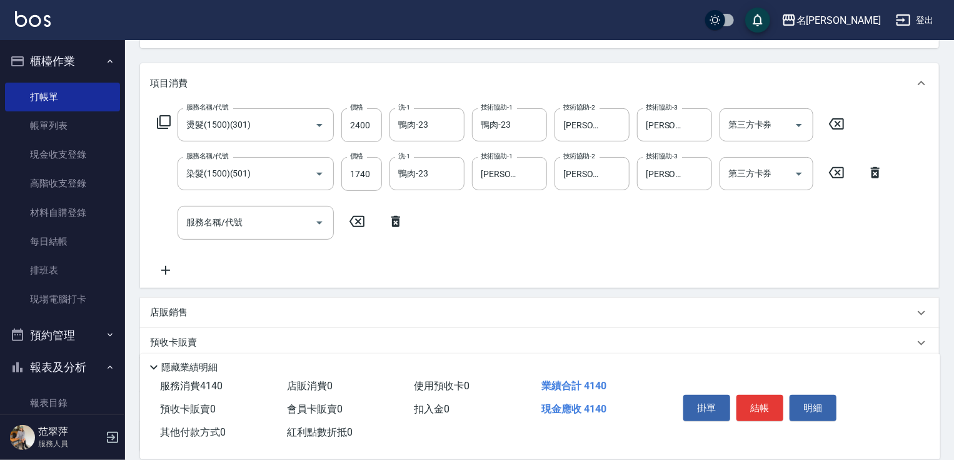
click at [166, 124] on icon at bounding box center [163, 121] width 15 height 15
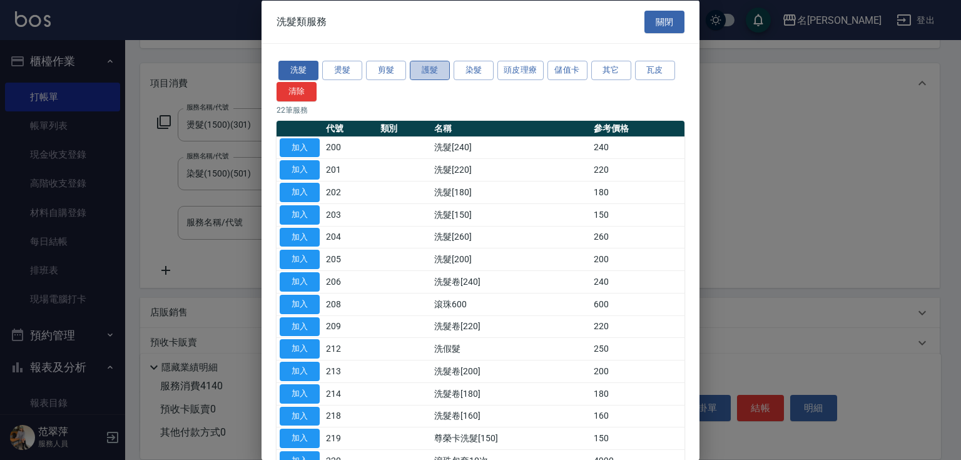
click at [443, 68] on button "護髮" at bounding box center [430, 70] width 40 height 19
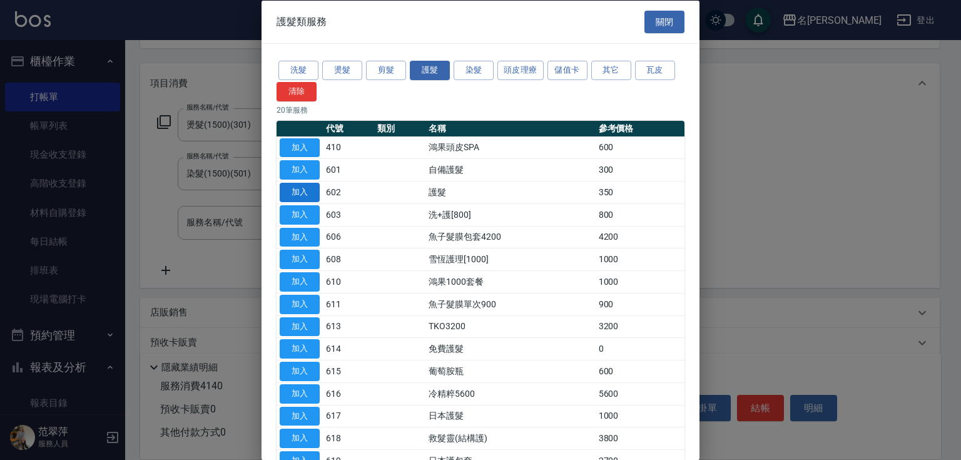
click at [306, 191] on button "加入" at bounding box center [300, 192] width 40 height 19
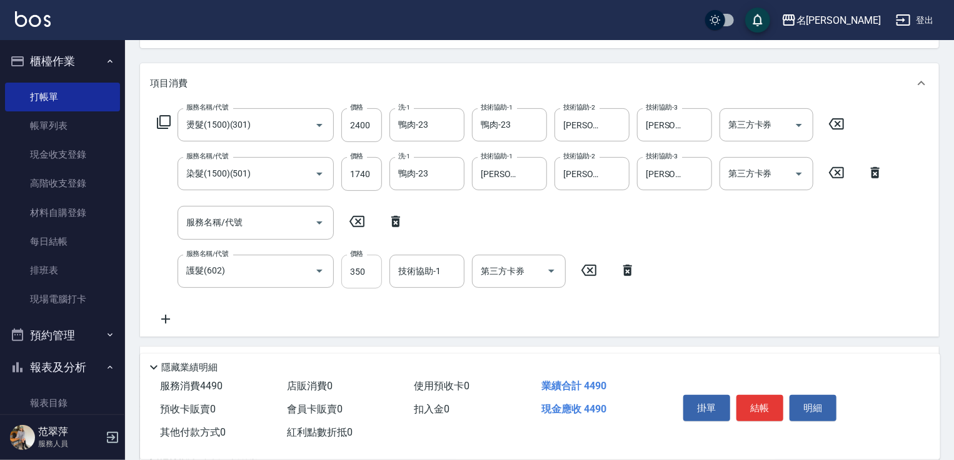
click at [354, 274] on input "350" at bounding box center [361, 272] width 41 height 34
type input "640"
type input "3"
type input "鴨肉-23"
click at [768, 398] on button "結帳" at bounding box center [760, 408] width 47 height 26
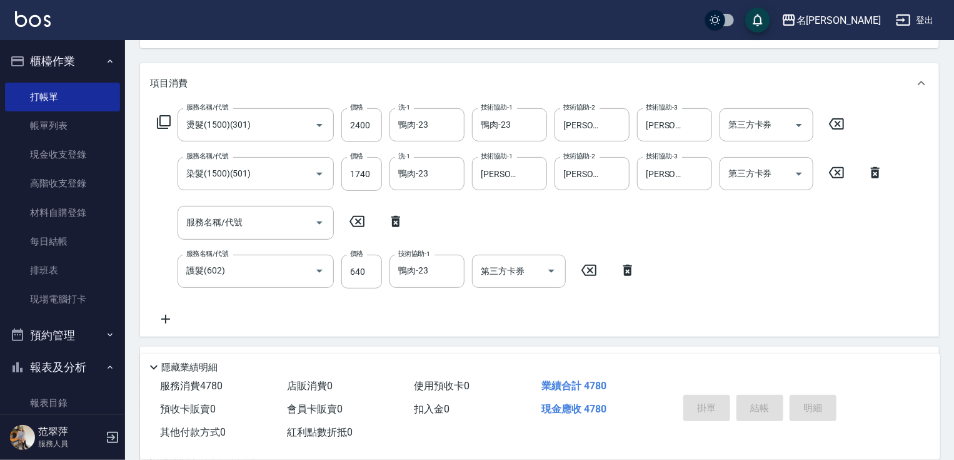
type input "[DATE] 15:54"
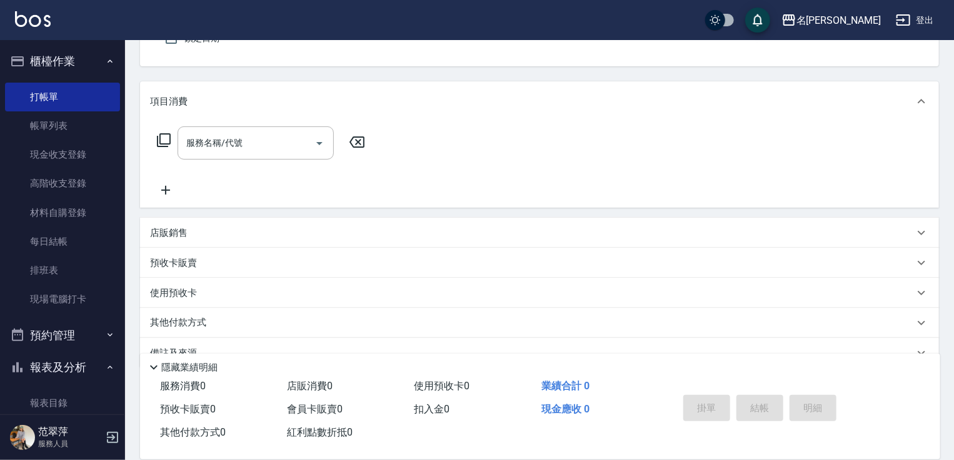
scroll to position [0, 0]
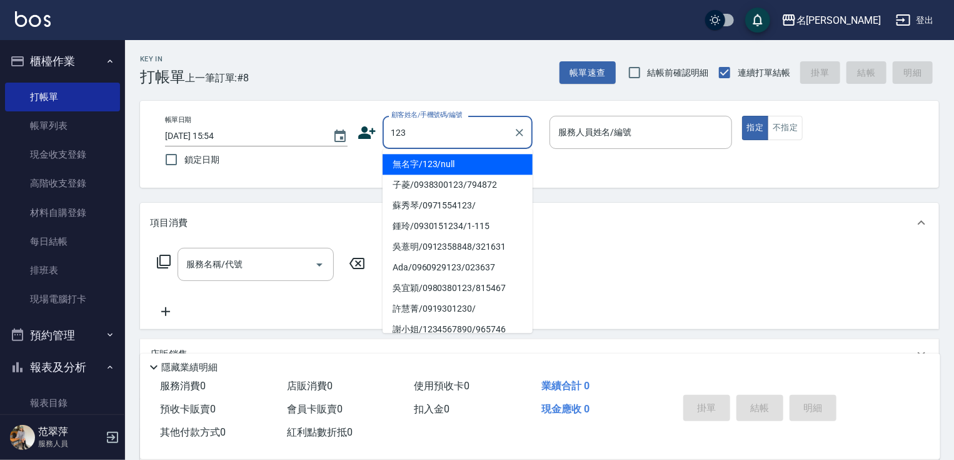
click at [448, 164] on li "無名字/123/null" at bounding box center [458, 164] width 150 height 21
type input "無名字/123/null"
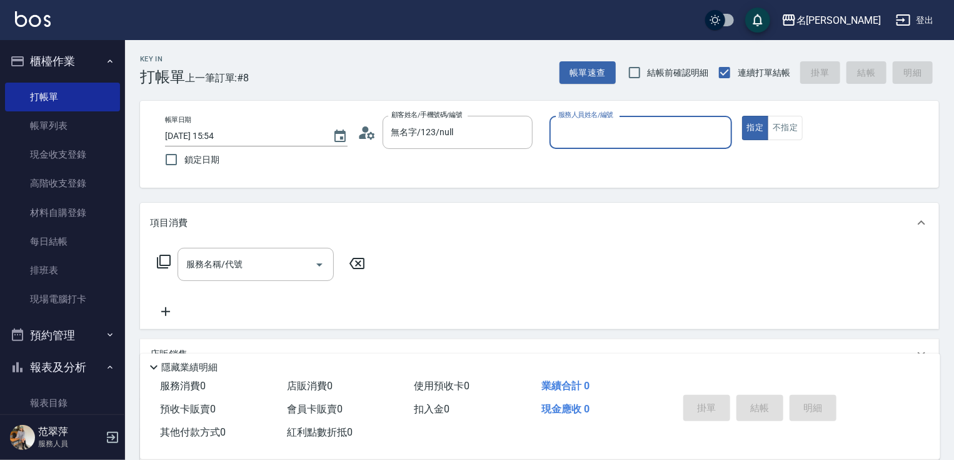
click at [596, 149] on p at bounding box center [641, 155] width 183 height 13
click at [603, 145] on div "服務人員姓名/編號" at bounding box center [641, 132] width 183 height 33
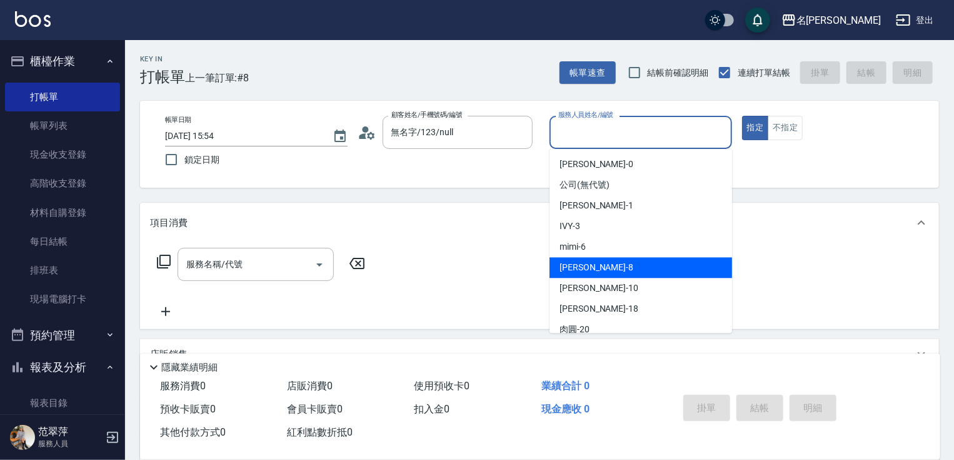
drag, startPoint x: 600, startPoint y: 270, endPoint x: 724, endPoint y: 172, distance: 157.7
click at [600, 270] on div "曉容 -8" at bounding box center [641, 267] width 183 height 21
type input "曉容-8"
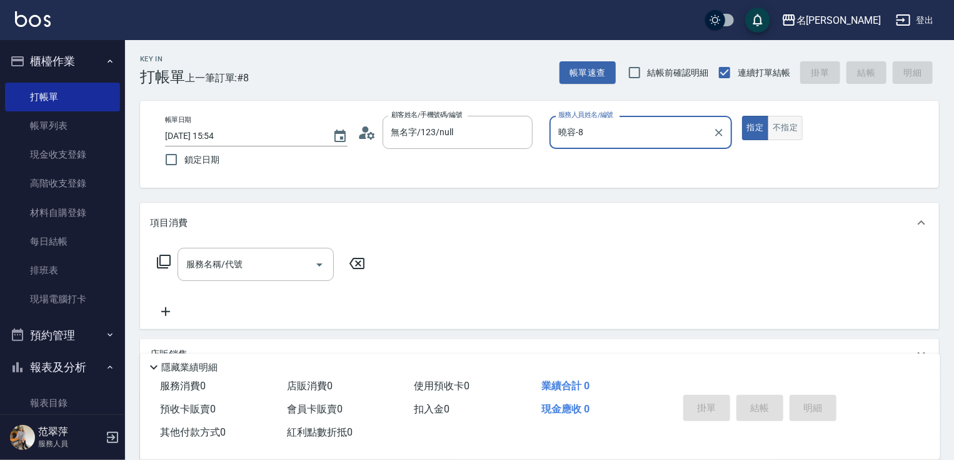
click at [789, 139] on button "不指定" at bounding box center [785, 128] width 35 height 24
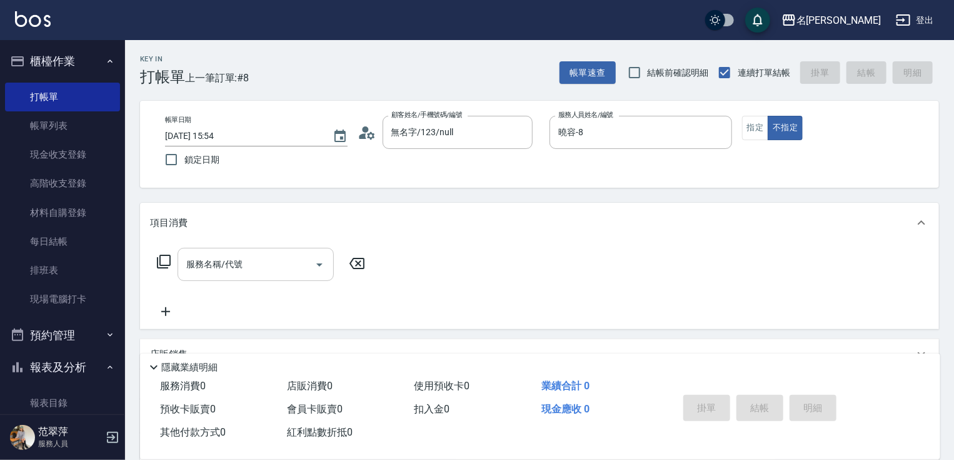
click at [291, 266] on input "服務名稱/代號" at bounding box center [246, 264] width 126 height 22
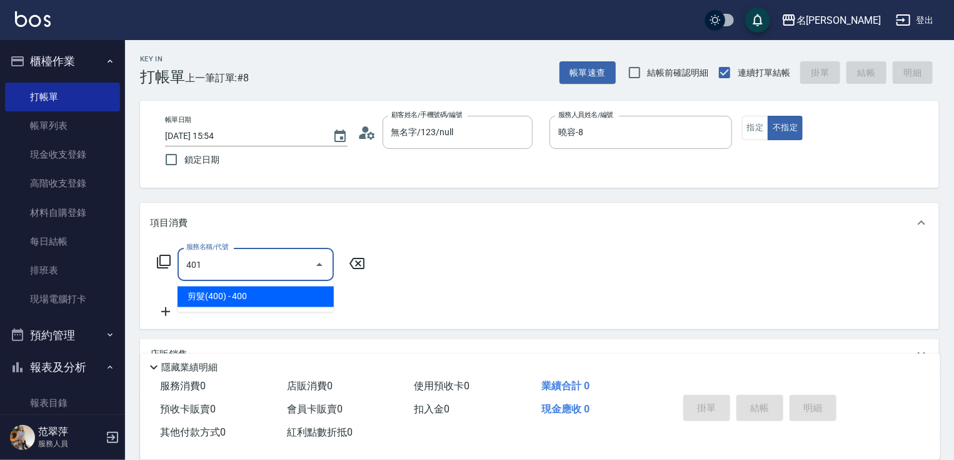
type input "剪髮(400)(401)"
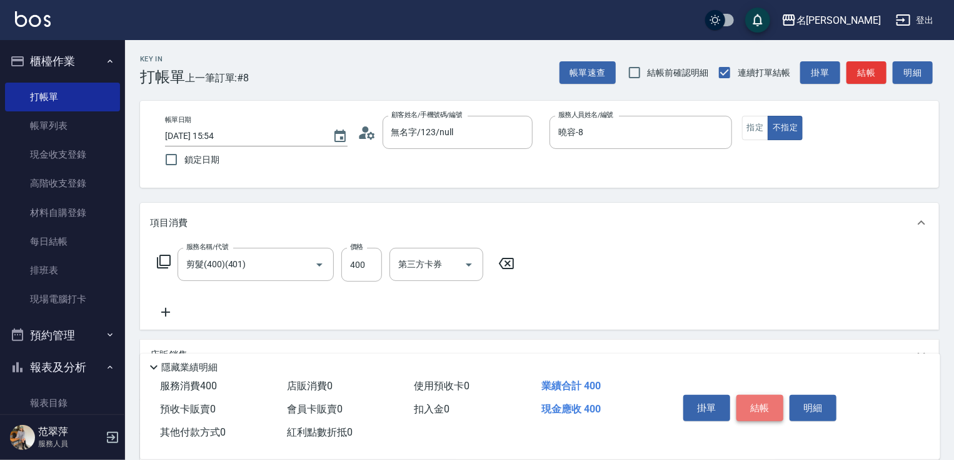
click at [746, 405] on button "結帳" at bounding box center [760, 408] width 47 height 26
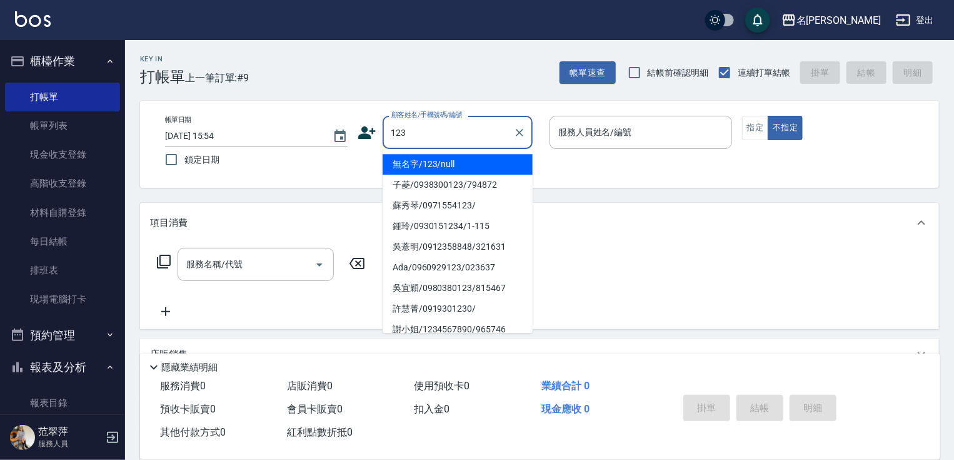
click at [458, 169] on li "無名字/123/null" at bounding box center [458, 164] width 150 height 21
type input "無名字/123/null"
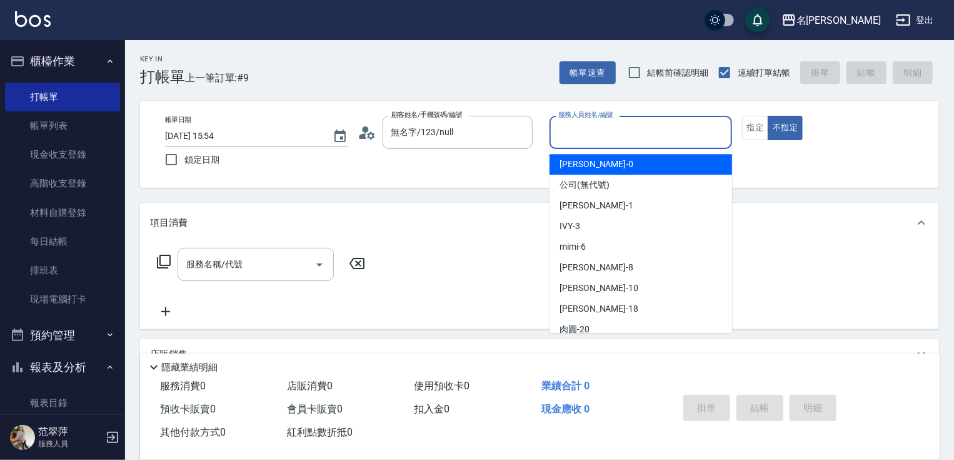
click at [673, 134] on input "服務人員姓名/編號" at bounding box center [640, 132] width 171 height 22
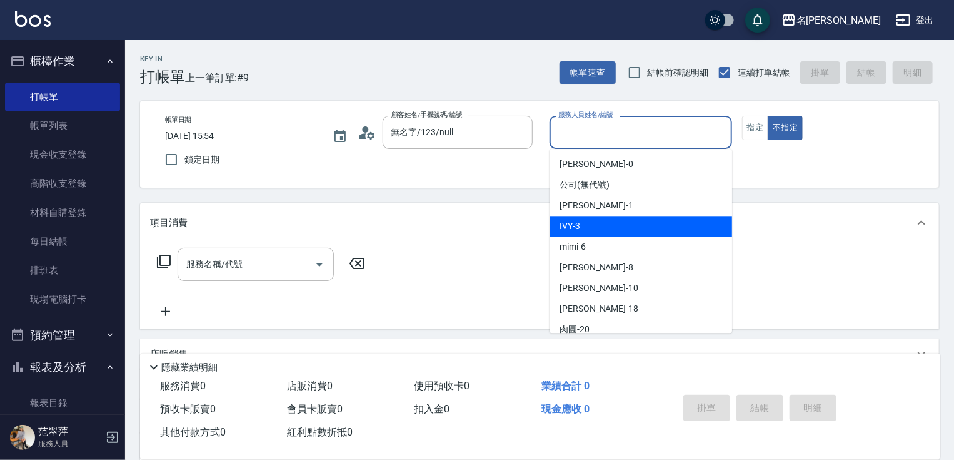
click at [595, 233] on div "IVY -3" at bounding box center [641, 226] width 183 height 21
type input "IVY-3"
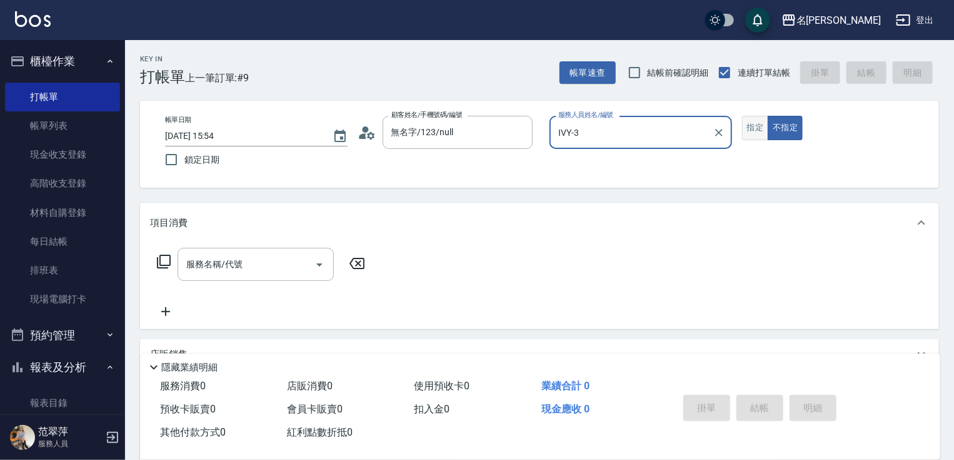
click at [749, 128] on button "指定" at bounding box center [755, 128] width 27 height 24
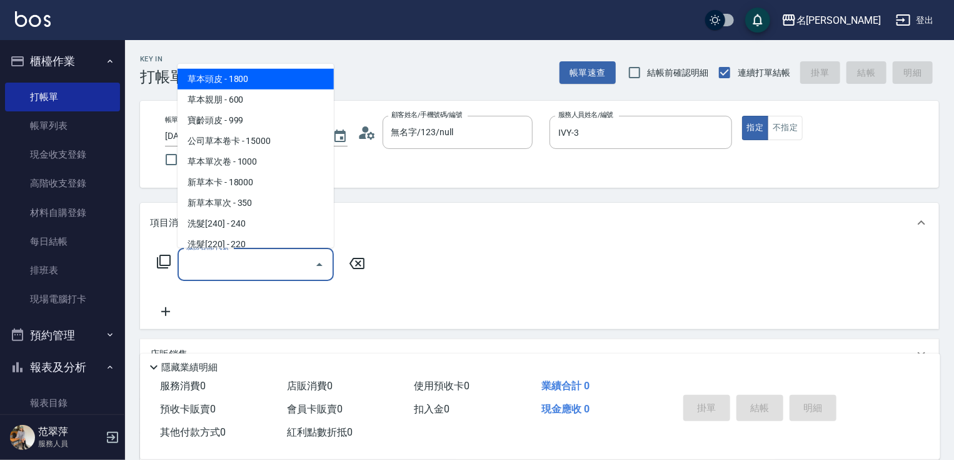
click at [193, 266] on input "服務名稱/代號" at bounding box center [246, 264] width 126 height 22
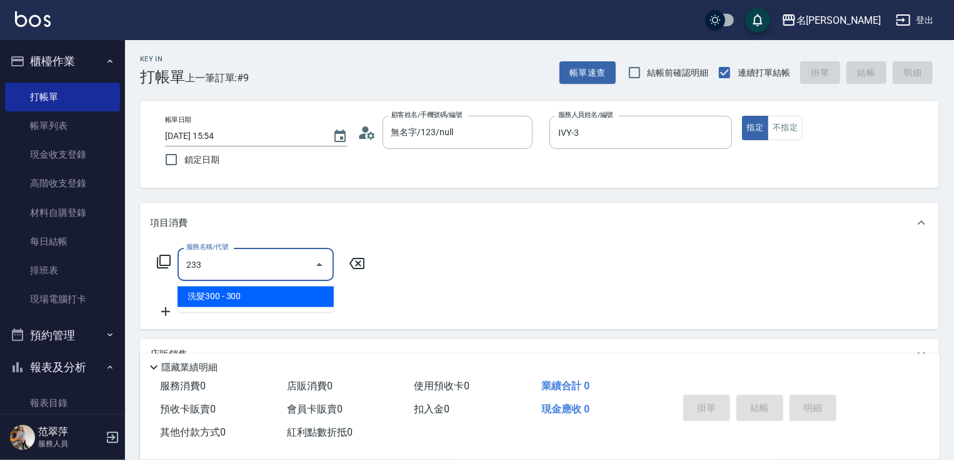
type input "洗髮300(233)"
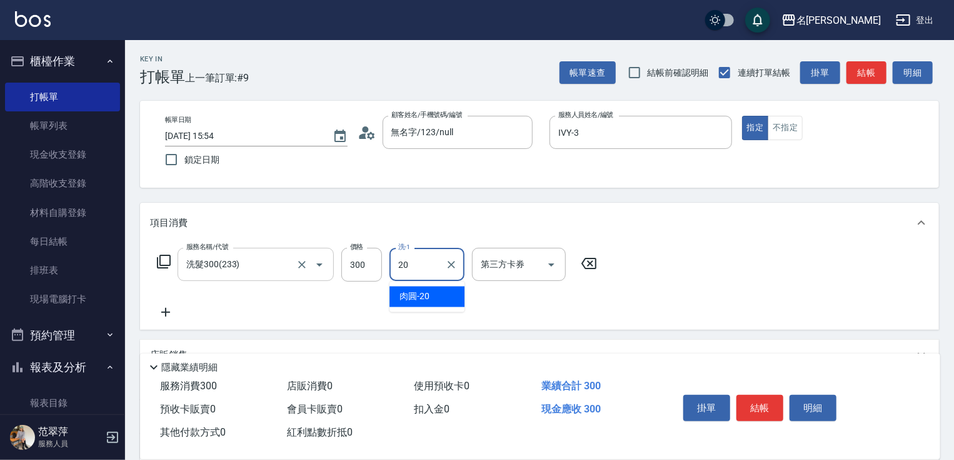
type input "肉圓-20"
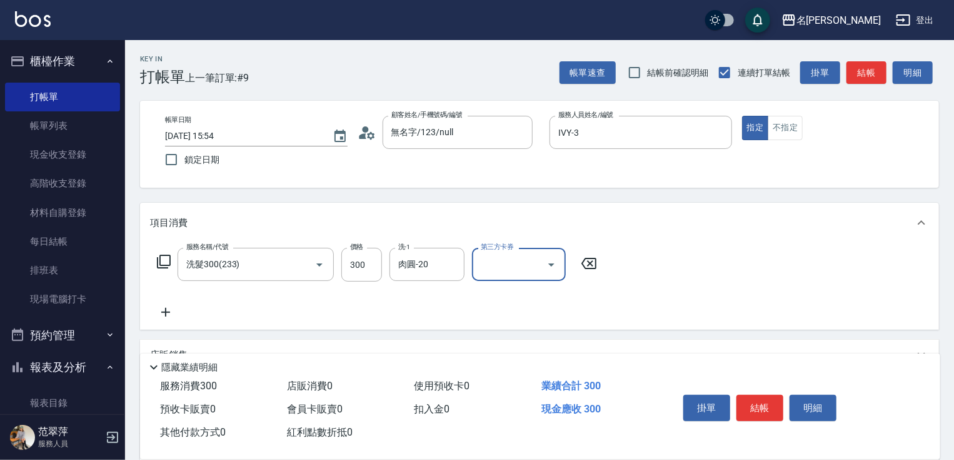
click at [169, 308] on icon at bounding box center [165, 312] width 31 height 15
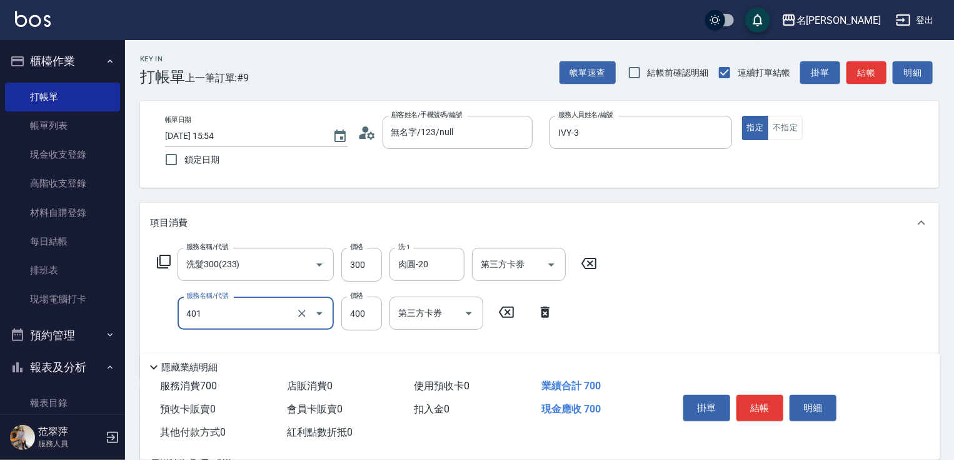
type input "剪髮(400)(401)"
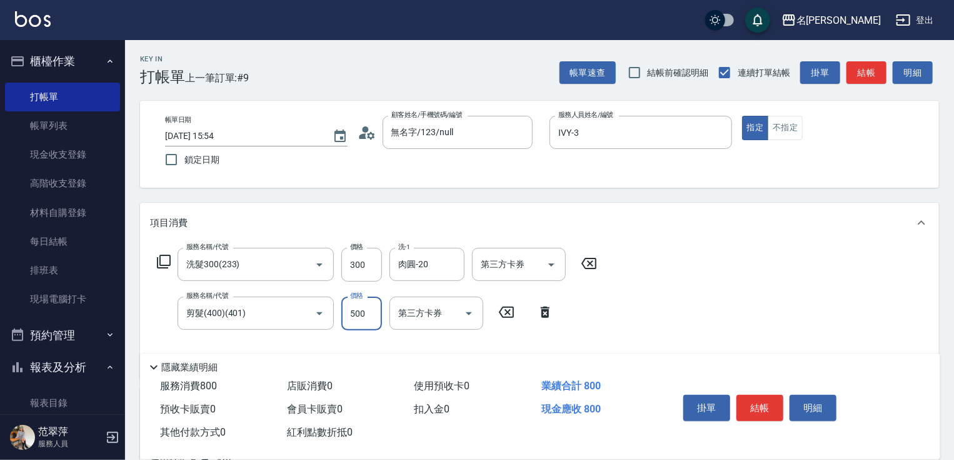
type input "500"
drag, startPoint x: 952, startPoint y: 244, endPoint x: 957, endPoint y: 383, distance: 138.9
click at [954, 385] on html "名留竹林 登出 櫃檯作業 打帳單 帳單列表 現金收支登錄 高階收支登錄 材料自購登錄 每日結帳 排班表 現場電腦打卡 預約管理 預約管理 單日預約紀錄 單週預…" at bounding box center [477, 330] width 954 height 661
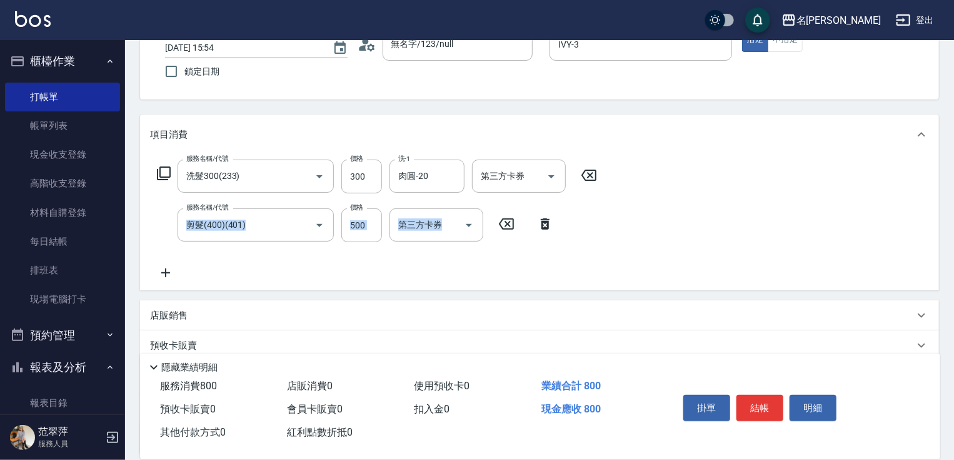
scroll to position [135, 0]
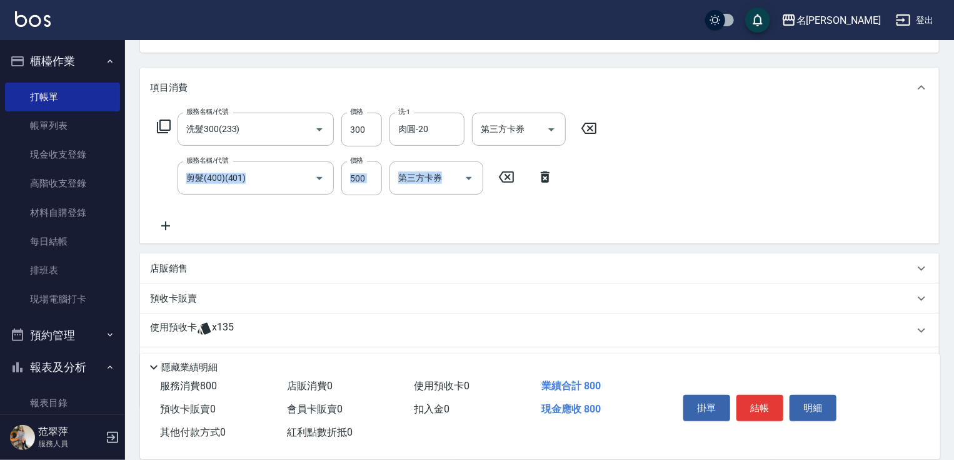
click at [165, 231] on icon at bounding box center [165, 225] width 31 height 15
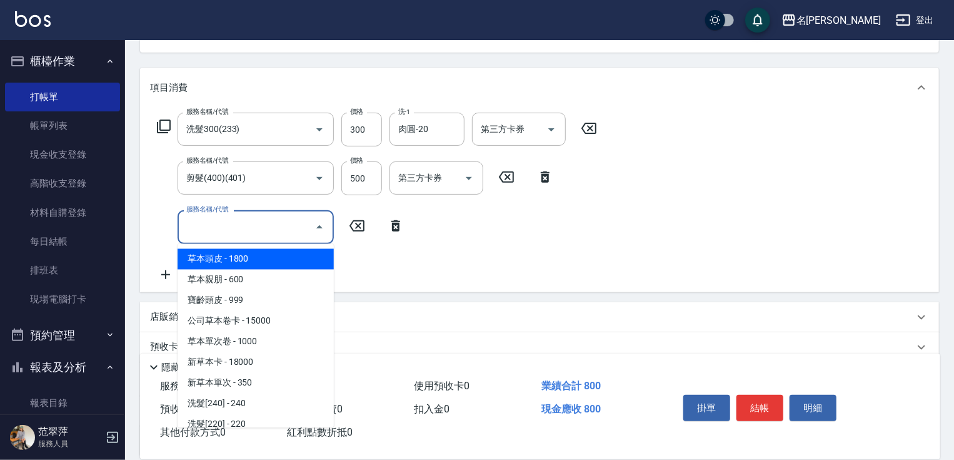
click at [201, 228] on input "服務名稱/代號" at bounding box center [246, 227] width 126 height 22
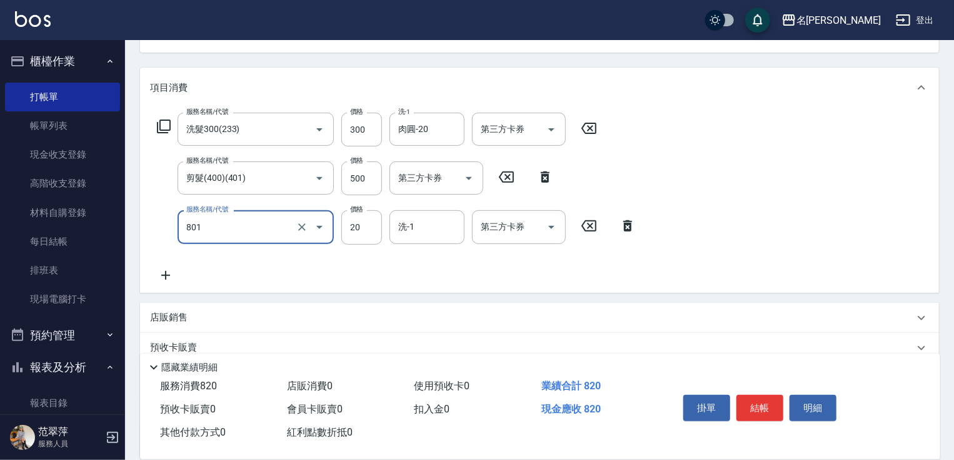
type input "潤絲20(801)"
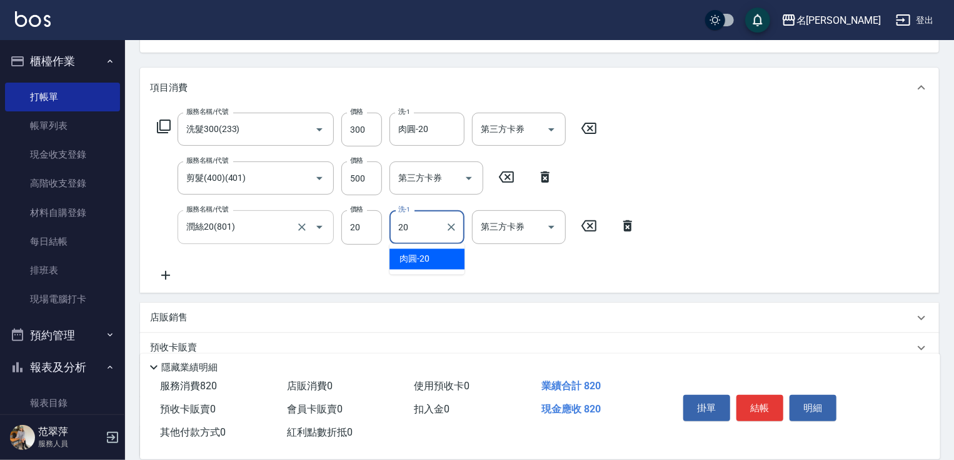
type input "肉圓-20"
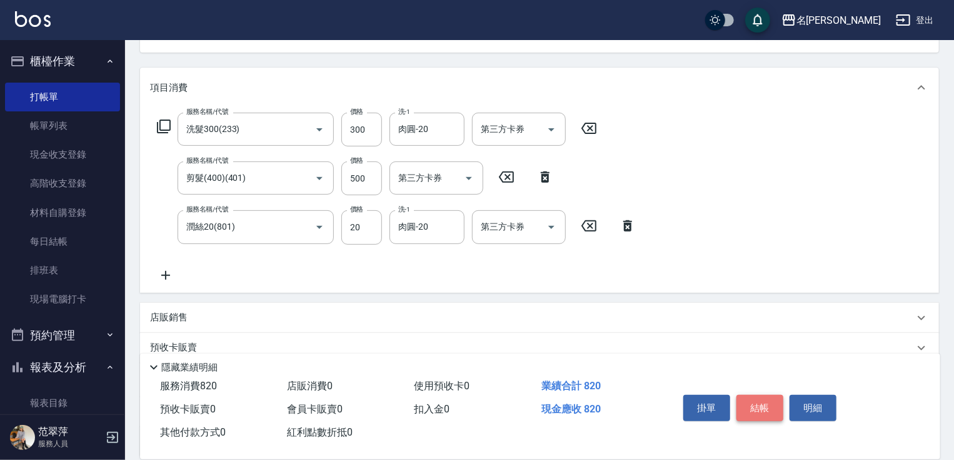
click at [779, 398] on button "結帳" at bounding box center [760, 408] width 47 height 26
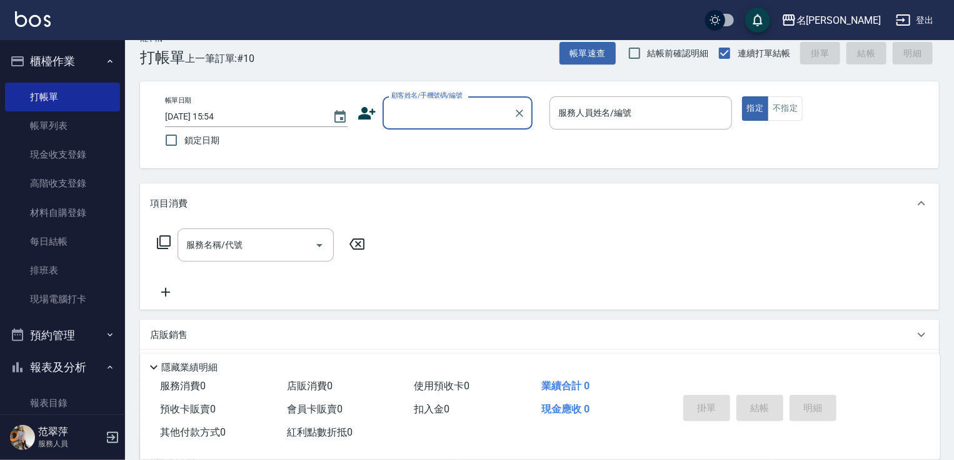
scroll to position [0, 0]
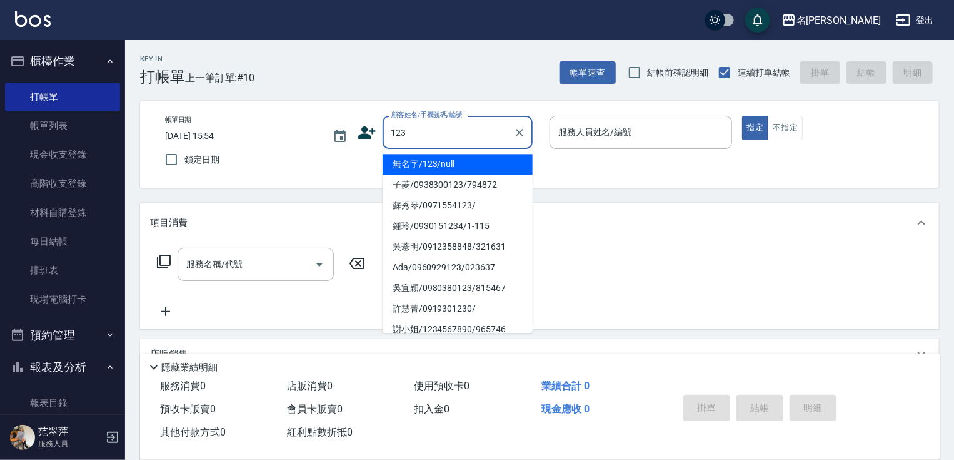
click at [451, 164] on li "無名字/123/null" at bounding box center [458, 164] width 150 height 21
type input "無名字/123/null"
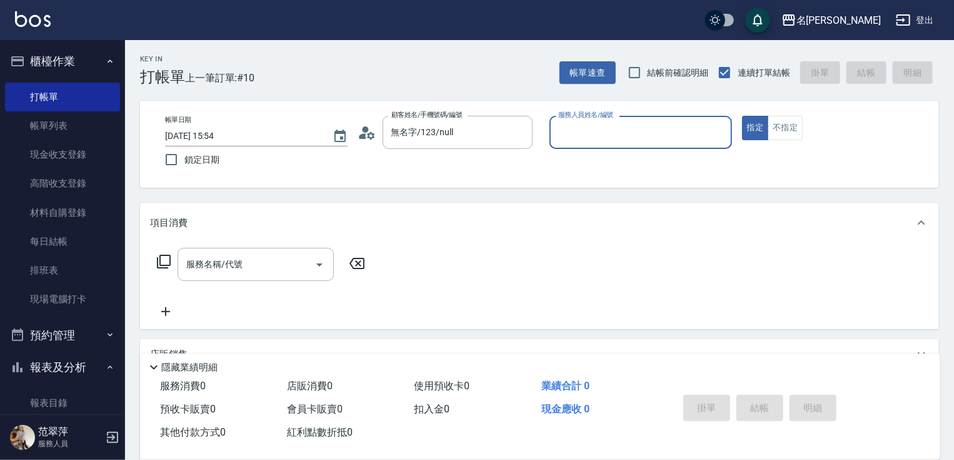
click at [614, 133] on input "服務人員姓名/編號" at bounding box center [640, 132] width 171 height 22
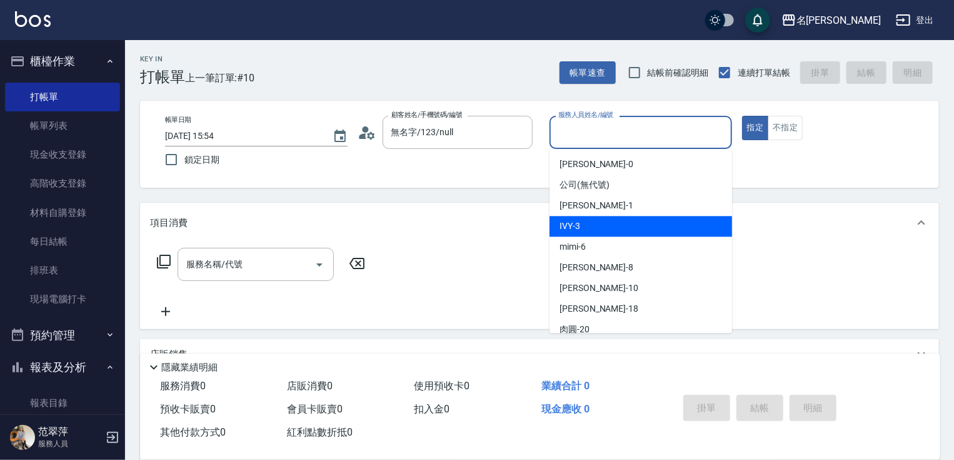
drag, startPoint x: 570, startPoint y: 225, endPoint x: 687, endPoint y: 191, distance: 121.9
click at [571, 225] on span "IVY -3" at bounding box center [570, 226] width 21 height 13
type input "IVY-3"
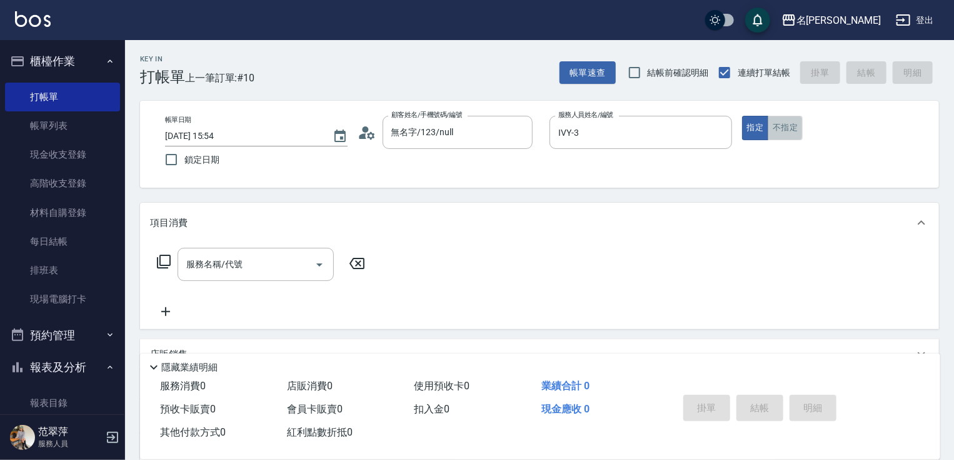
click at [787, 125] on button "不指定" at bounding box center [785, 128] width 35 height 24
click at [273, 268] on input "服務名稱/代號" at bounding box center [246, 264] width 126 height 22
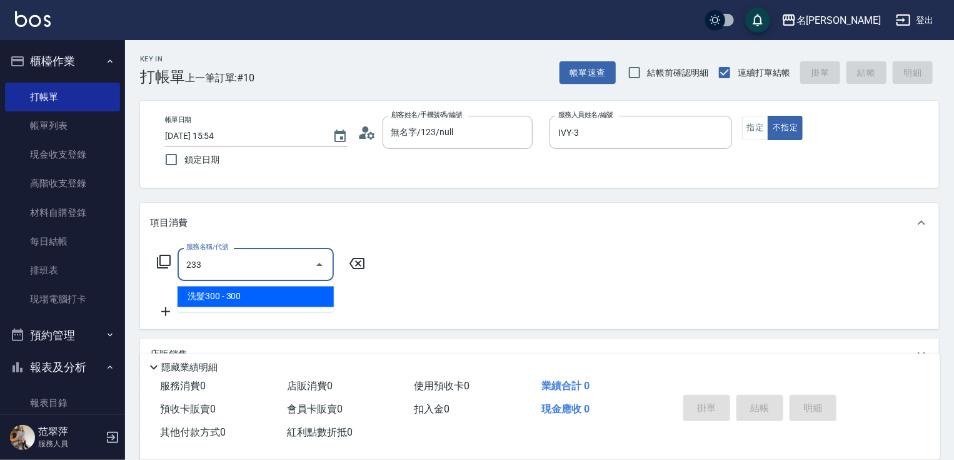
type input "洗髮300(233)"
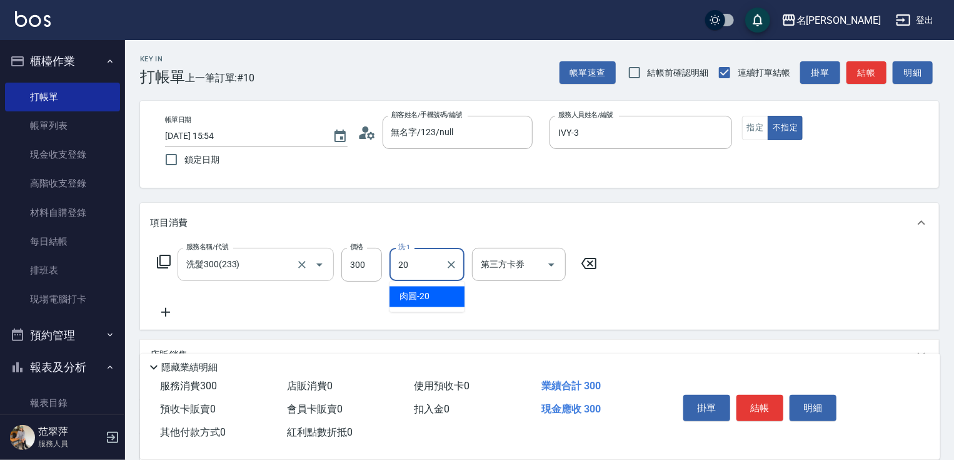
type input "肉圓-20"
click at [165, 311] on icon at bounding box center [165, 312] width 9 height 9
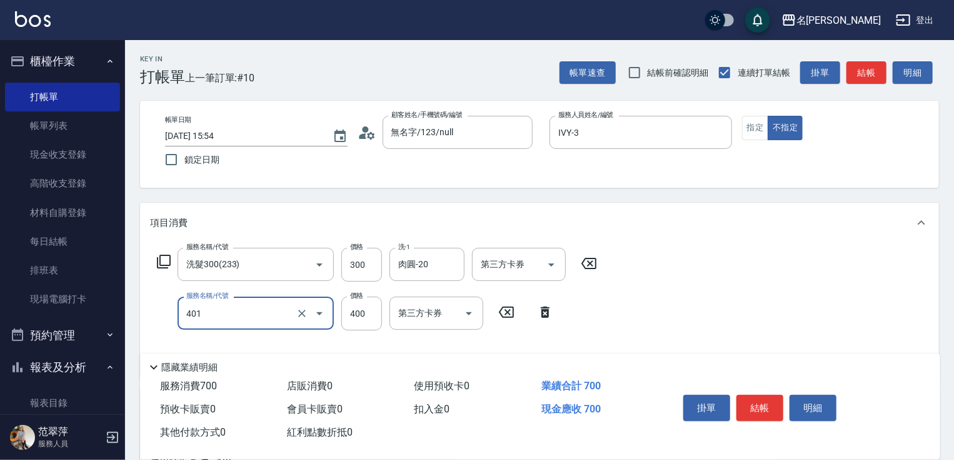
type input "剪髮(400)(401)"
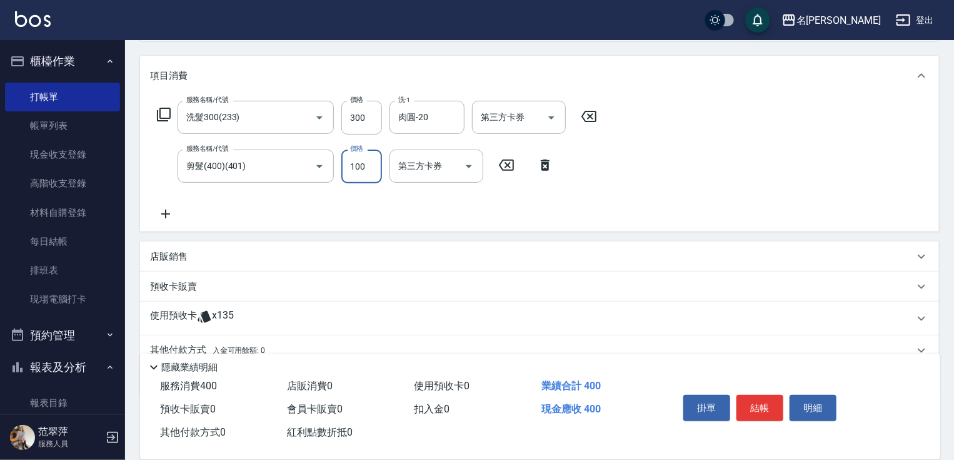
scroll to position [150, 0]
type input "100"
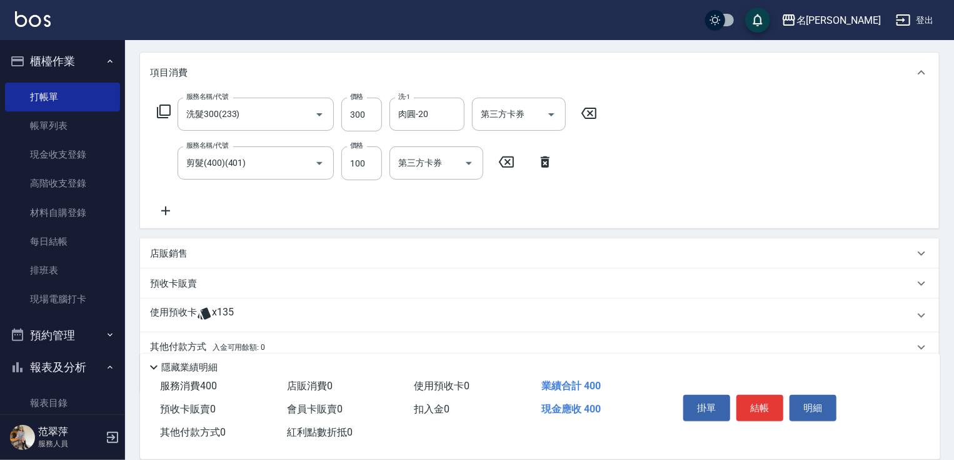
click at [164, 206] on icon at bounding box center [165, 210] width 31 height 15
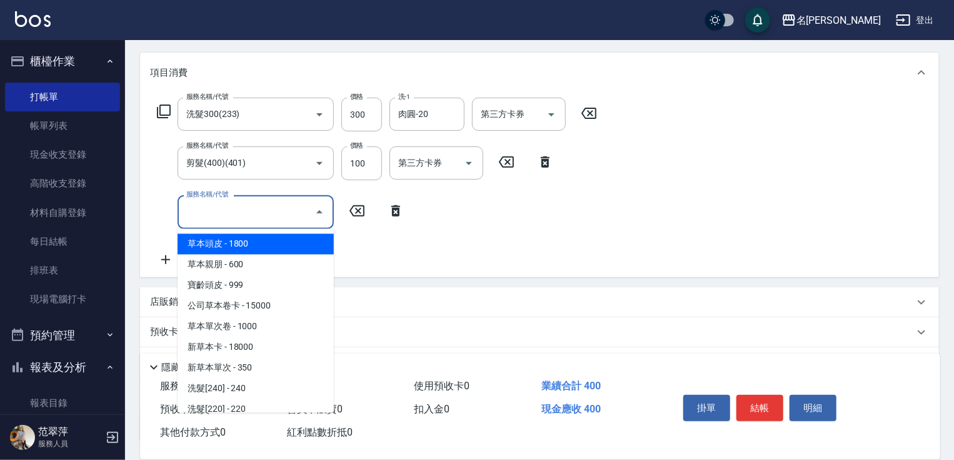
click at [205, 209] on input "服務名稱/代號" at bounding box center [246, 212] width 126 height 22
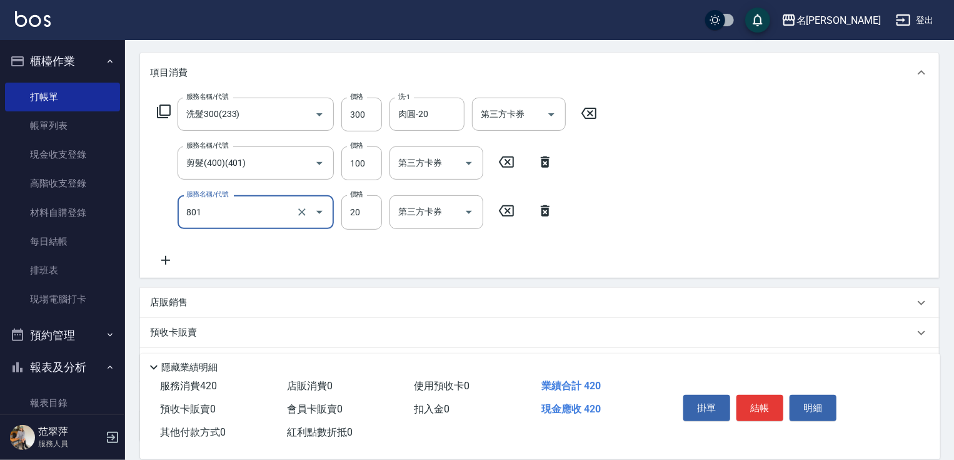
type input "潤絲20(801)"
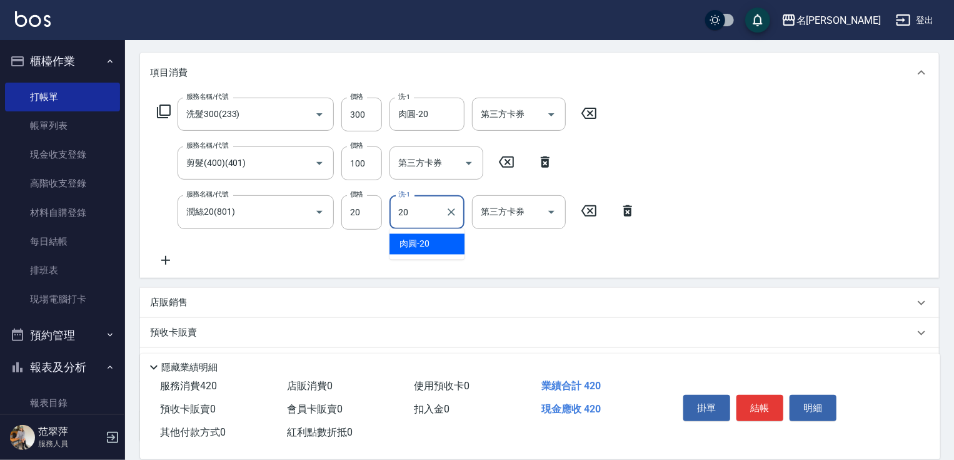
type input "肉圓-20"
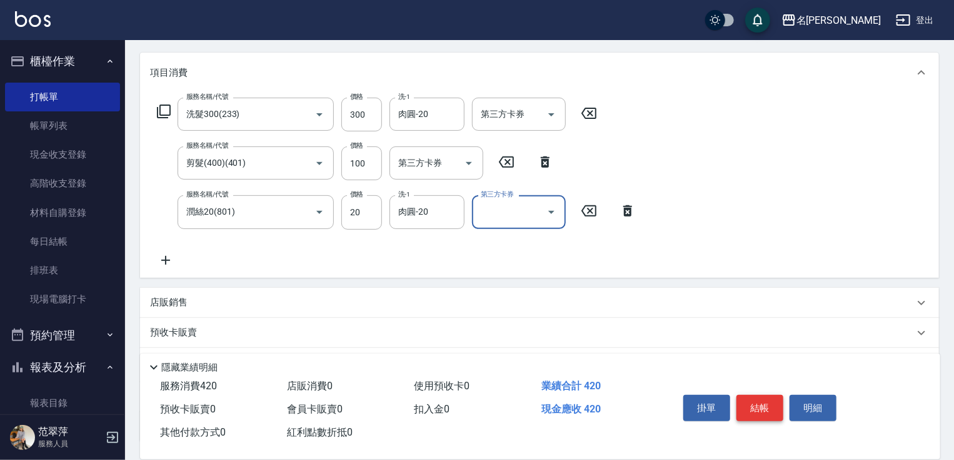
click at [752, 410] on button "結帳" at bounding box center [760, 408] width 47 height 26
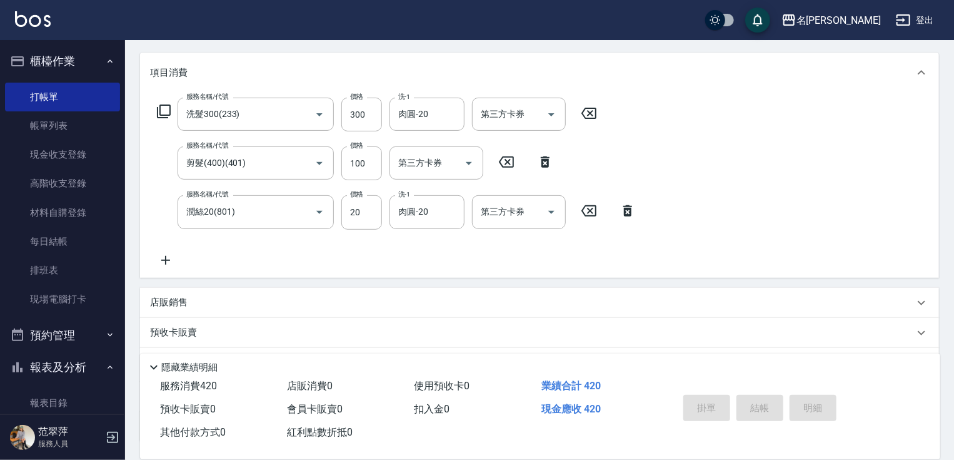
type input "[DATE] 15:55"
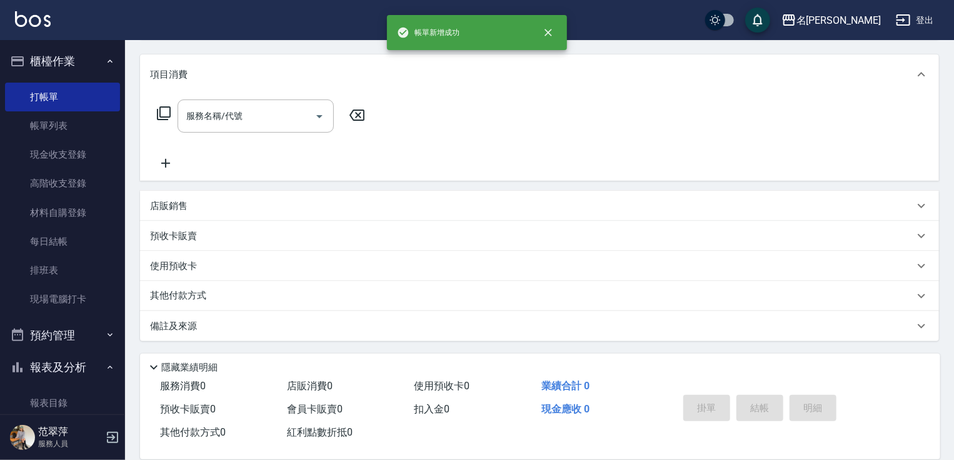
scroll to position [0, 0]
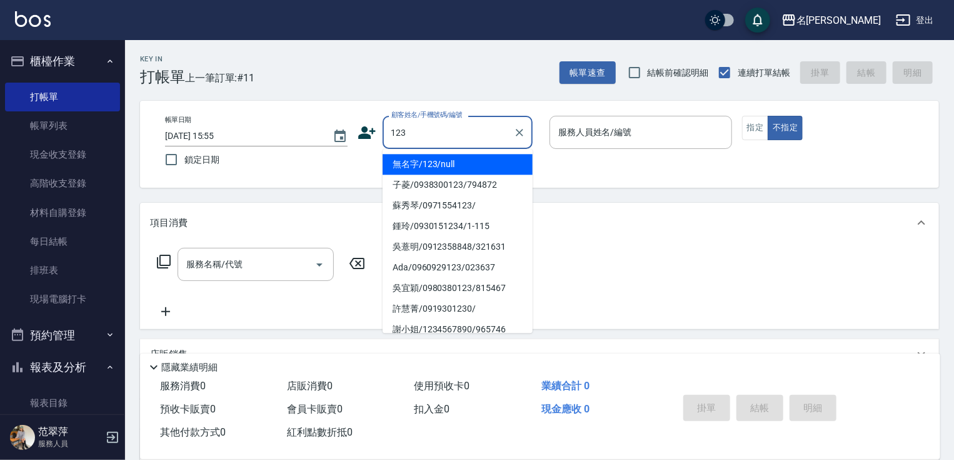
click at [455, 156] on li "無名字/123/null" at bounding box center [458, 164] width 150 height 21
type input "無名字/123/null"
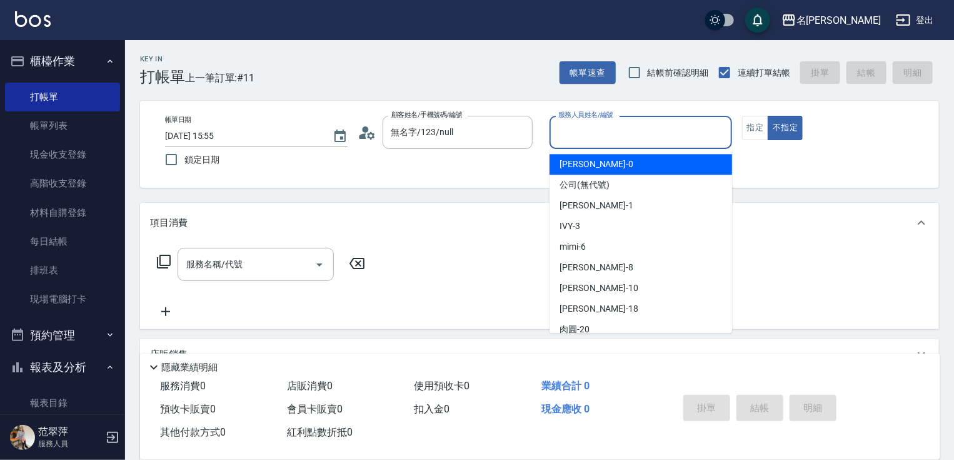
click at [600, 133] on input "服務人員姓名/編號" at bounding box center [640, 132] width 171 height 22
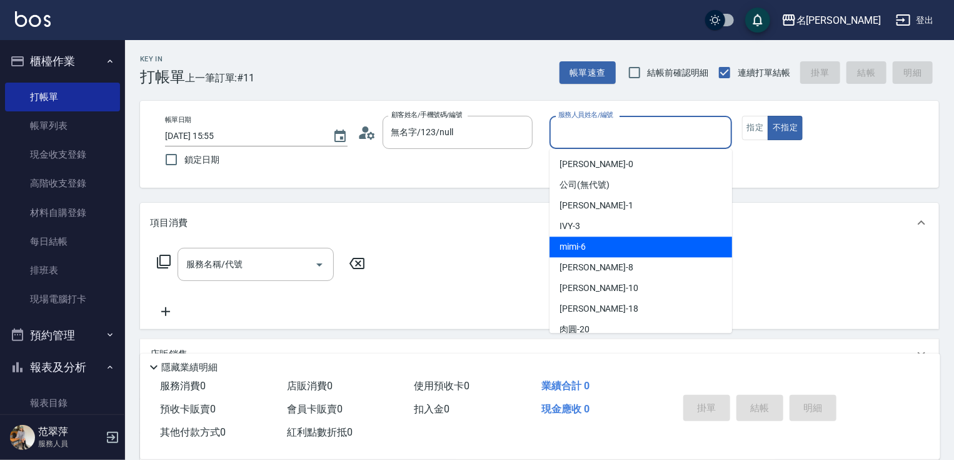
click at [594, 241] on div "mimi -6" at bounding box center [641, 246] width 183 height 21
type input "mimi-6"
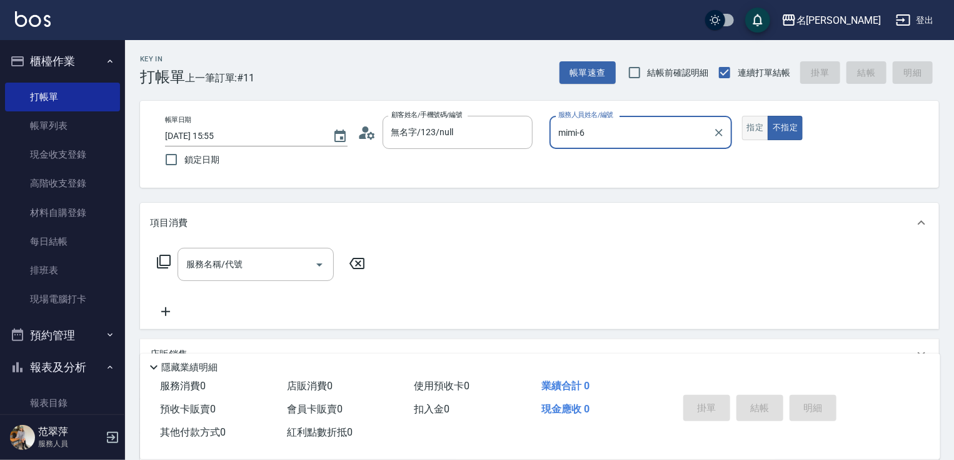
click at [751, 118] on button "指定" at bounding box center [755, 128] width 27 height 24
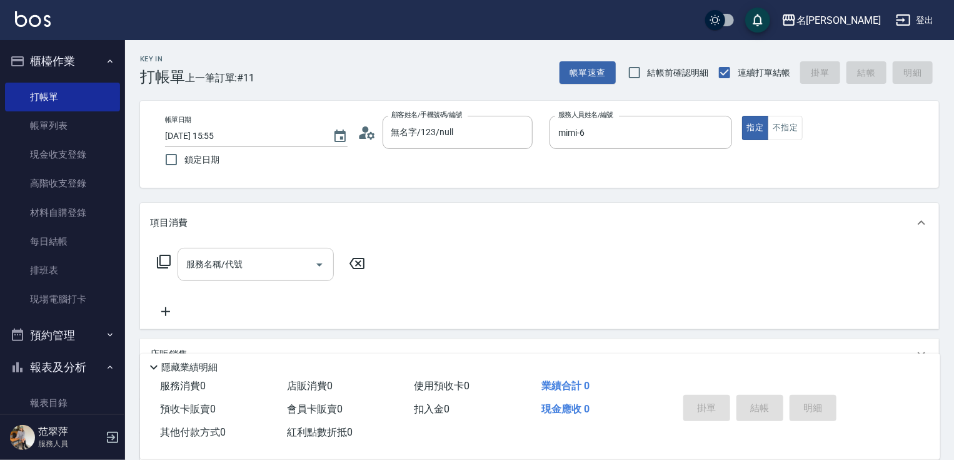
click at [258, 264] on input "服務名稱/代號" at bounding box center [246, 264] width 126 height 22
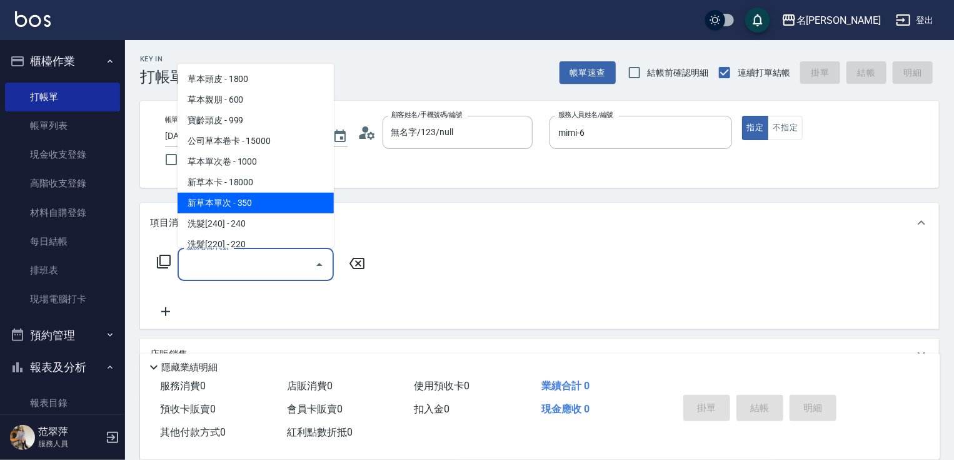
click at [265, 206] on span "新草本單次 - 350" at bounding box center [256, 203] width 156 height 21
type input "新草本單次(109)"
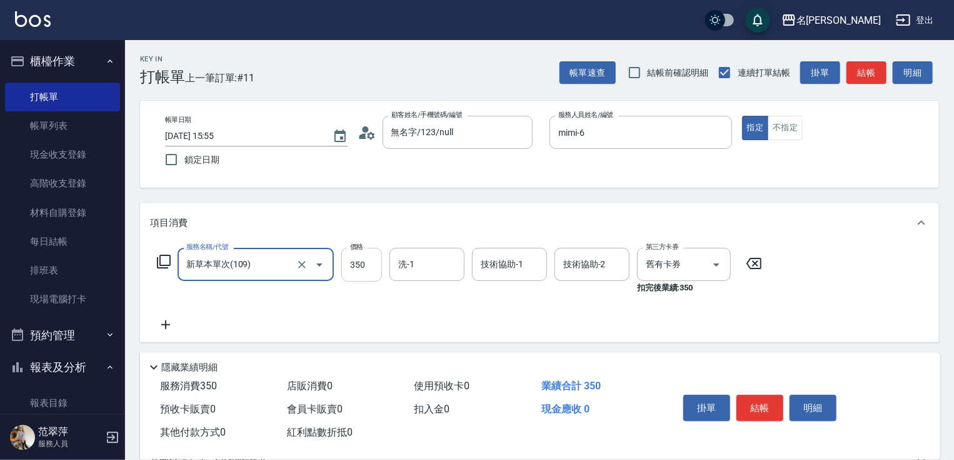
click at [368, 266] on input "350" at bounding box center [361, 265] width 41 height 34
type input "525"
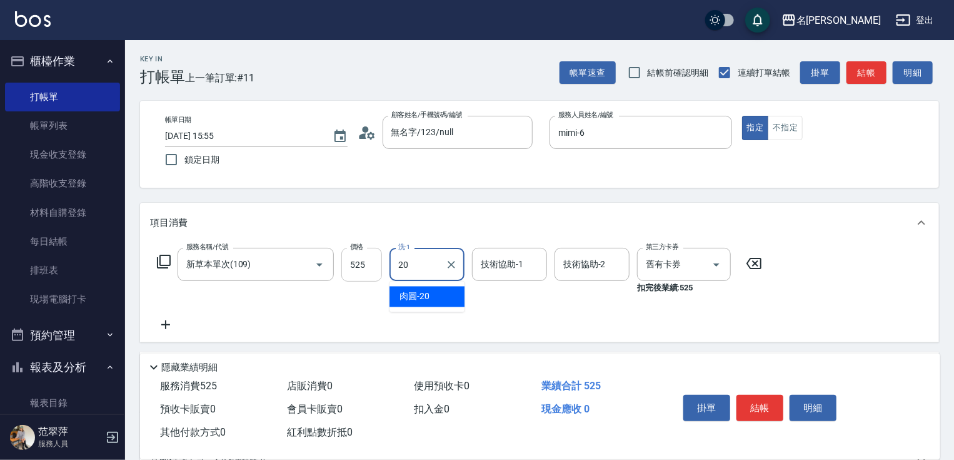
type input "肉圓-20"
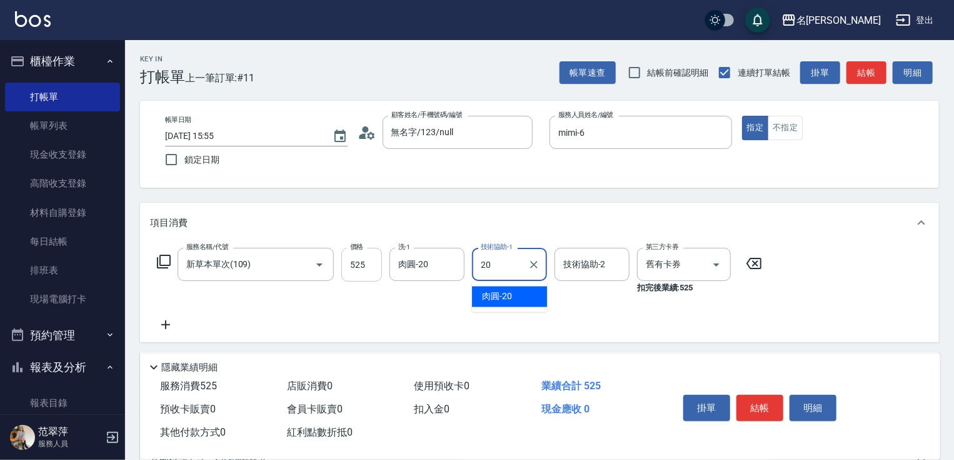
type input "肉圓-20"
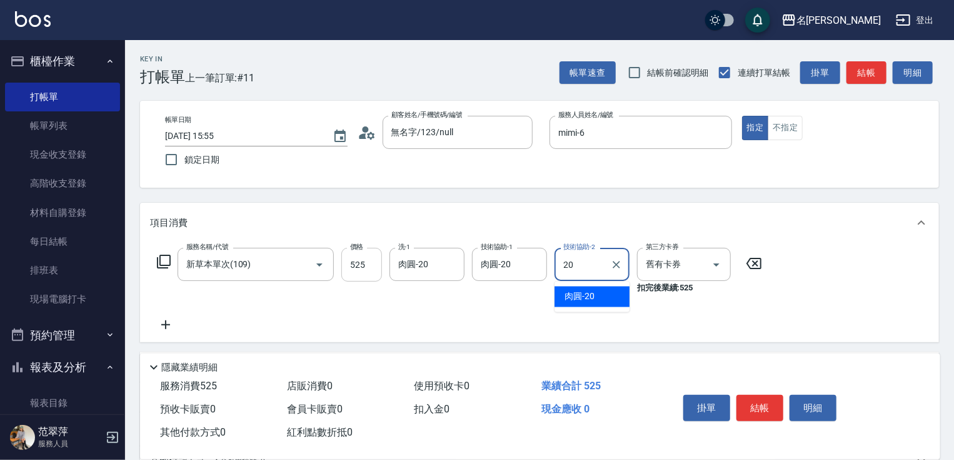
type input "肉圓-20"
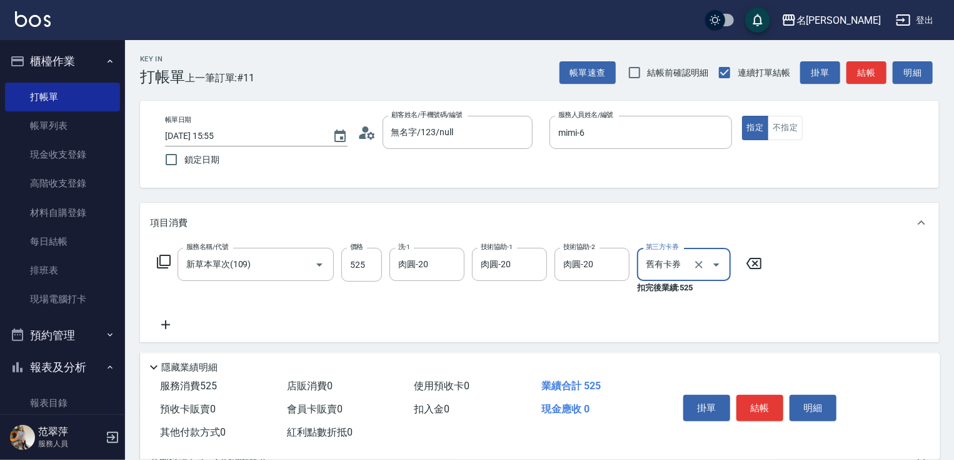
click at [167, 323] on icon at bounding box center [165, 324] width 31 height 15
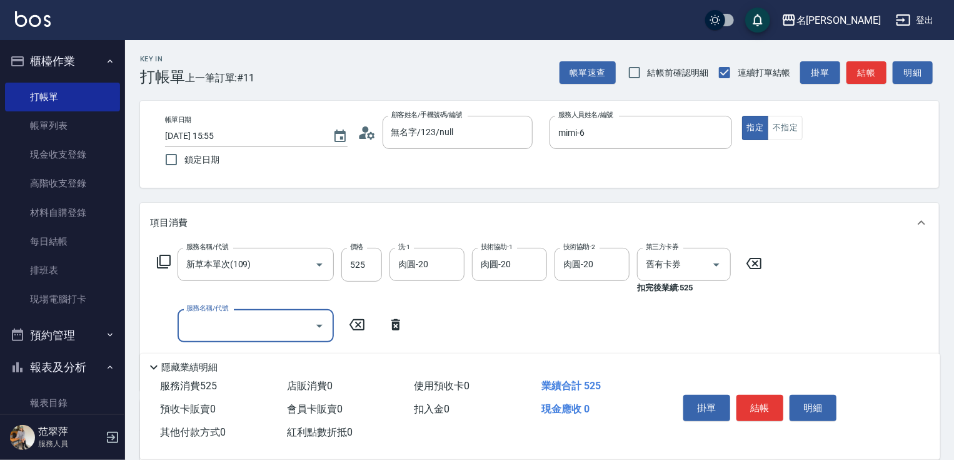
click at [213, 328] on input "服務名稱/代號" at bounding box center [246, 326] width 126 height 22
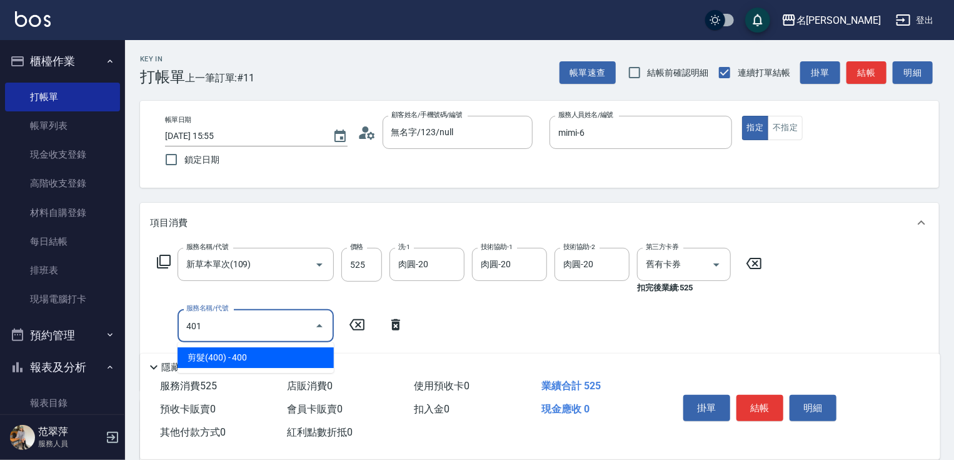
type input "剪髮(400)(401)"
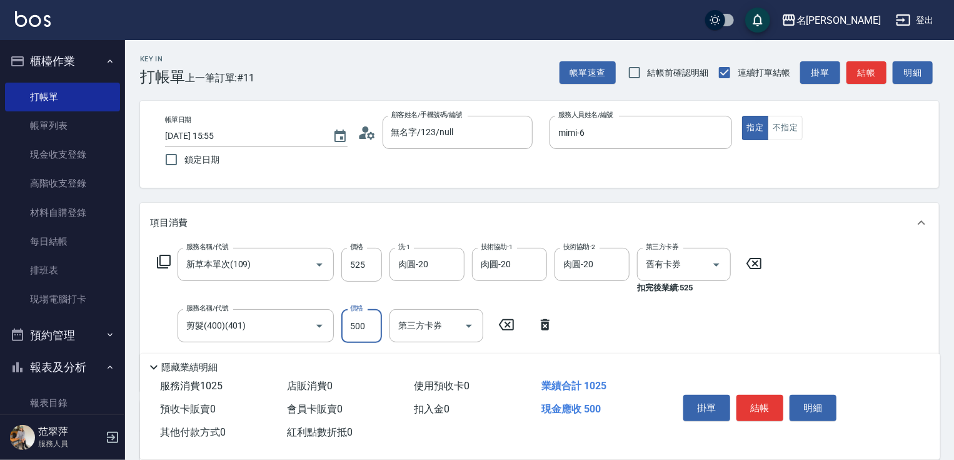
type input "500"
drag, startPoint x: 952, startPoint y: 299, endPoint x: 960, endPoint y: 338, distance: 39.6
click at [954, 338] on html "名留竹林 登出 櫃檯作業 打帳單 帳單列表 現金收支登錄 高階收支登錄 材料自購登錄 每日結帳 排班表 現場電腦打卡 預約管理 預約管理 單日預約紀錄 單週預…" at bounding box center [477, 337] width 954 height 674
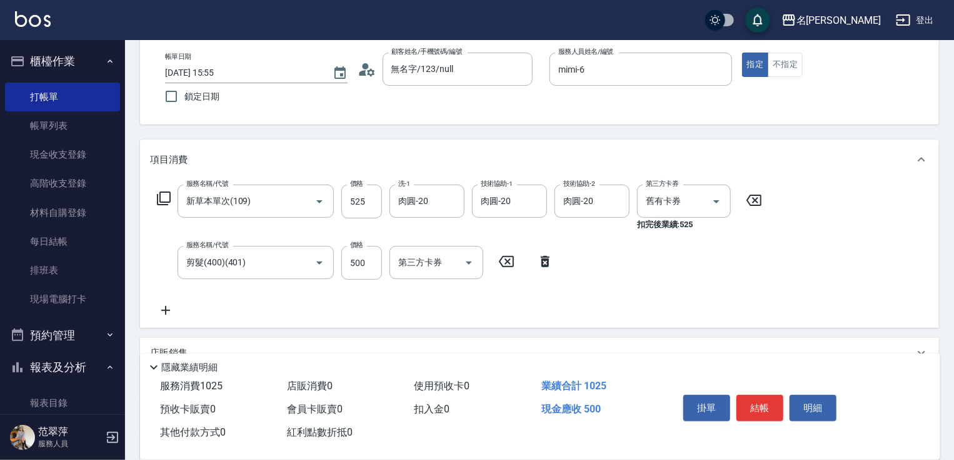
scroll to position [213, 0]
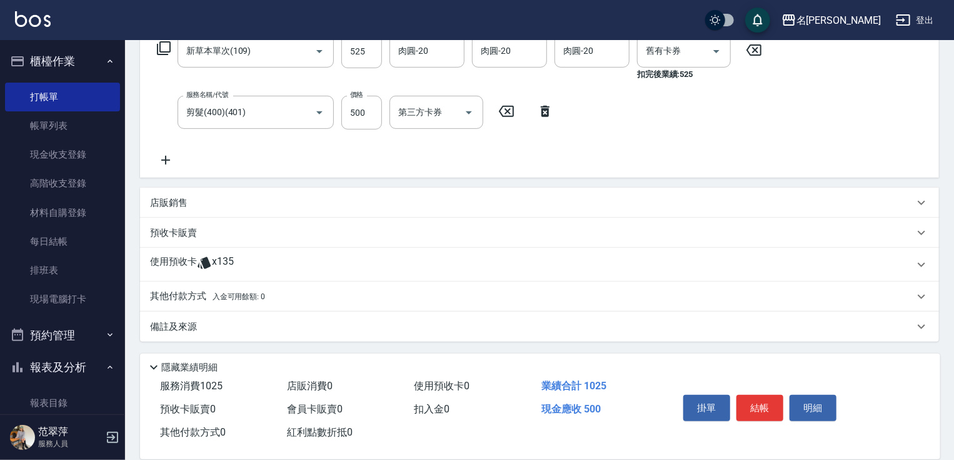
click at [166, 159] on icon at bounding box center [165, 160] width 31 height 15
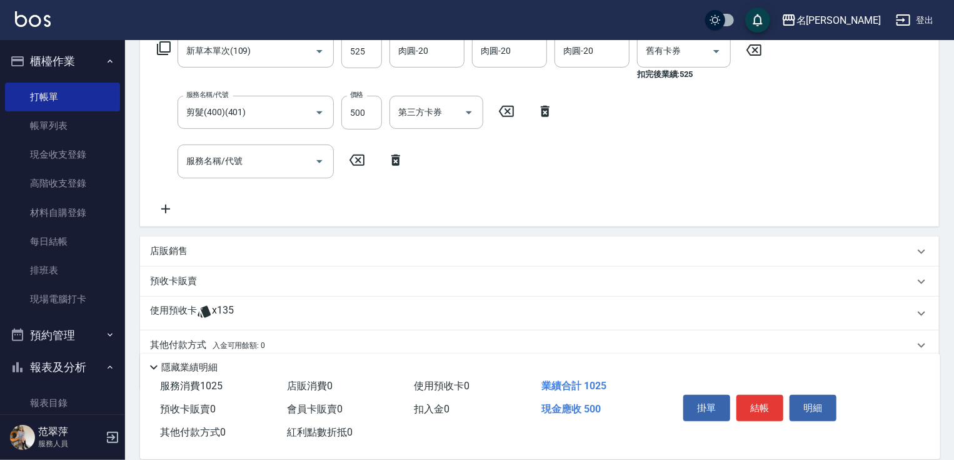
click at [164, 48] on icon at bounding box center [163, 48] width 15 height 15
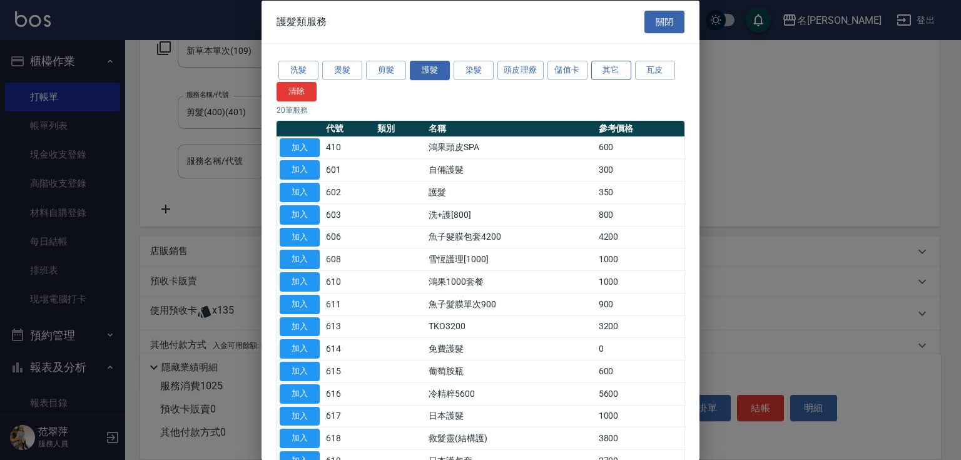
click at [609, 71] on button "其它" at bounding box center [611, 70] width 40 height 19
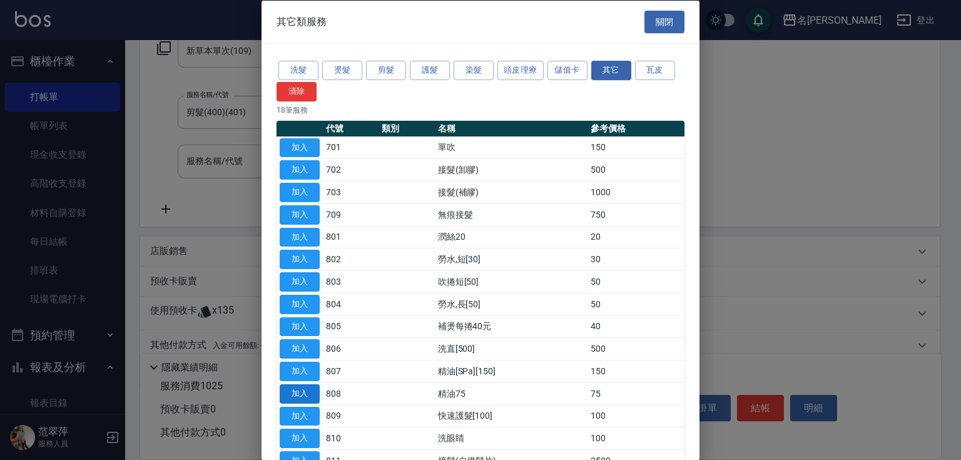
click at [301, 386] on button "加入" at bounding box center [300, 392] width 40 height 19
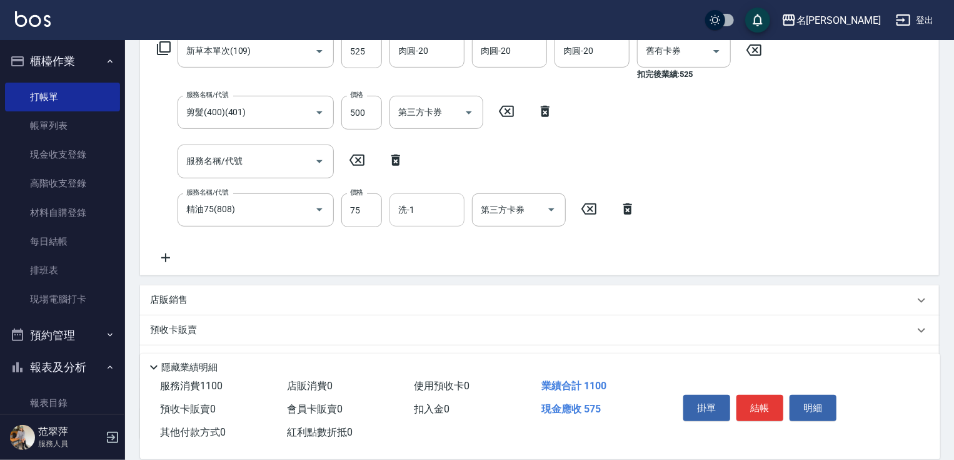
click at [427, 208] on input "洗-1" at bounding box center [427, 210] width 64 height 22
type input "肉圓-20"
click at [753, 407] on button "結帳" at bounding box center [760, 408] width 47 height 26
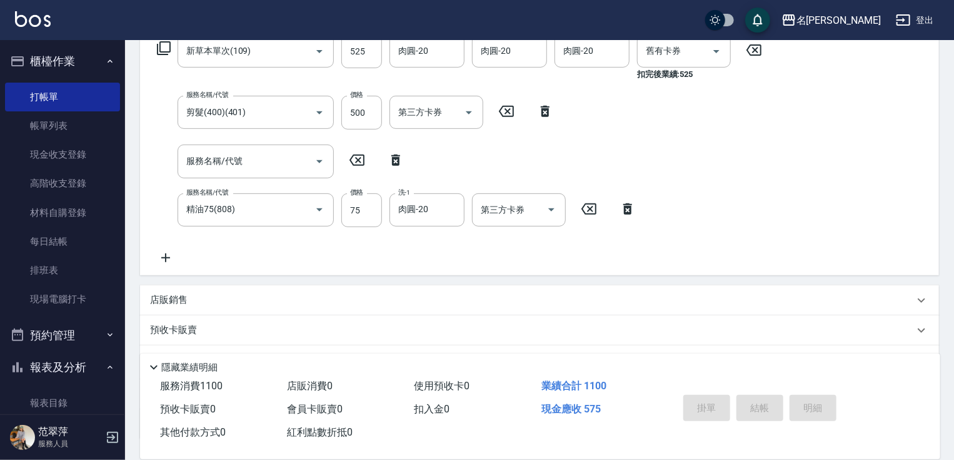
type input "[DATE] 15:56"
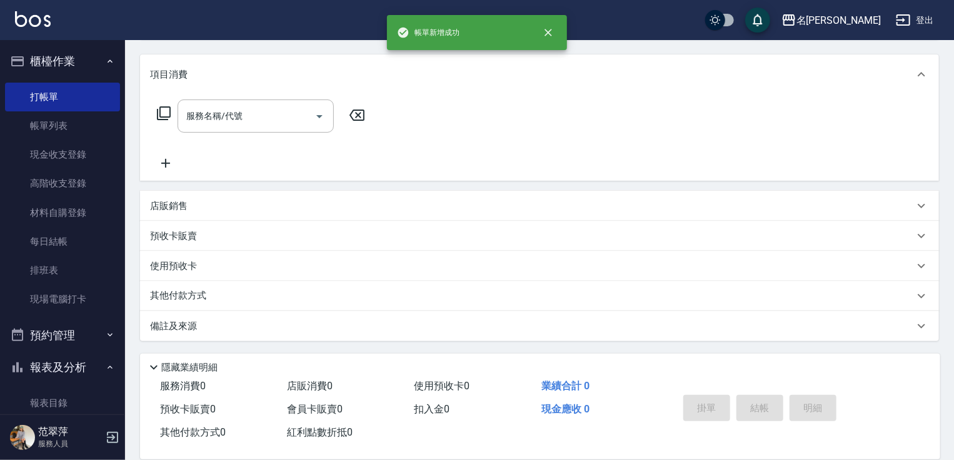
scroll to position [0, 0]
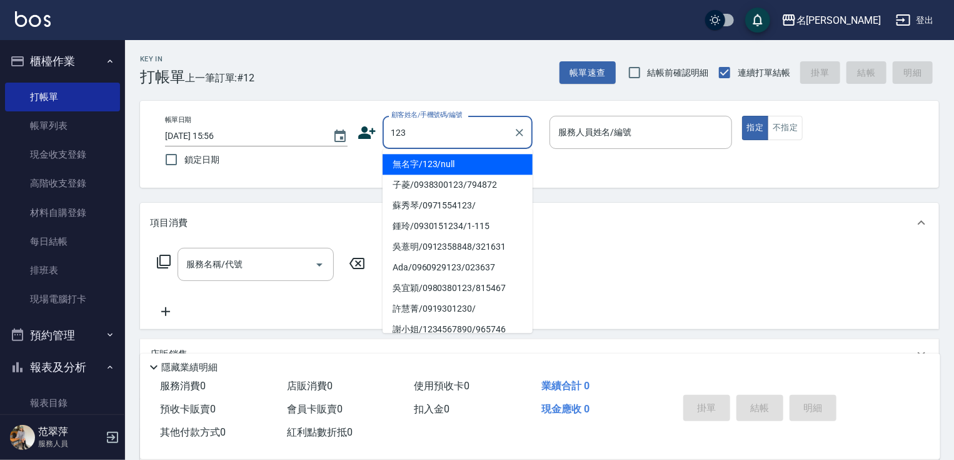
drag, startPoint x: 462, startPoint y: 167, endPoint x: 654, endPoint y: 111, distance: 199.9
click at [469, 162] on li "無名字/123/null" at bounding box center [458, 164] width 150 height 21
type input "無名字/123/null"
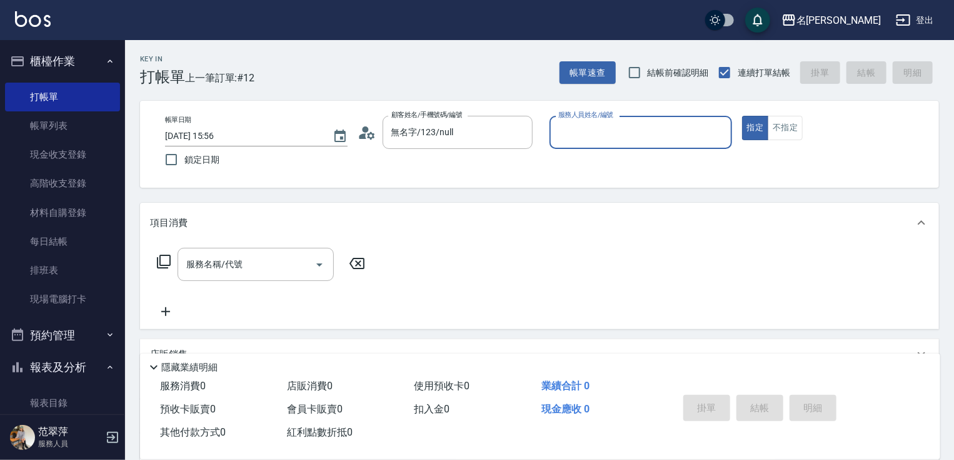
click at [619, 141] on input "服務人員姓名/編號" at bounding box center [640, 132] width 171 height 22
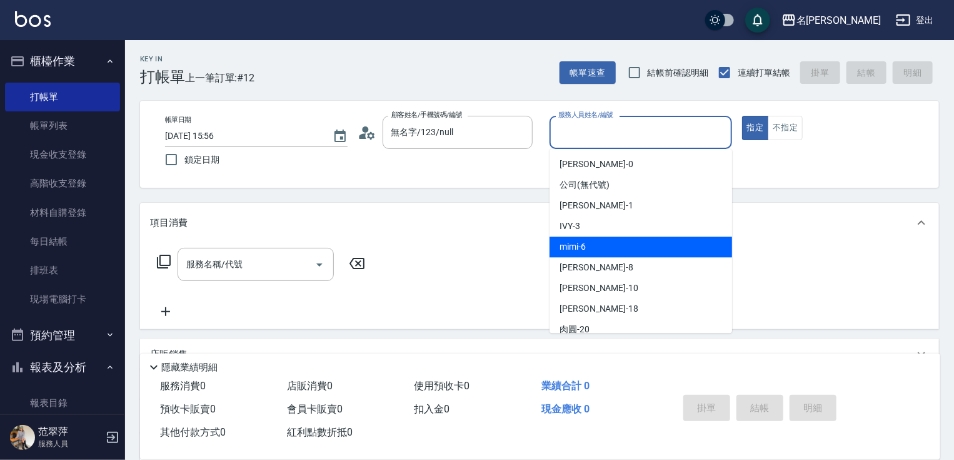
drag, startPoint x: 594, startPoint y: 248, endPoint x: 769, endPoint y: 155, distance: 198.1
click at [597, 245] on div "mimi -6" at bounding box center [641, 246] width 183 height 21
type input "mimi-6"
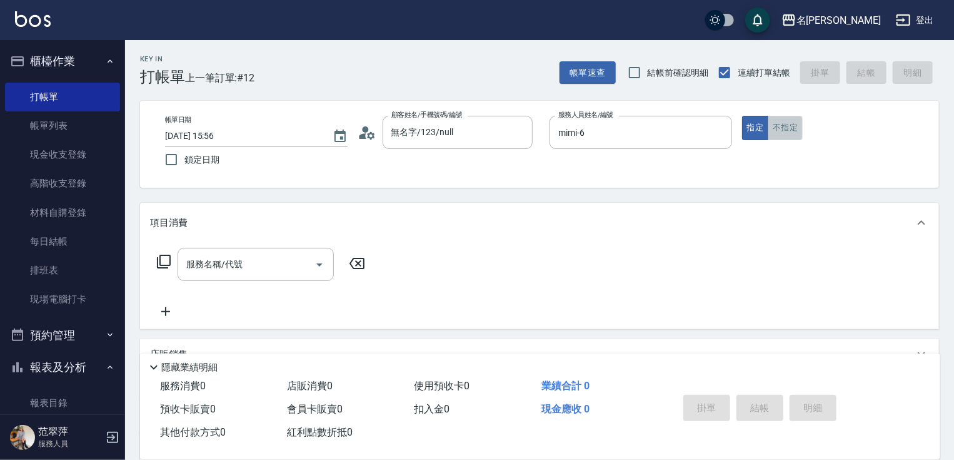
click at [801, 130] on button "不指定" at bounding box center [785, 128] width 35 height 24
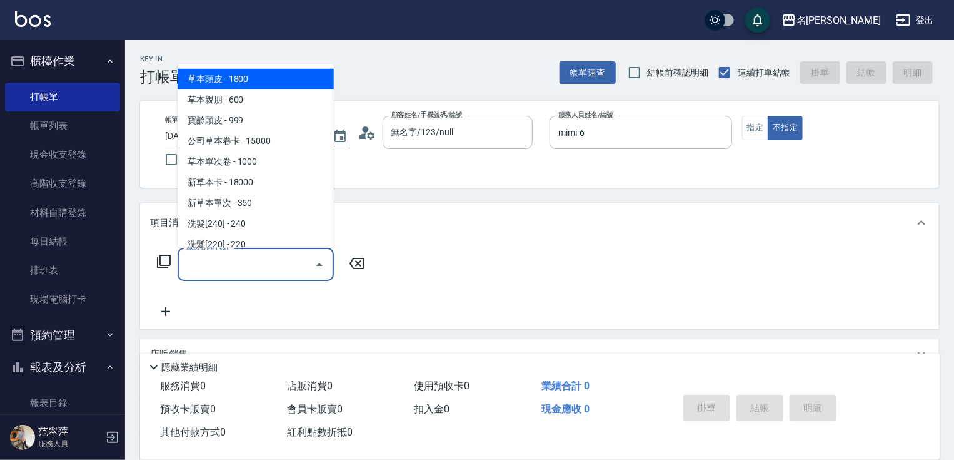
click at [263, 268] on input "服務名稱/代號" at bounding box center [246, 264] width 126 height 22
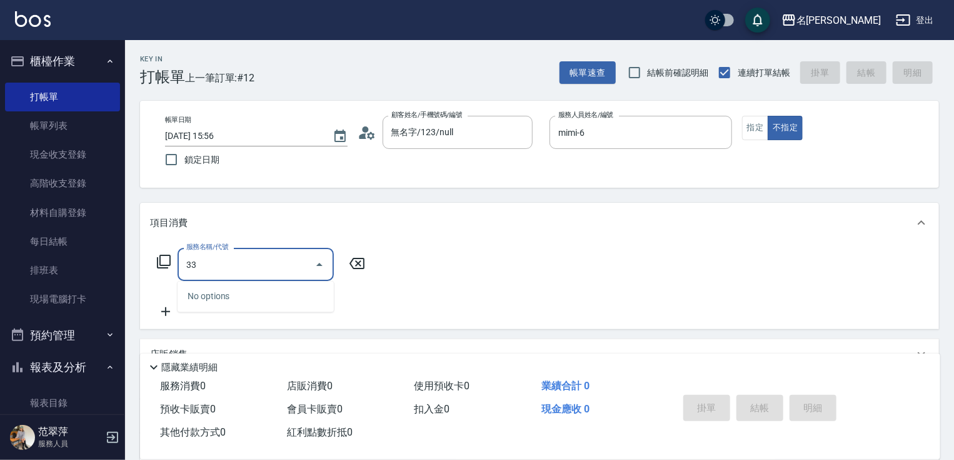
type input "3"
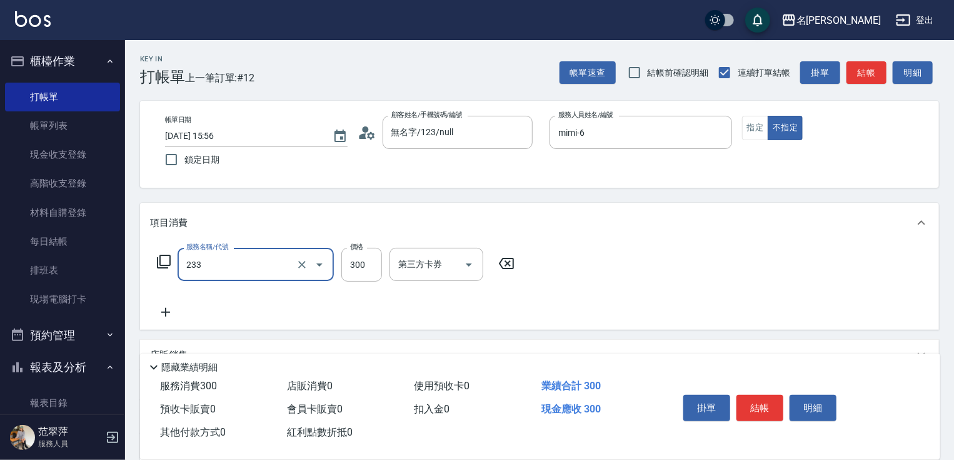
type input "洗髮300(233)"
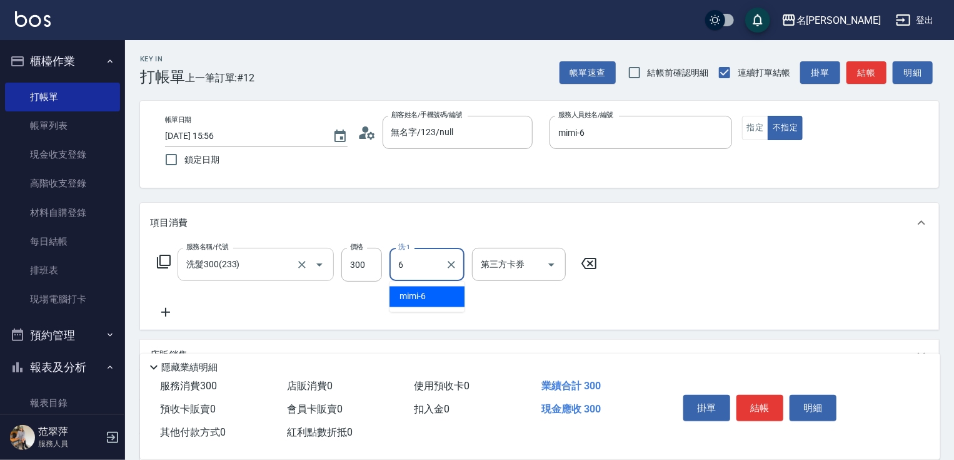
type input "mimi-6"
click at [168, 318] on icon at bounding box center [165, 312] width 31 height 15
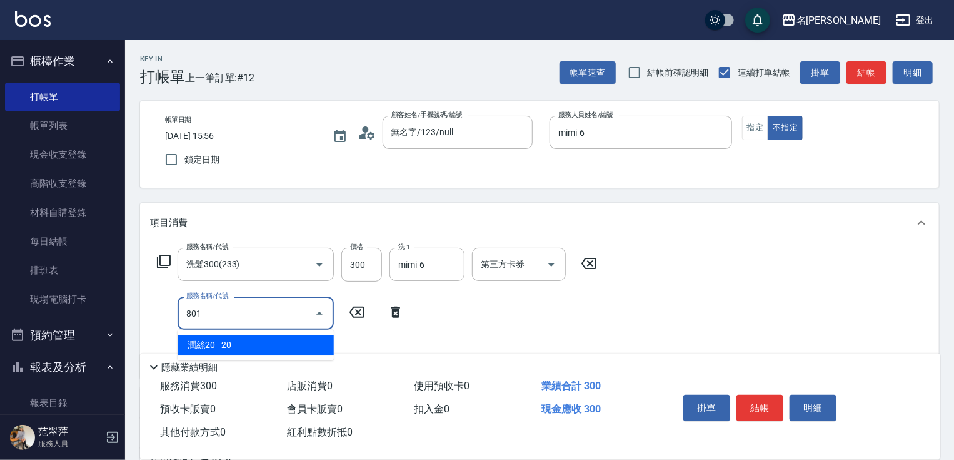
type input "潤絲20(801)"
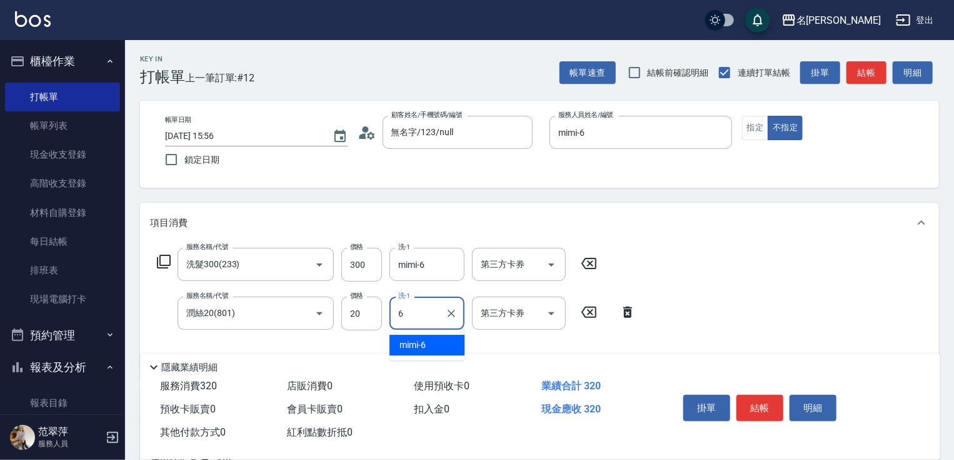
type input "mimi-6"
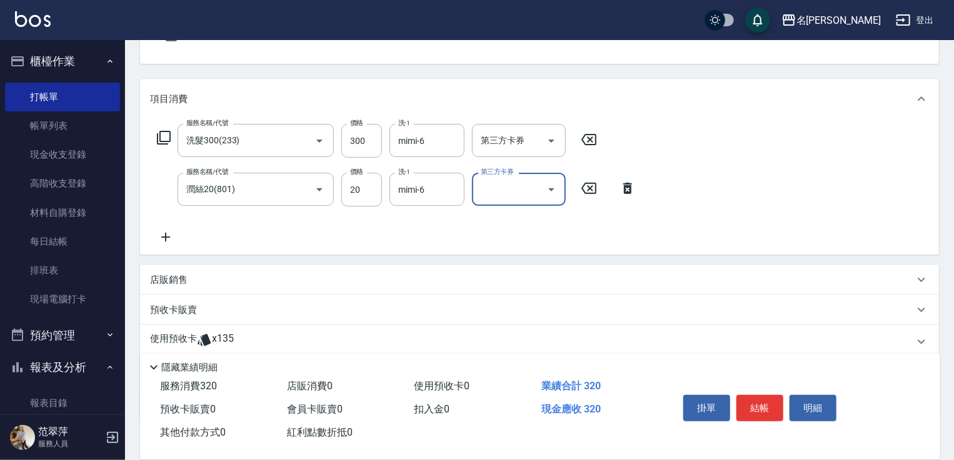
scroll to position [125, 0]
click at [166, 234] on icon at bounding box center [165, 235] width 9 height 9
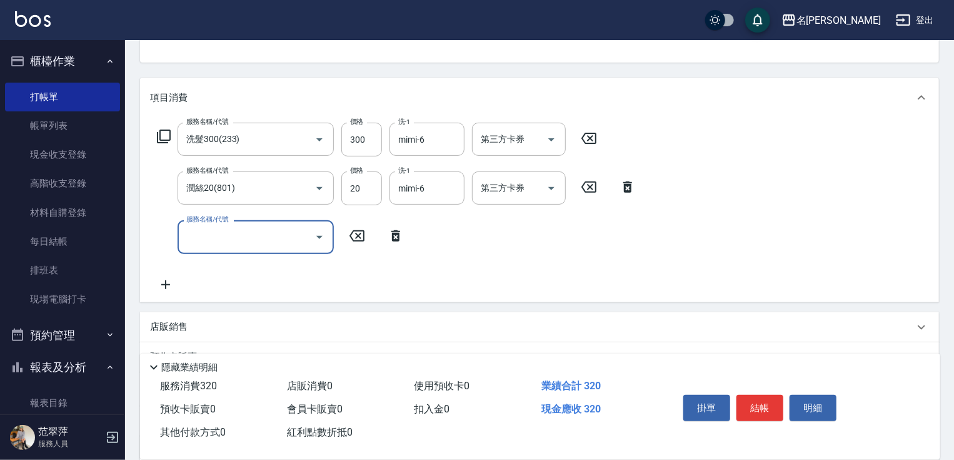
drag, startPoint x: 166, startPoint y: 234, endPoint x: 190, endPoint y: 233, distance: 24.4
click at [190, 233] on div "服務名稱/代號 服務名稱/代號" at bounding box center [256, 236] width 156 height 33
type input "剪髮(400)(401)"
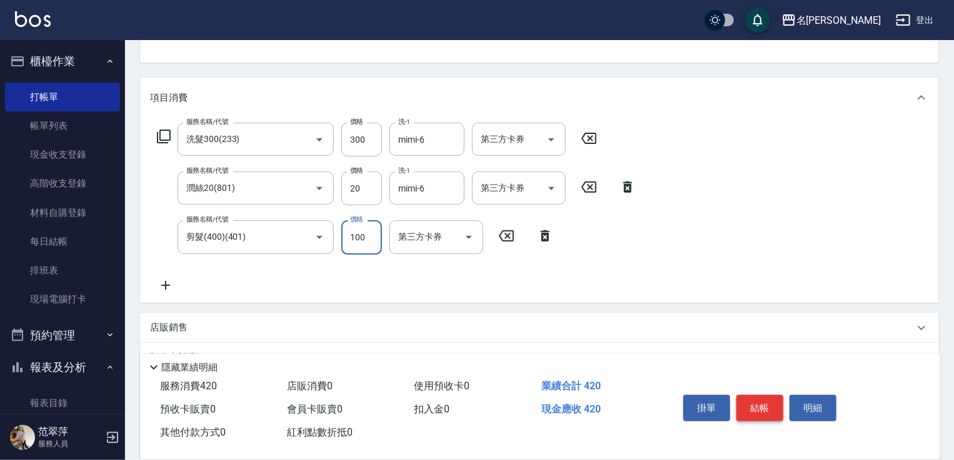
type input "100"
click at [772, 401] on button "結帳" at bounding box center [760, 408] width 47 height 26
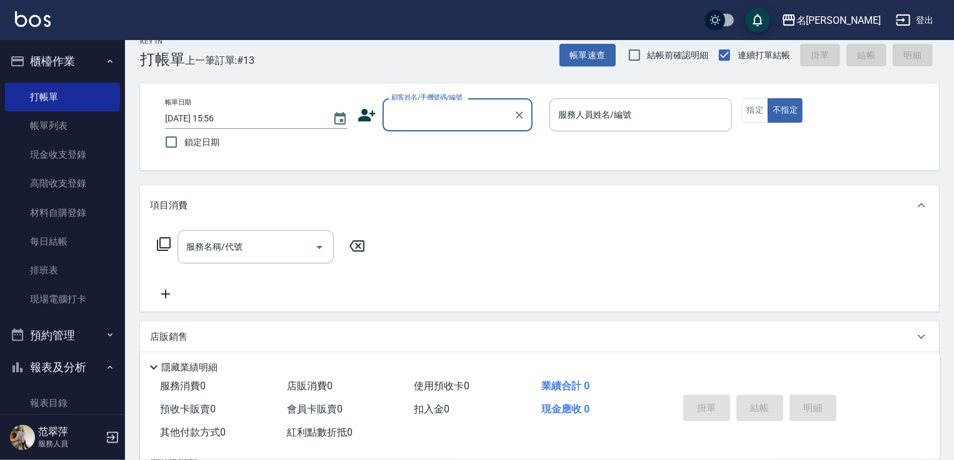
scroll to position [0, 0]
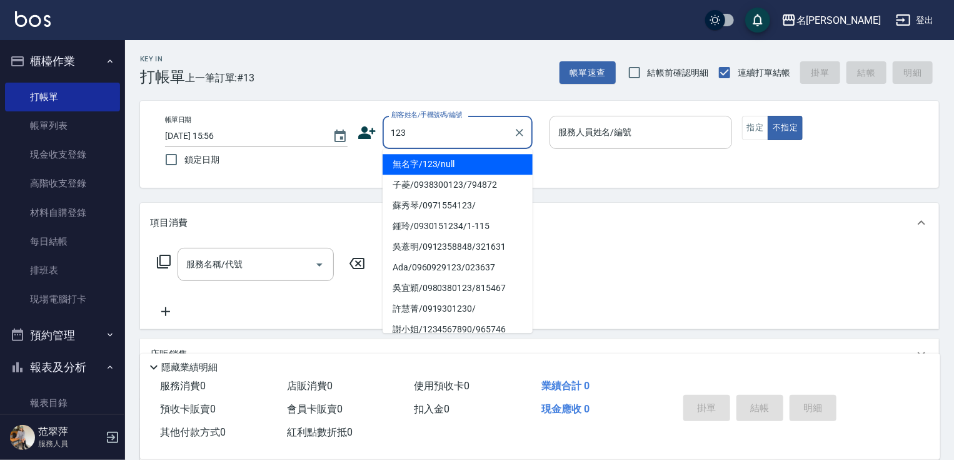
drag, startPoint x: 478, startPoint y: 166, endPoint x: 567, endPoint y: 145, distance: 91.8
click at [482, 165] on li "無名字/123/null" at bounding box center [458, 164] width 150 height 21
type input "無名字/123/null"
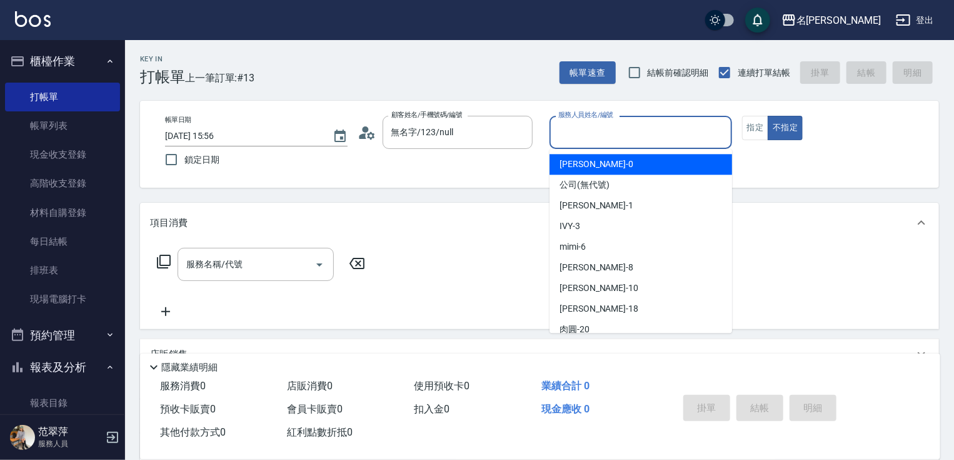
click at [580, 129] on input "服務人員姓名/編號" at bounding box center [640, 132] width 171 height 22
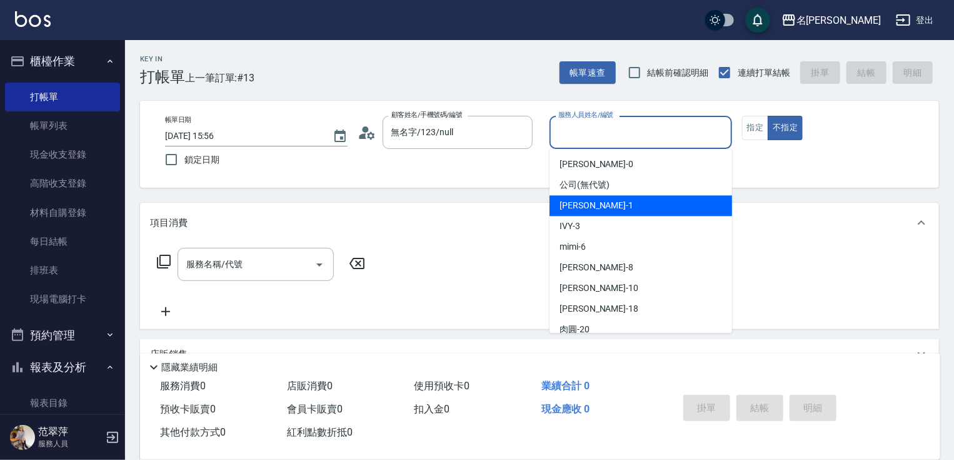
click at [595, 205] on div "[PERSON_NAME] -1" at bounding box center [641, 205] width 183 height 21
type input "[PERSON_NAME]-1"
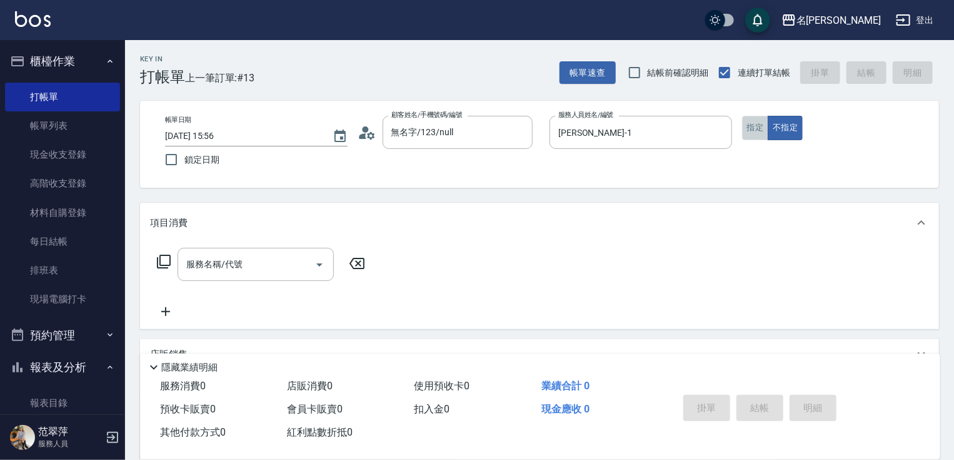
drag, startPoint x: 762, startPoint y: 125, endPoint x: 594, endPoint y: 172, distance: 174.1
click at [761, 127] on button "指定" at bounding box center [755, 128] width 27 height 24
click at [267, 275] on input "服務名稱/代號" at bounding box center [246, 264] width 126 height 22
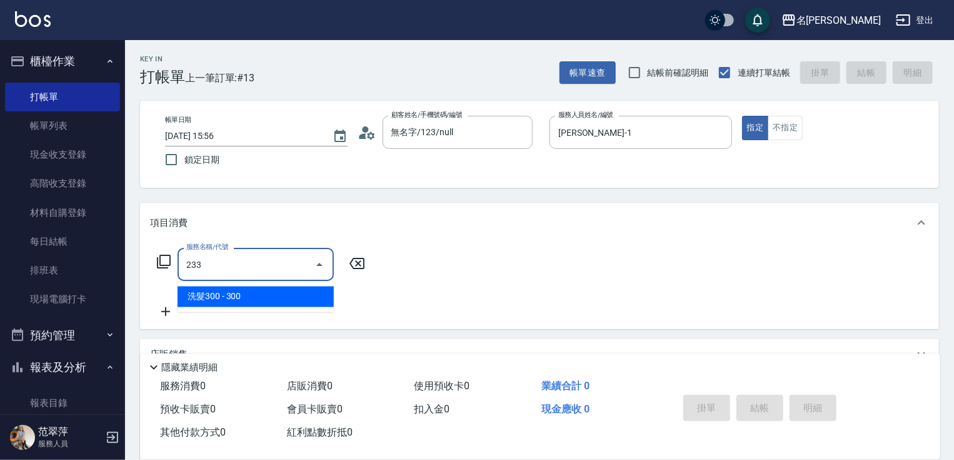
type input "洗髮300(233)"
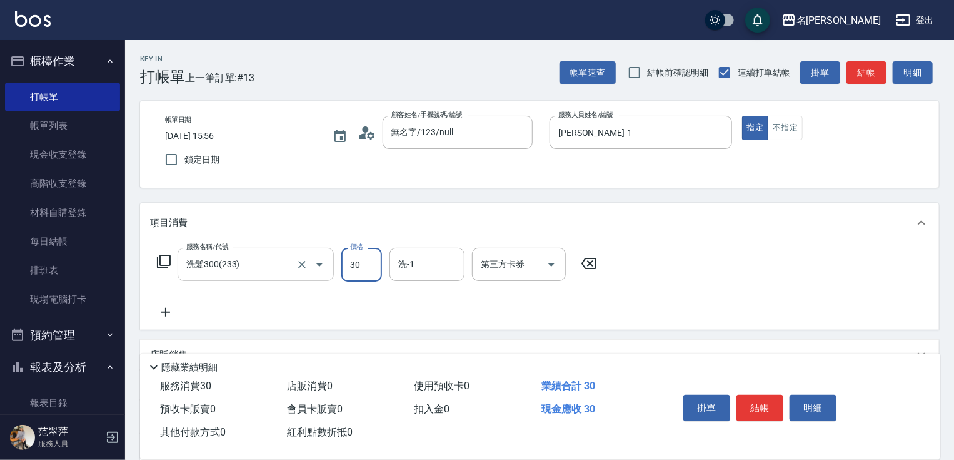
type input "300"
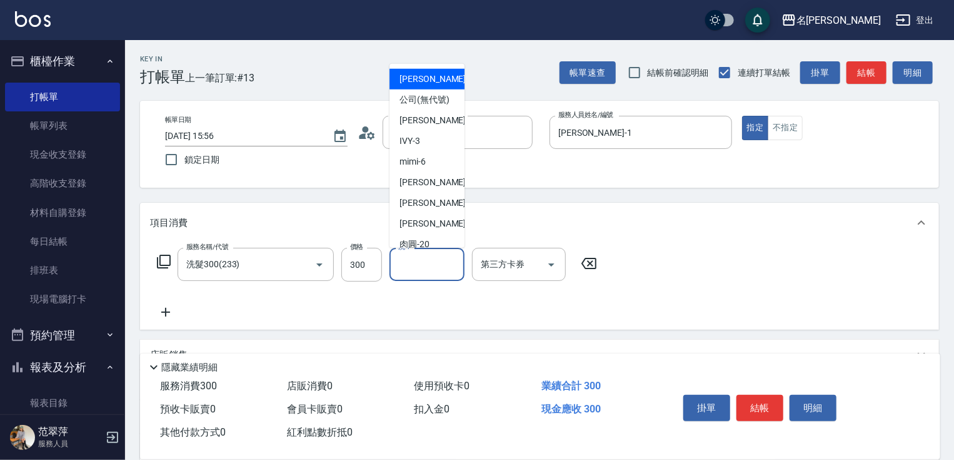
click at [434, 258] on input "洗-1" at bounding box center [427, 264] width 64 height 22
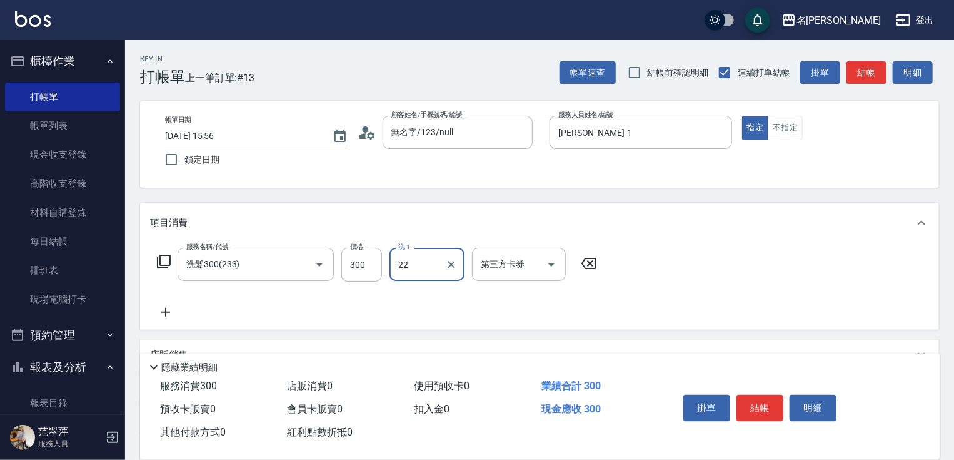
type input "22"
click at [165, 313] on icon at bounding box center [165, 312] width 9 height 9
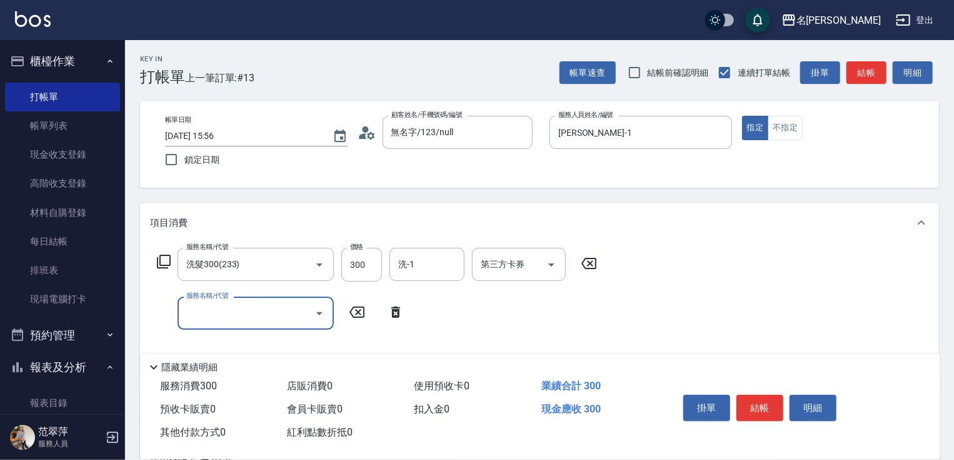
click at [191, 314] on input "服務名稱/代號" at bounding box center [246, 313] width 126 height 22
type input "剪髮(400)(401)"
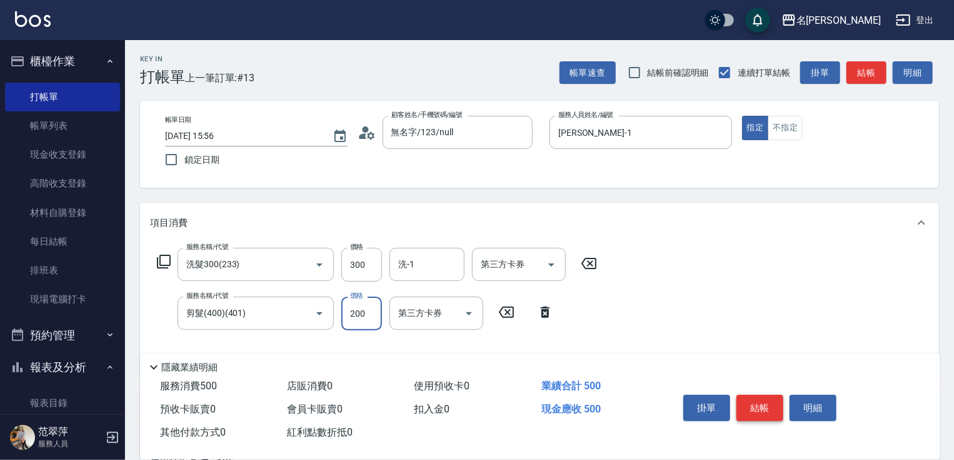
type input "200"
click at [770, 405] on button "結帳" at bounding box center [760, 408] width 47 height 26
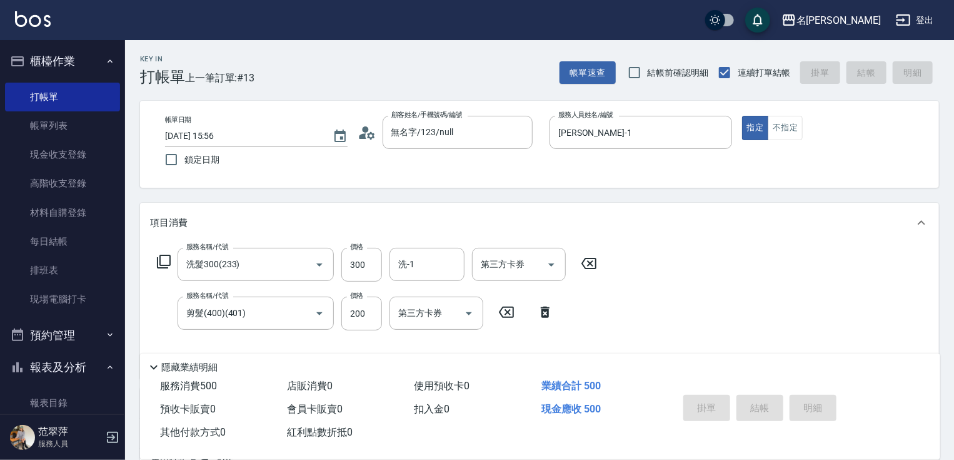
type input "[DATE] 15:57"
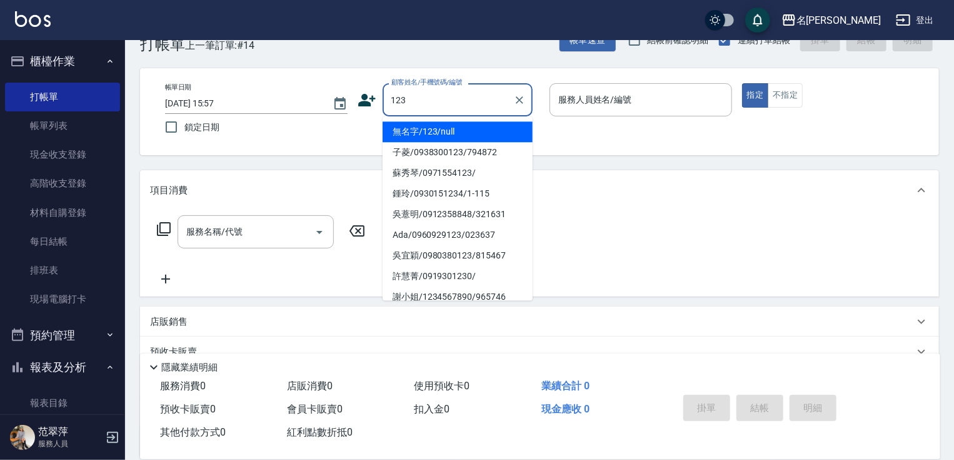
scroll to position [50, 0]
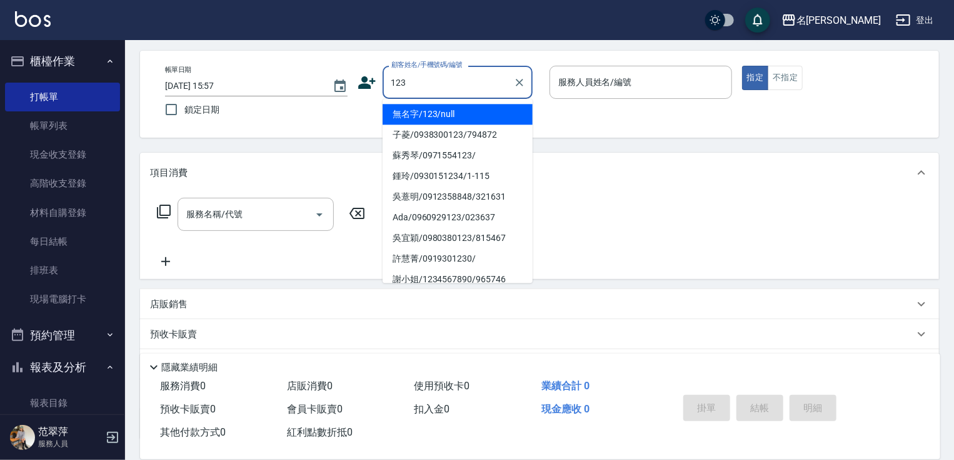
click at [455, 109] on li "無名字/123/null" at bounding box center [458, 114] width 150 height 21
type input "無名字/123/null"
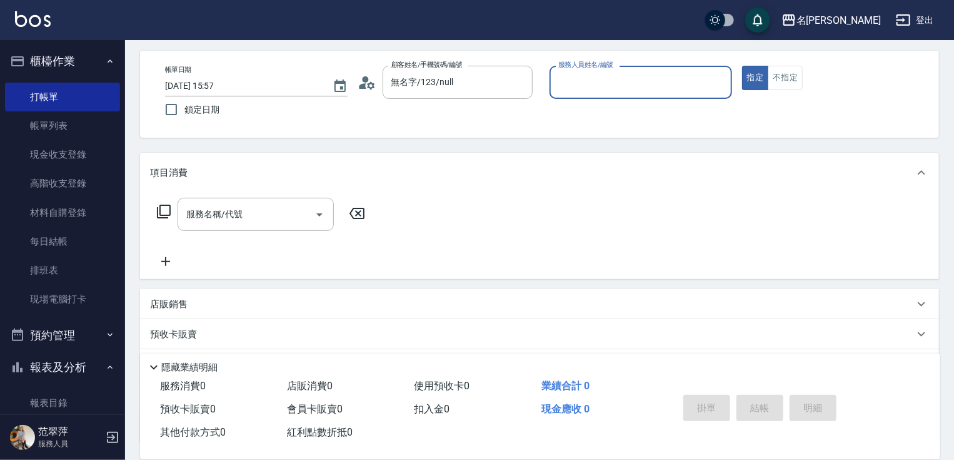
click at [592, 87] on input "服務人員姓名/編號" at bounding box center [640, 82] width 171 height 22
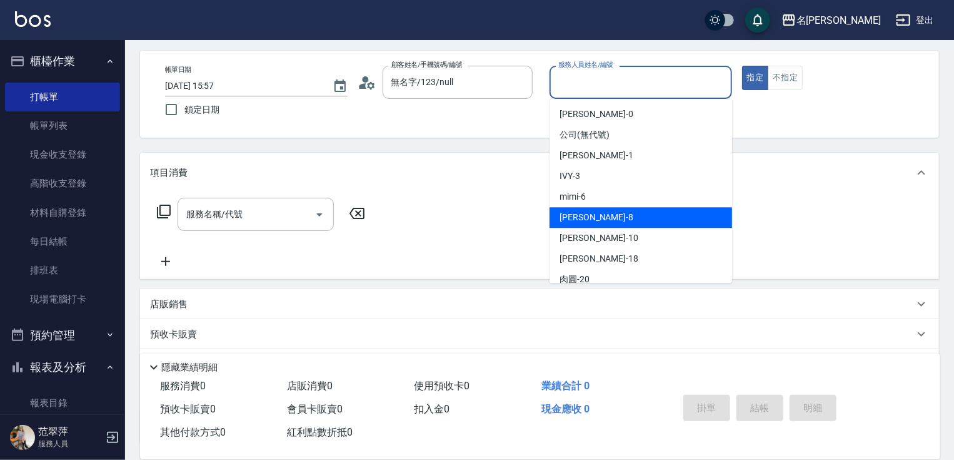
click at [588, 225] on div "曉容 -8" at bounding box center [641, 217] width 183 height 21
type input "曉容-8"
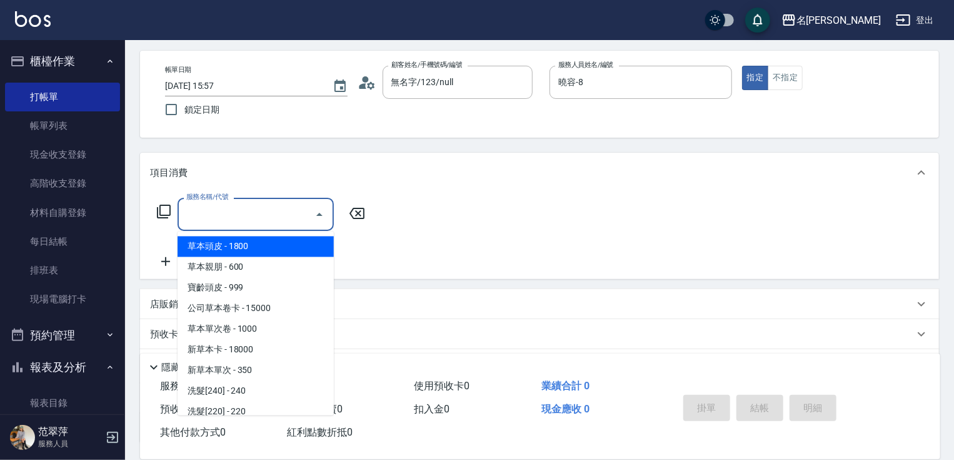
click at [263, 211] on input "服務名稱/代號" at bounding box center [246, 214] width 126 height 22
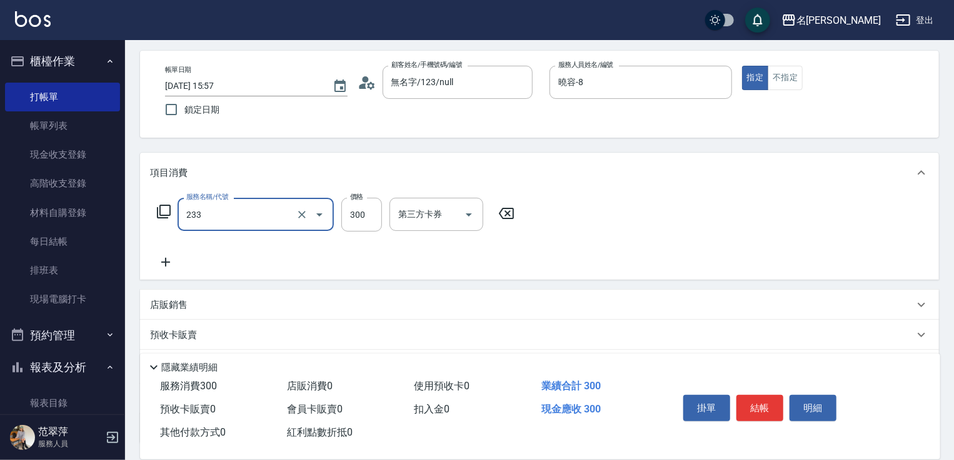
type input "洗髮300(233)"
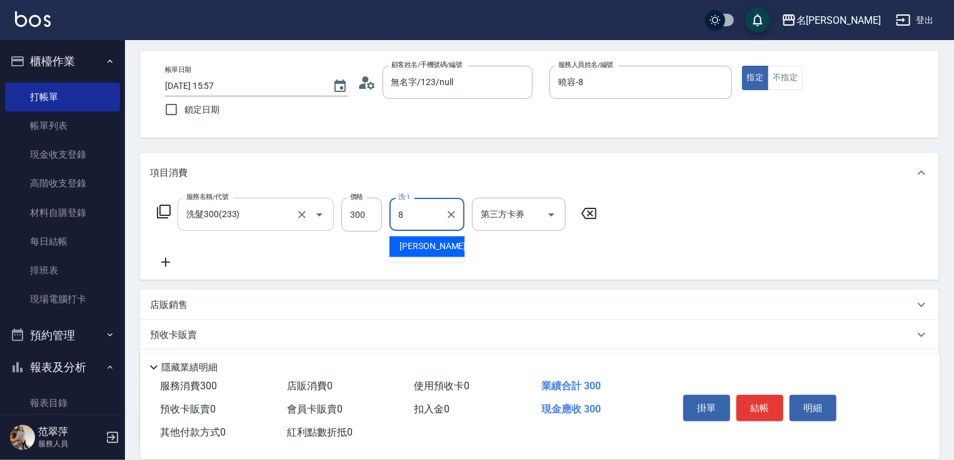
type input "曉容-8"
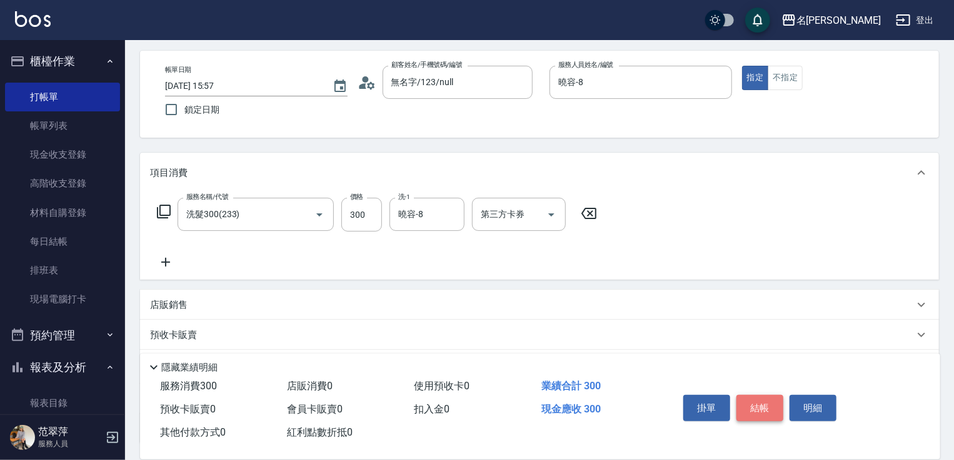
click at [751, 408] on button "結帳" at bounding box center [760, 408] width 47 height 26
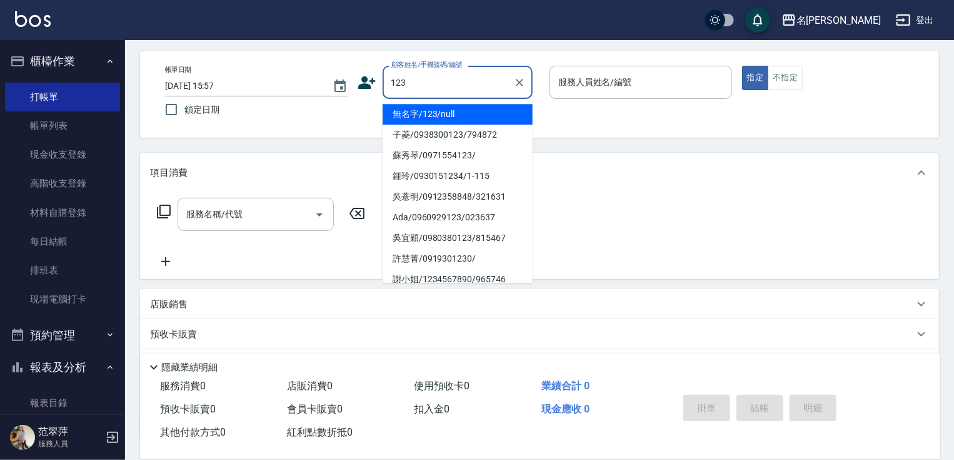
click at [465, 115] on li "無名字/123/null" at bounding box center [458, 114] width 150 height 21
type input "無名字/123/null"
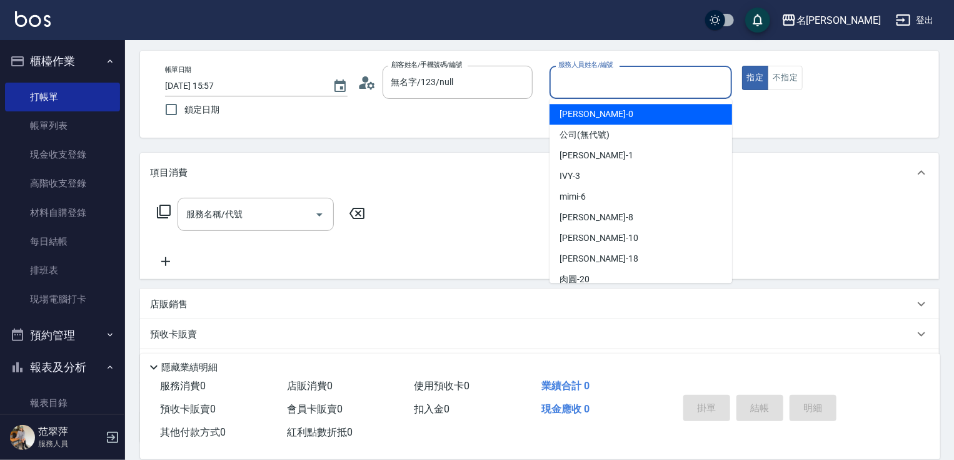
drag, startPoint x: 586, startPoint y: 88, endPoint x: 605, endPoint y: 144, distance: 59.9
click at [588, 93] on input "服務人員姓名/編號" at bounding box center [640, 82] width 171 height 22
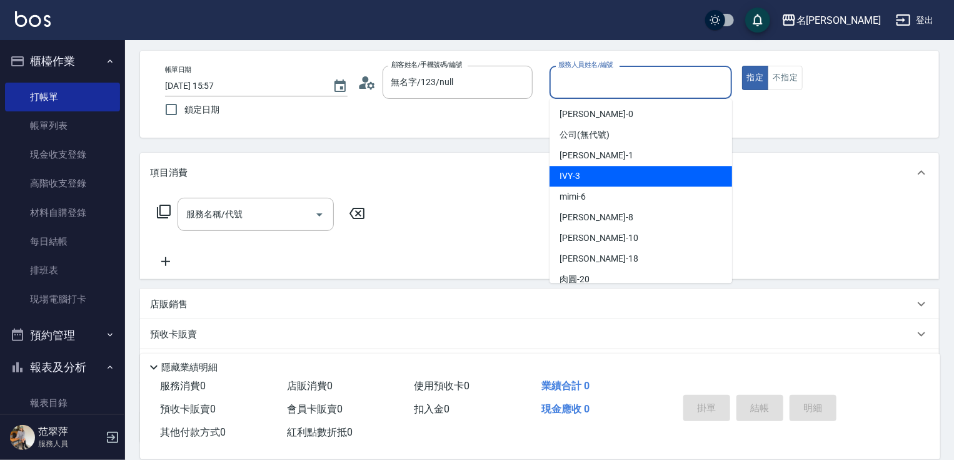
drag, startPoint x: 604, startPoint y: 178, endPoint x: 594, endPoint y: 178, distance: 10.0
click at [603, 178] on div "IVY -3" at bounding box center [641, 176] width 183 height 21
type input "IVY-3"
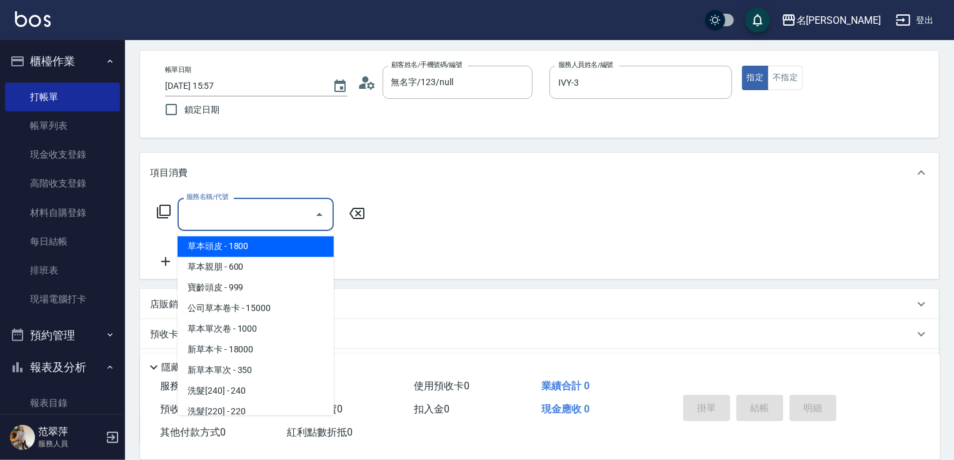
click at [265, 211] on input "服務名稱/代號" at bounding box center [246, 214] width 126 height 22
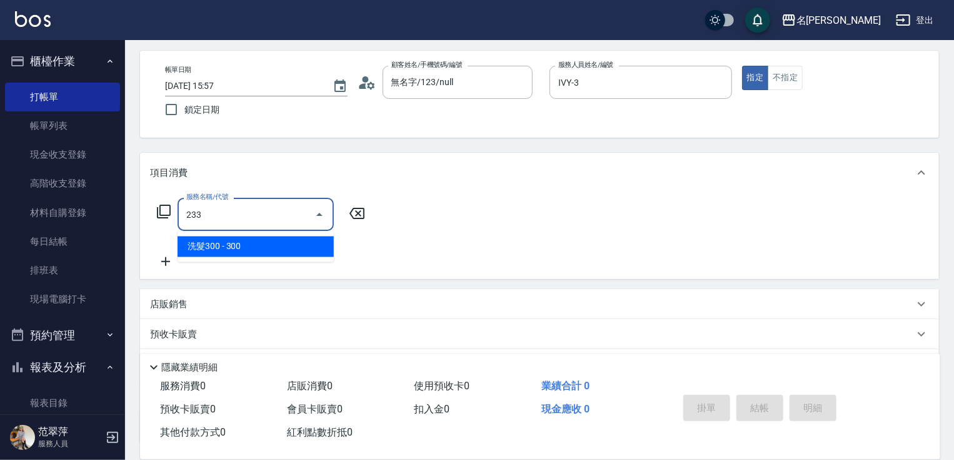
type input "洗髮300(233)"
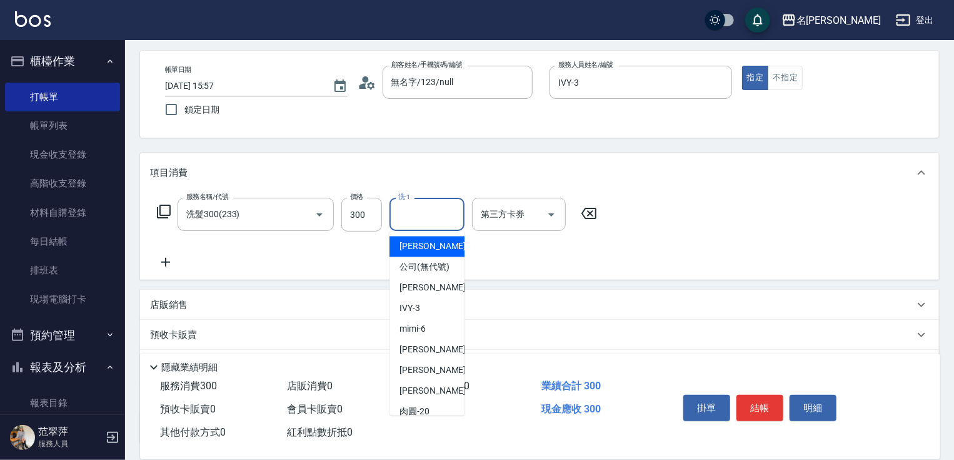
click at [420, 220] on input "洗-1" at bounding box center [427, 214] width 64 height 22
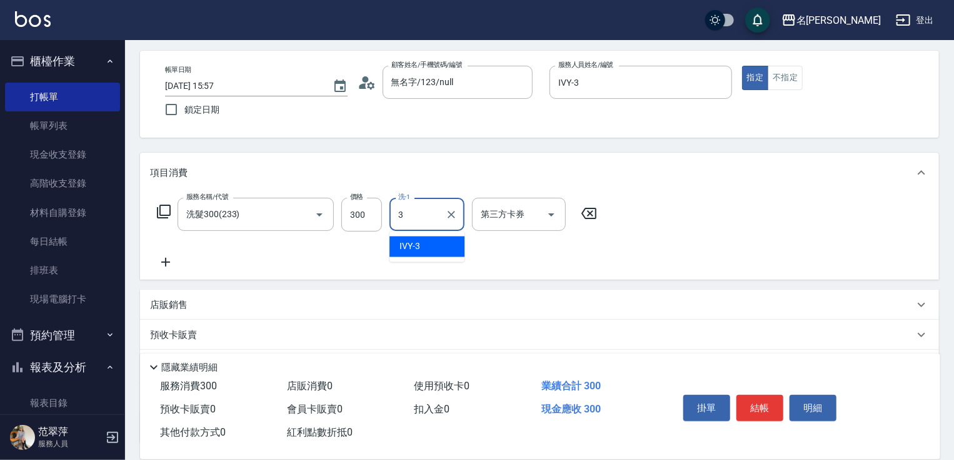
type input "IVY-3"
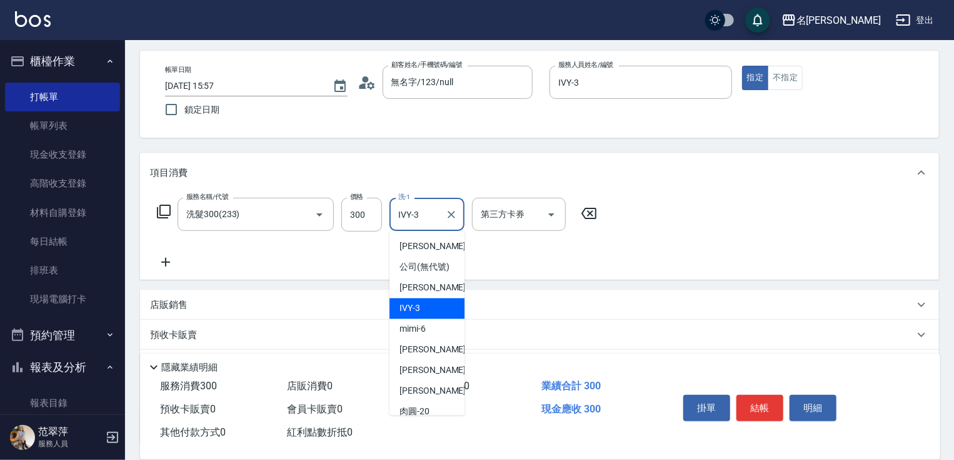
click at [771, 402] on button "結帳" at bounding box center [760, 408] width 47 height 26
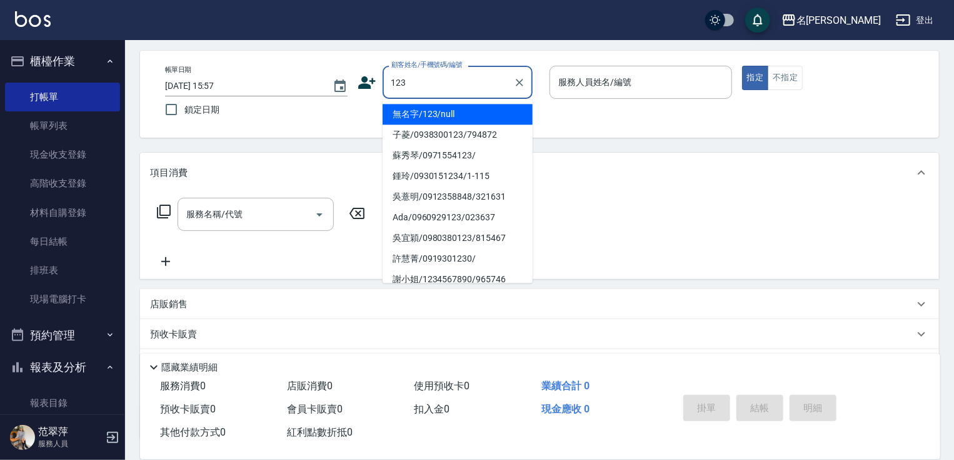
click at [467, 111] on li "無名字/123/null" at bounding box center [458, 114] width 150 height 21
type input "無名字/123/null"
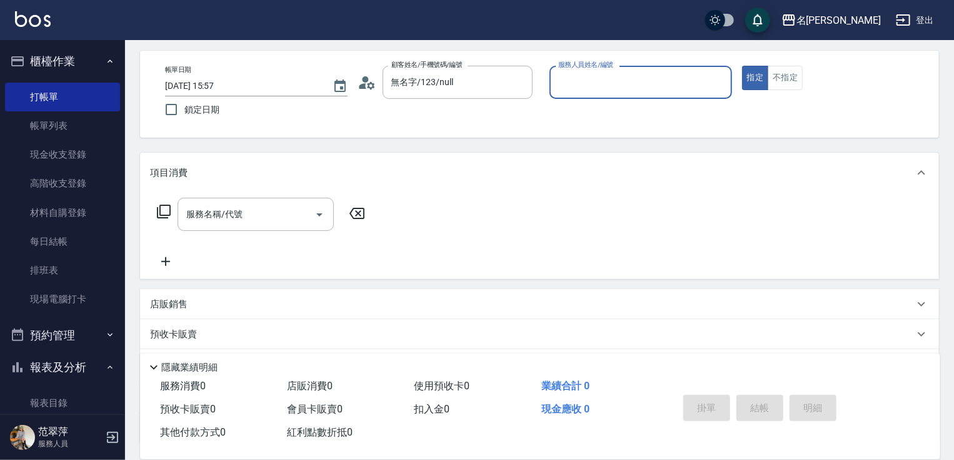
click at [583, 79] on input "服務人員姓名/編號" at bounding box center [640, 82] width 171 height 22
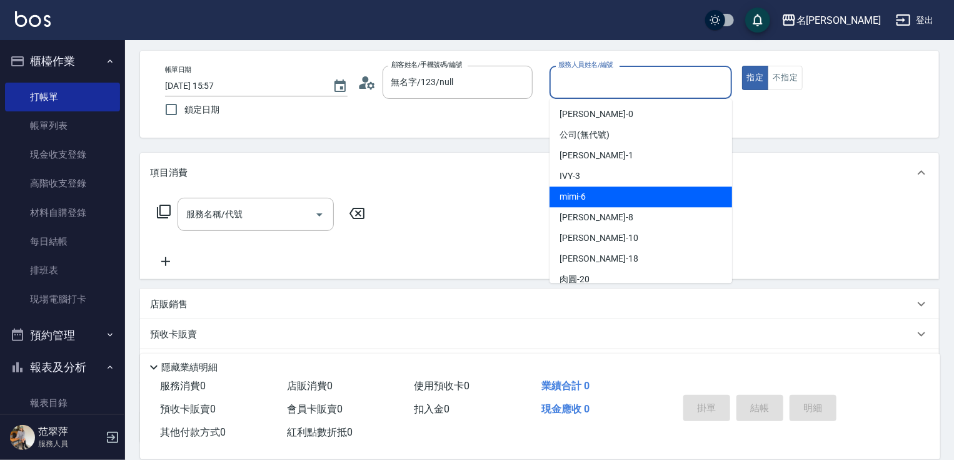
click at [598, 193] on div "mimi -6" at bounding box center [641, 196] width 183 height 21
type input "mimi-6"
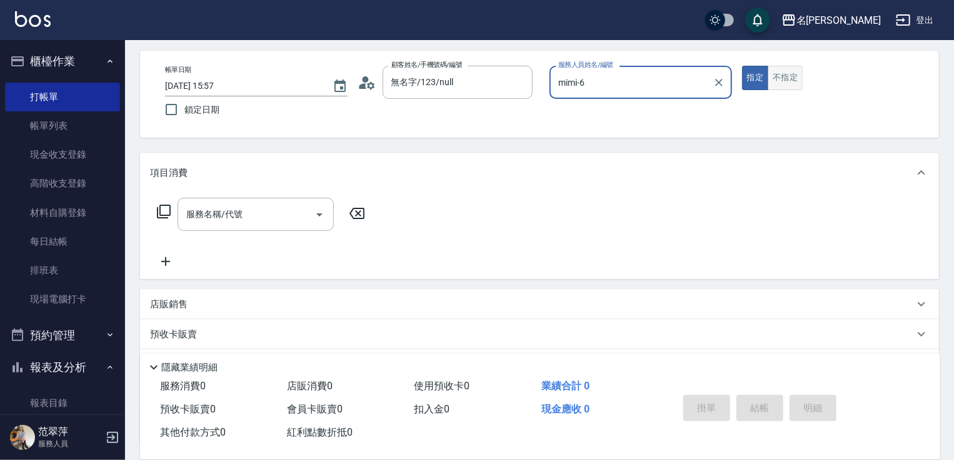
click at [792, 84] on button "不指定" at bounding box center [785, 78] width 35 height 24
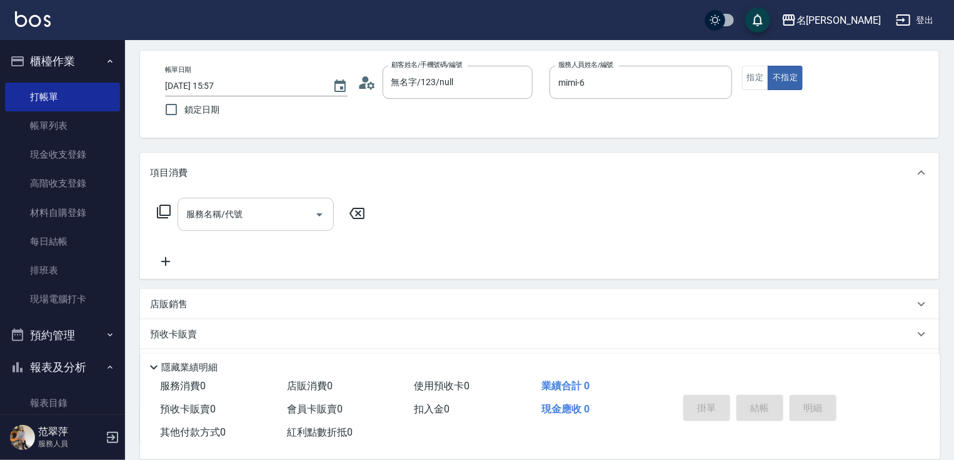
click at [270, 212] on input "服務名稱/代號" at bounding box center [246, 214] width 126 height 22
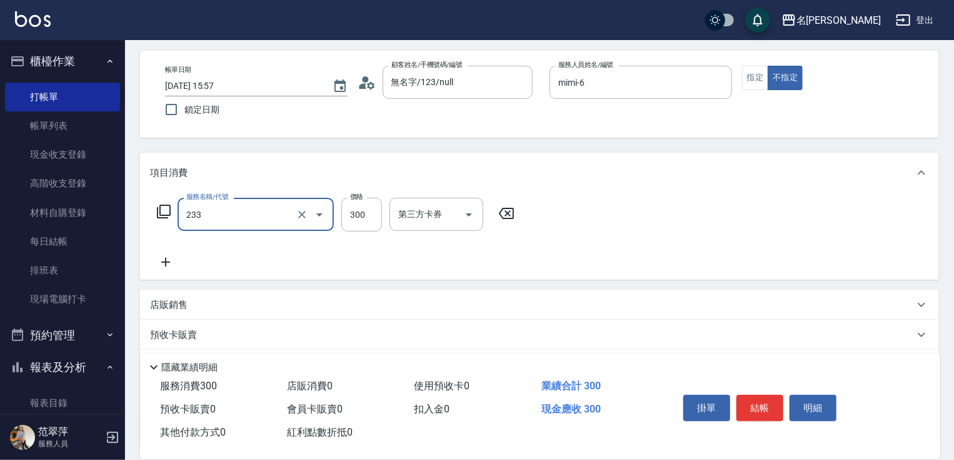
type input "洗髮300(233)"
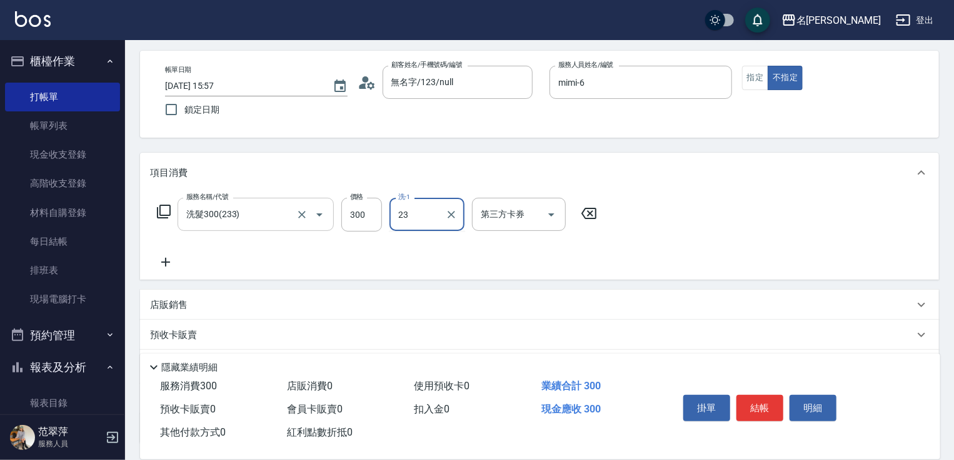
type input "鴨肉-23"
click at [156, 256] on icon at bounding box center [165, 262] width 31 height 15
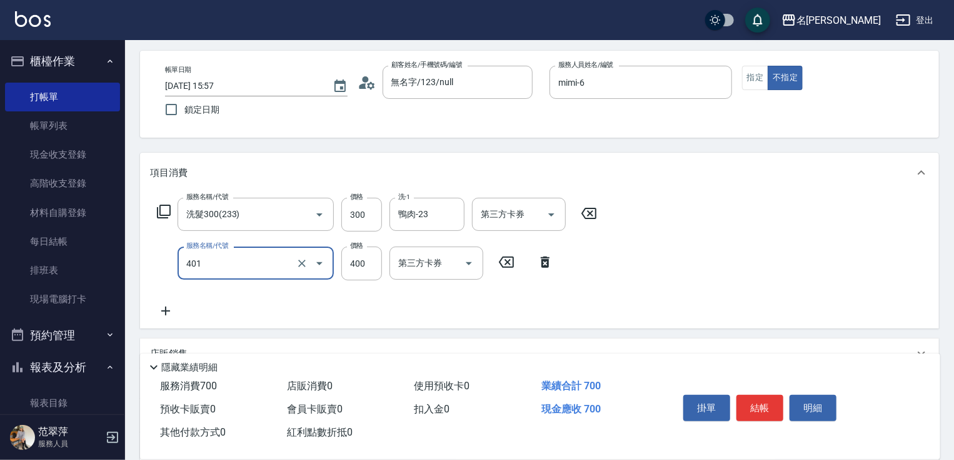
type input "剪髮(400)(401)"
click at [766, 401] on button "結帳" at bounding box center [760, 408] width 47 height 26
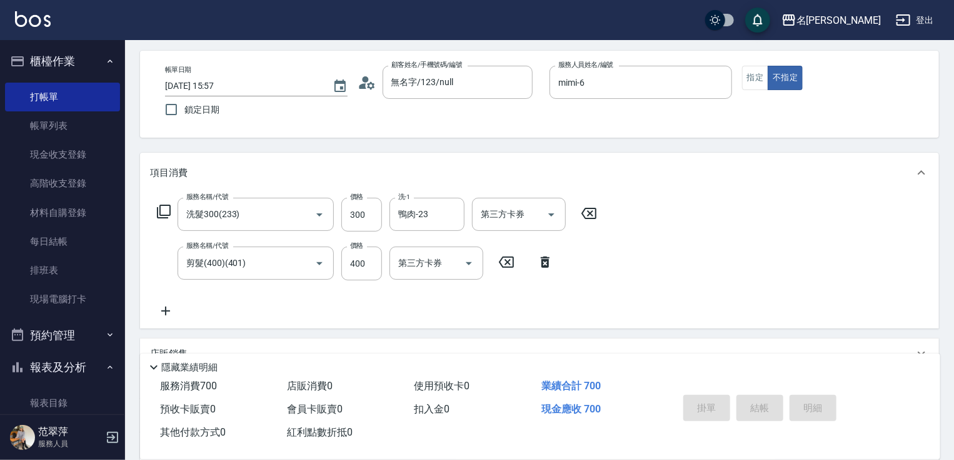
type input "[DATE] 15:58"
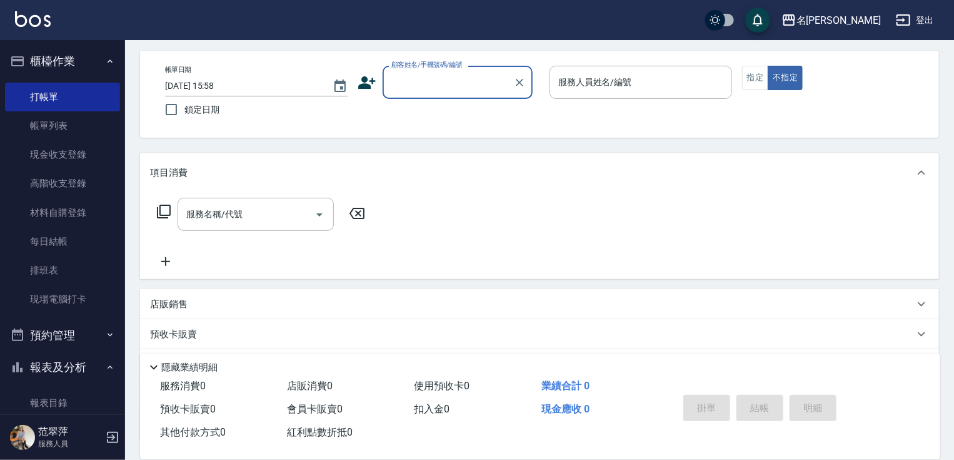
type input "0"
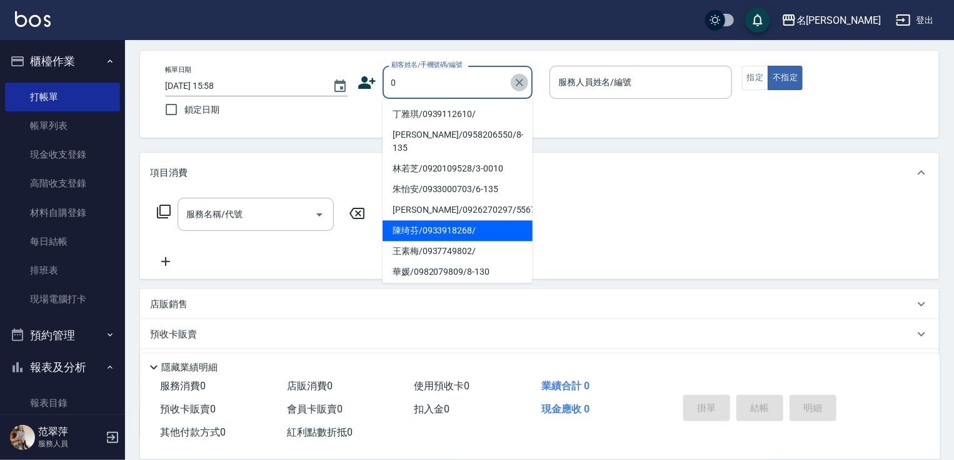
click at [516, 83] on icon "Clear" at bounding box center [519, 82] width 13 height 13
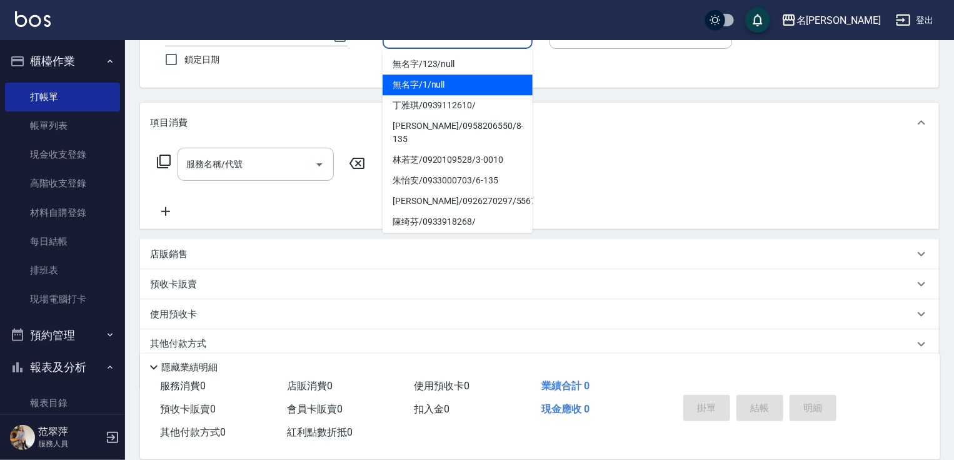
scroll to position [0, 0]
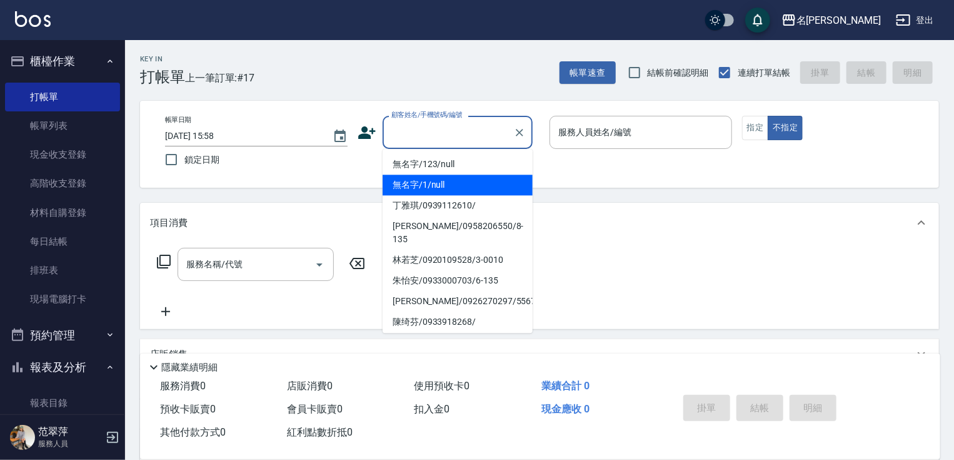
click at [418, 120] on div "顧客姓名/手機號碼/編號" at bounding box center [458, 132] width 150 height 33
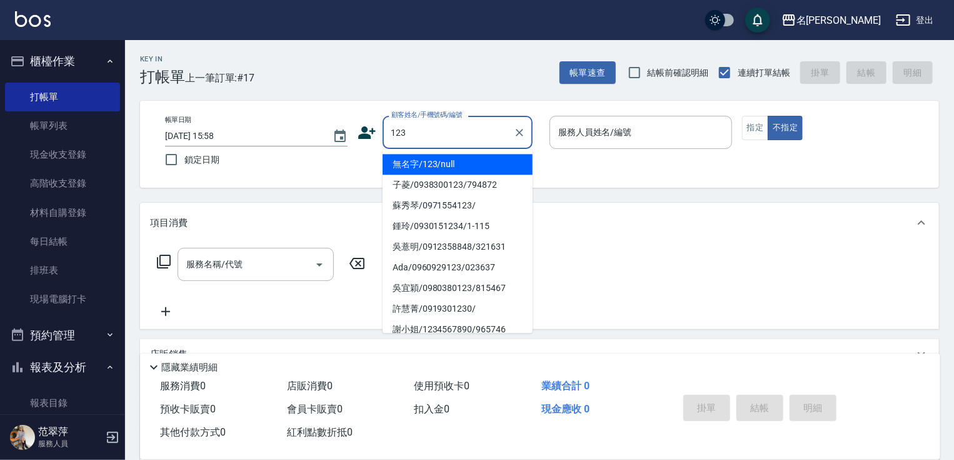
click at [499, 169] on li "無名字/123/null" at bounding box center [458, 164] width 150 height 21
type input "無名字/123/null"
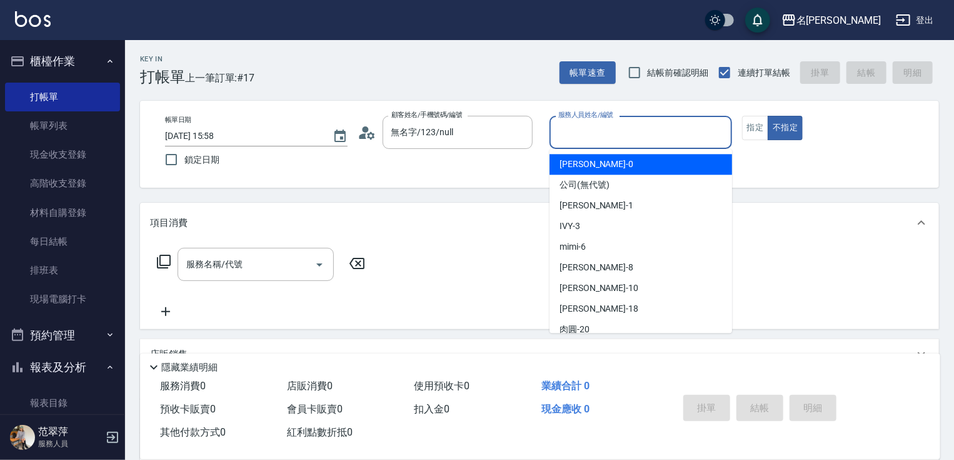
click at [595, 138] on input "服務人員姓名/編號" at bounding box center [640, 132] width 171 height 22
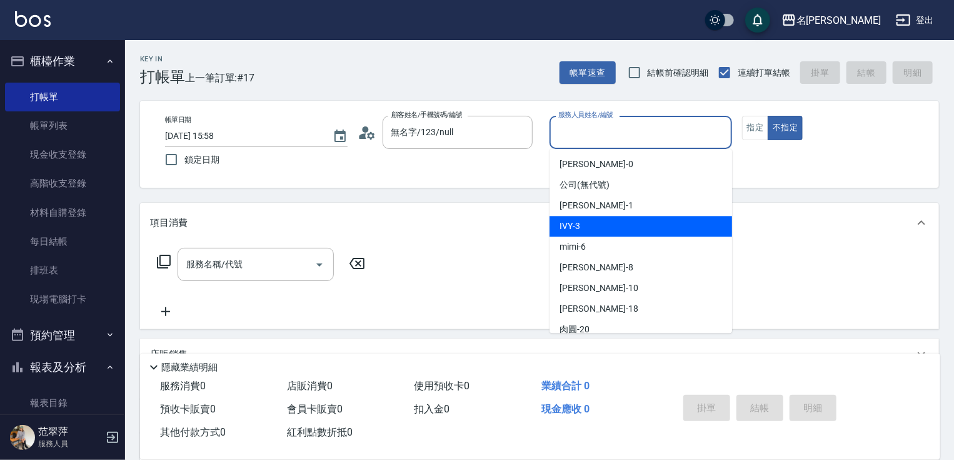
click at [603, 226] on div "IVY -3" at bounding box center [641, 226] width 183 height 21
type input "IVY-3"
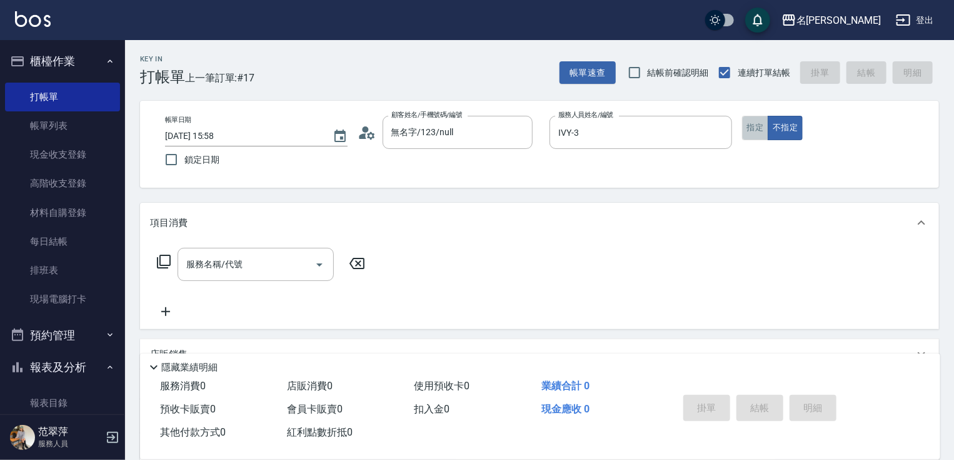
click at [753, 122] on button "指定" at bounding box center [755, 128] width 27 height 24
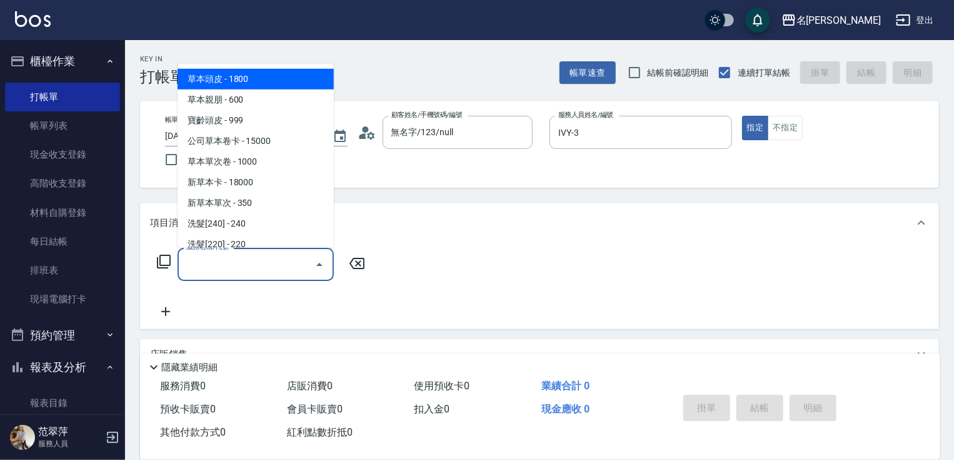
drag, startPoint x: 254, startPoint y: 263, endPoint x: 210, endPoint y: 262, distance: 44.4
click at [253, 263] on input "服務名稱/代號" at bounding box center [246, 264] width 126 height 22
click at [162, 260] on icon at bounding box center [163, 261] width 15 height 15
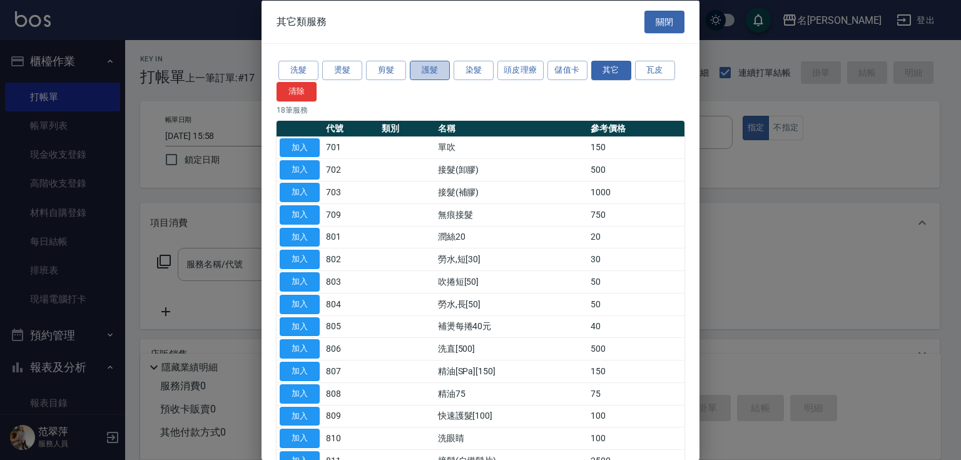
click at [430, 73] on button "護髮" at bounding box center [430, 70] width 40 height 19
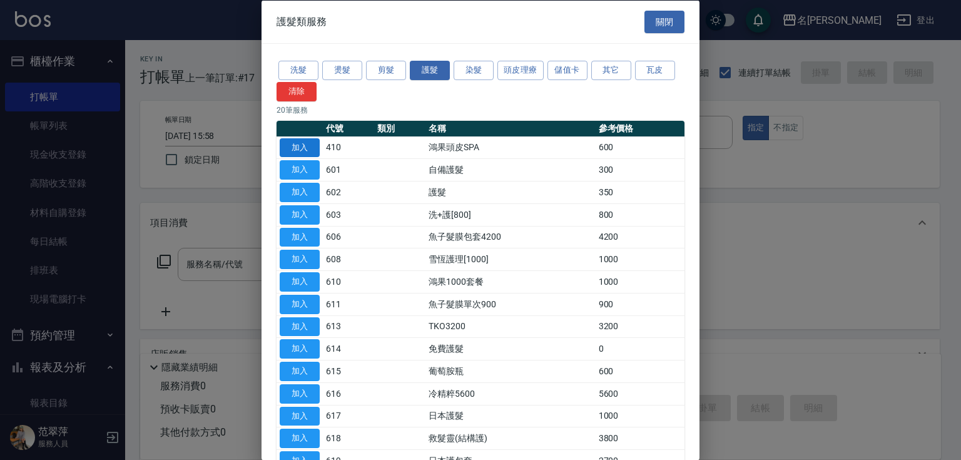
click at [313, 148] on button "加入" at bounding box center [300, 147] width 40 height 19
type input "鴻果頭皮SPA(410)"
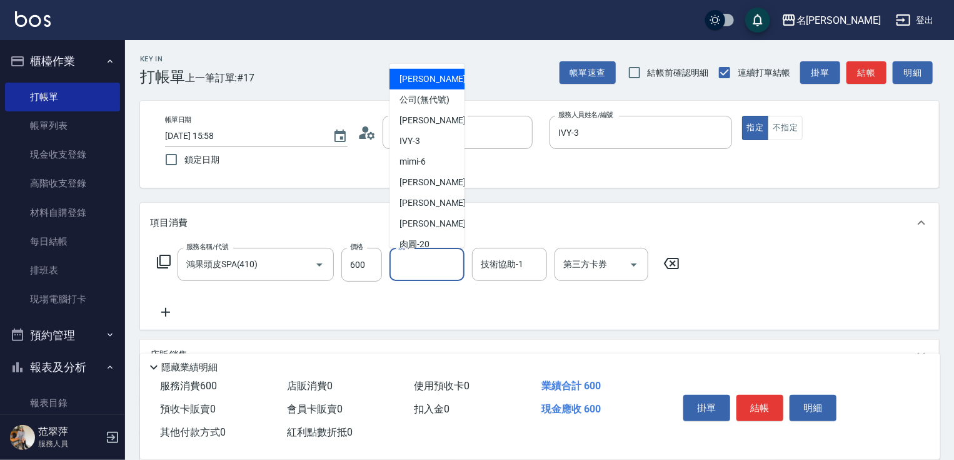
click at [443, 264] on input "洗-1" at bounding box center [427, 264] width 64 height 22
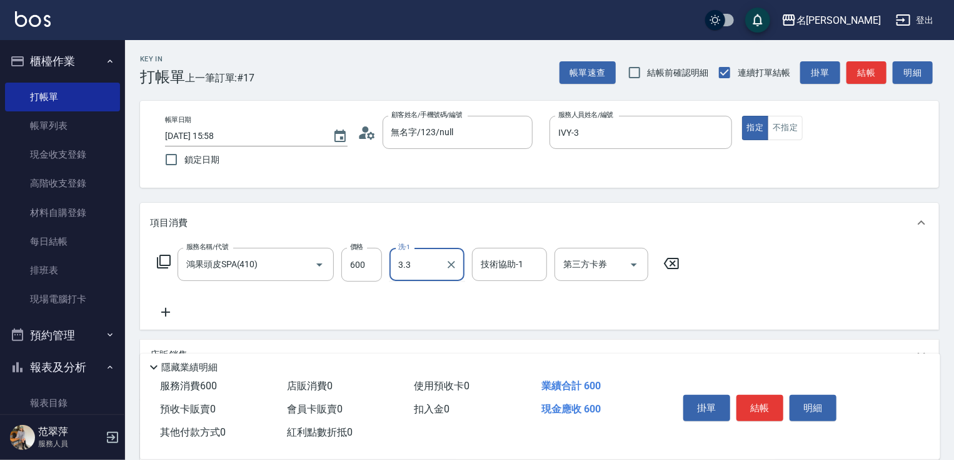
type input "3.3"
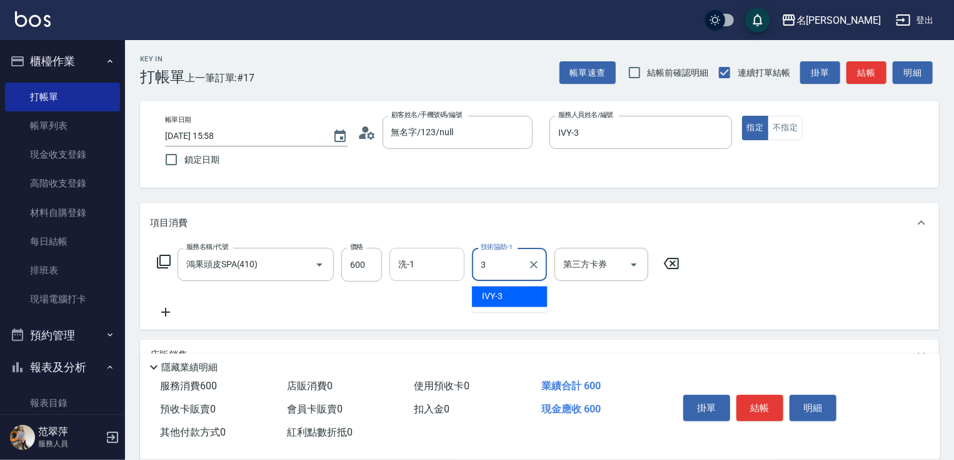
type input "IVY-3"
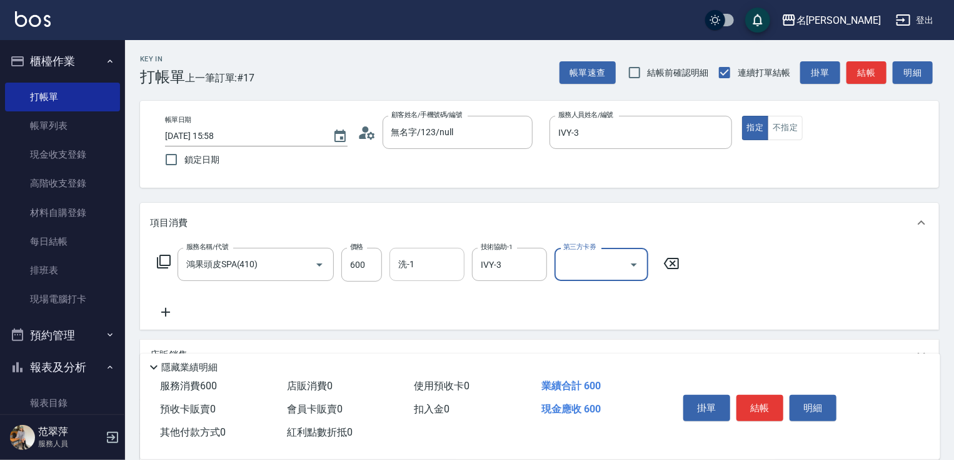
click at [423, 256] on input "洗-1" at bounding box center [427, 264] width 64 height 22
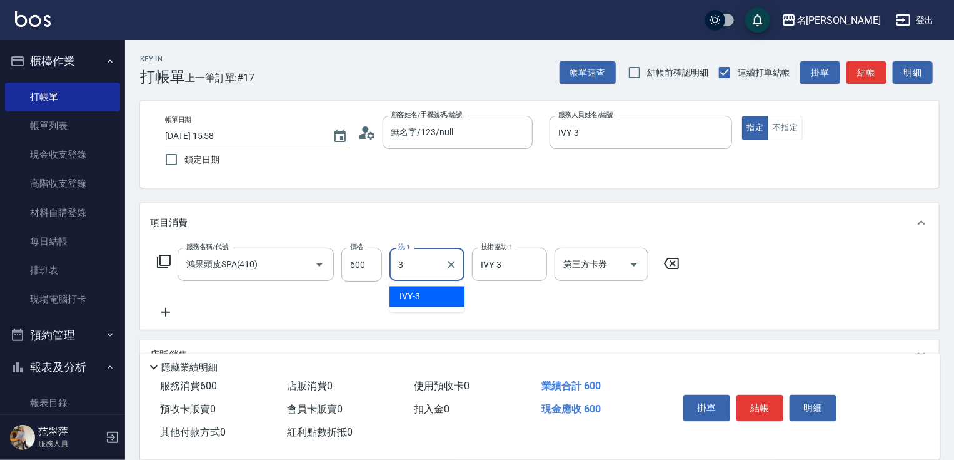
type input "IVY-3"
click at [166, 312] on icon at bounding box center [165, 312] width 9 height 9
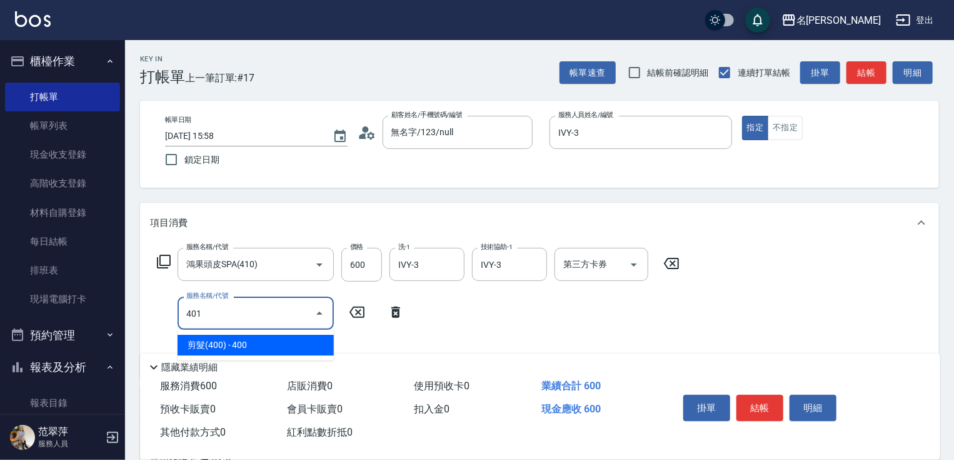
type input "剪髮(400)(401)"
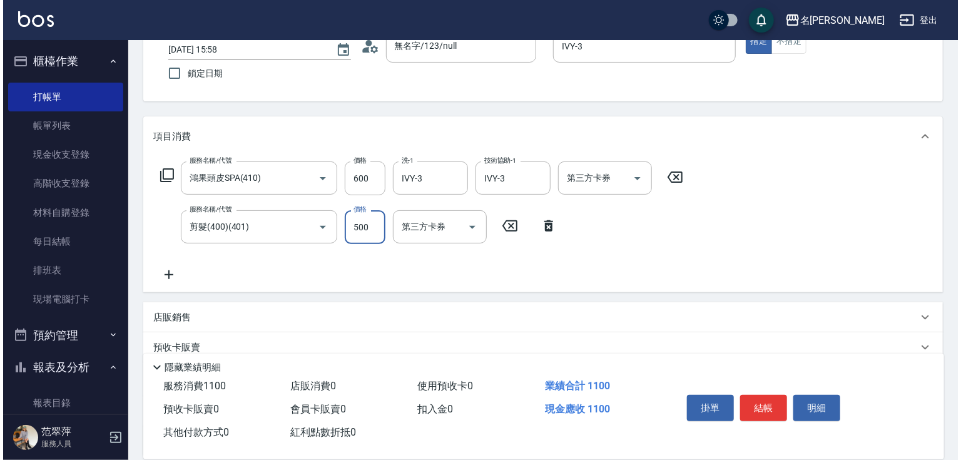
scroll to position [110, 0]
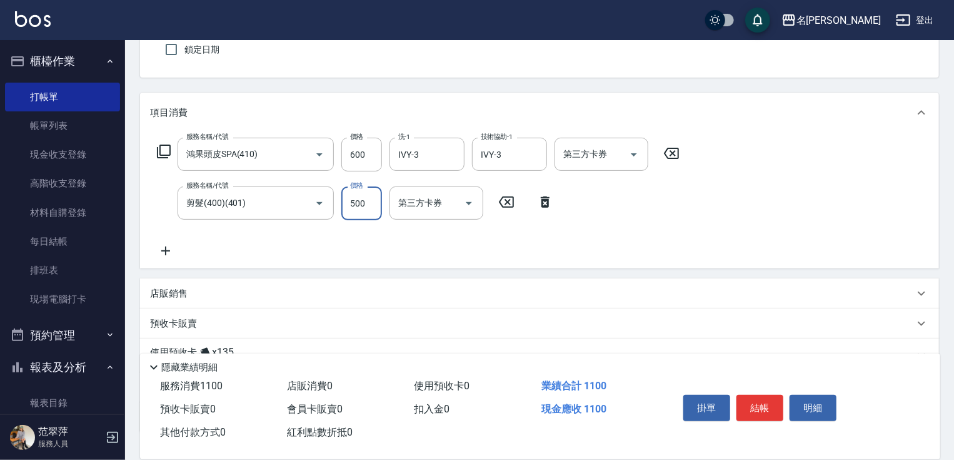
type input "500"
click at [163, 250] on icon at bounding box center [165, 250] width 31 height 15
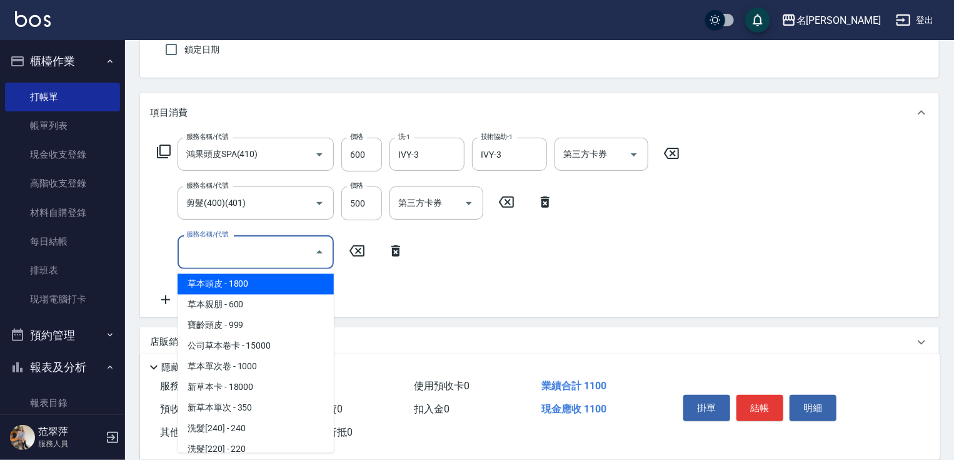
click at [198, 255] on input "服務名稱/代號" at bounding box center [246, 252] width 126 height 22
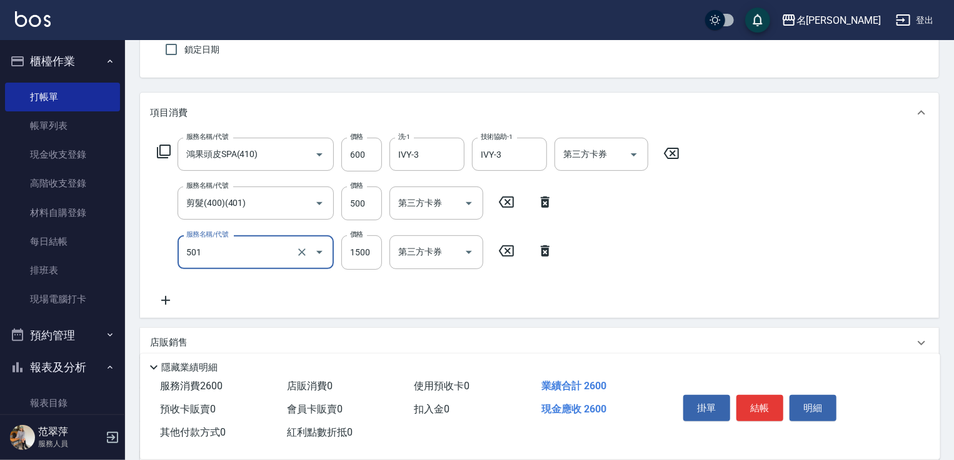
type input "染髮(1500)(501)"
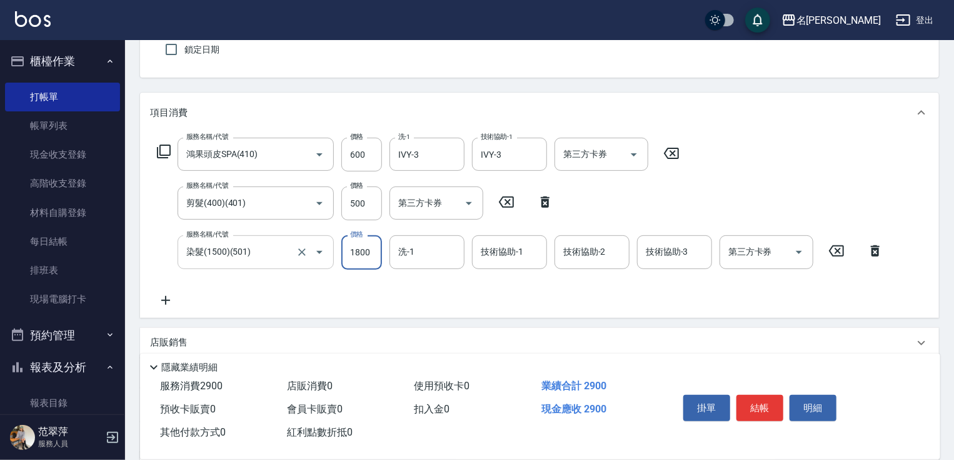
type input "1800"
drag, startPoint x: 163, startPoint y: 300, endPoint x: 150, endPoint y: 233, distance: 68.8
click at [163, 296] on icon at bounding box center [165, 300] width 31 height 15
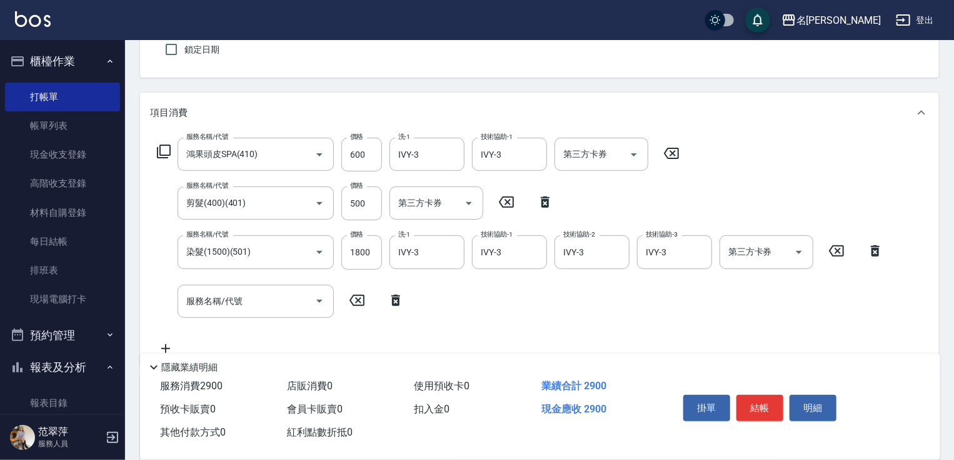
click at [165, 151] on icon at bounding box center [163, 151] width 15 height 15
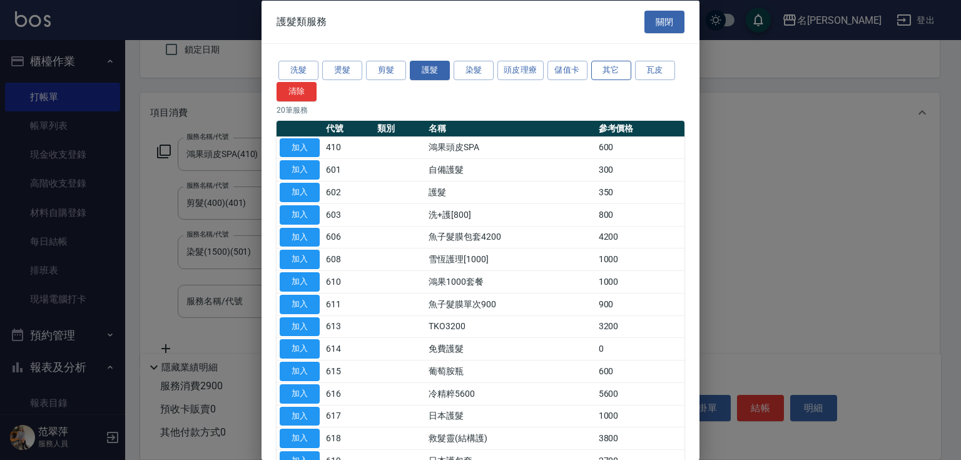
click at [614, 70] on button "其它" at bounding box center [611, 70] width 40 height 19
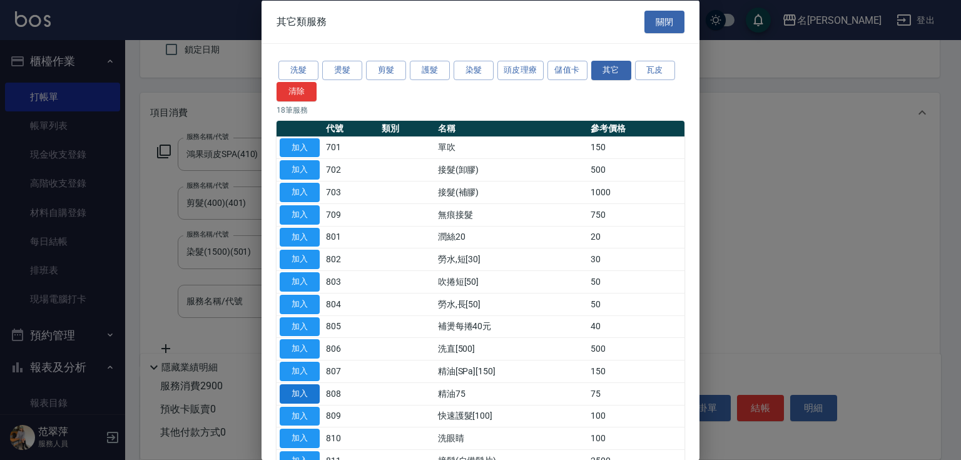
click at [293, 390] on button "加入" at bounding box center [300, 392] width 40 height 19
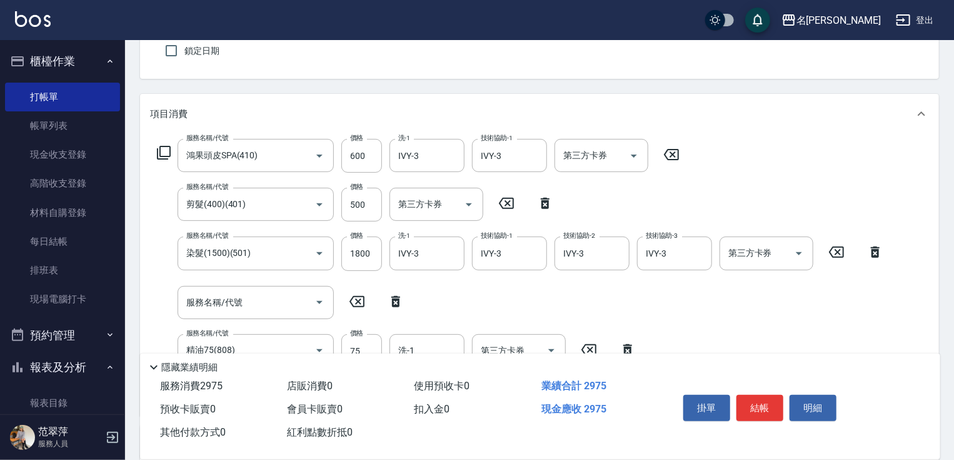
scroll to position [208, 0]
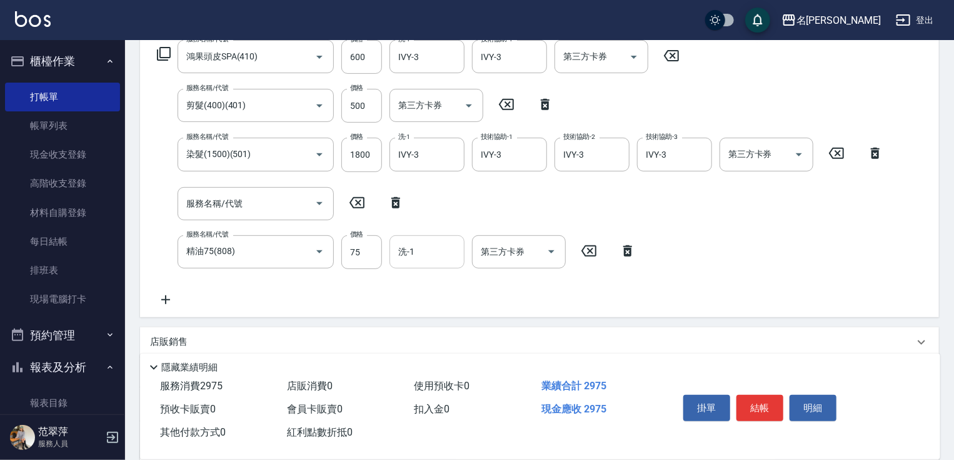
click at [436, 255] on input "洗-1" at bounding box center [427, 252] width 64 height 22
click at [758, 411] on button "結帳" at bounding box center [760, 408] width 47 height 26
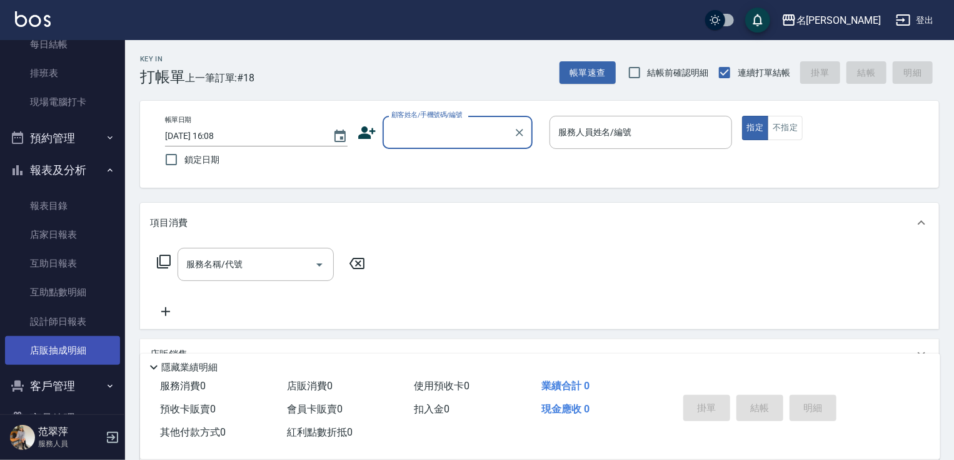
scroll to position [195, 0]
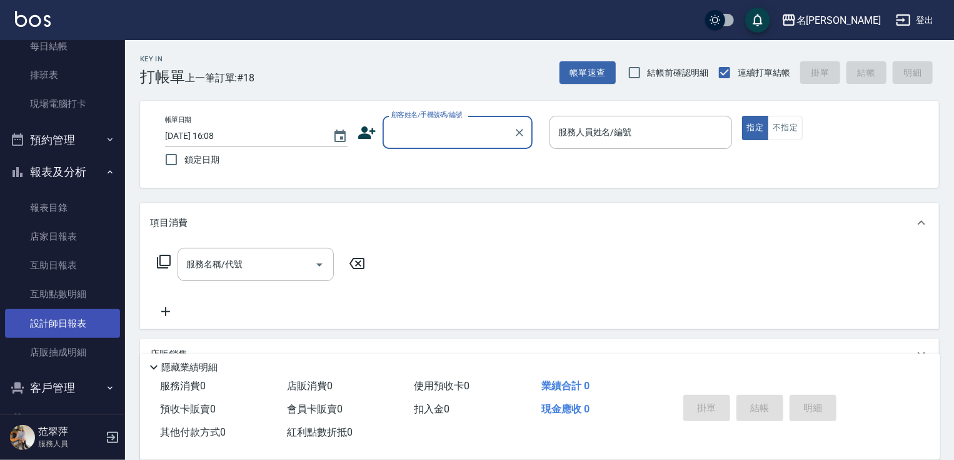
click at [55, 316] on link "設計師日報表" at bounding box center [62, 323] width 115 height 29
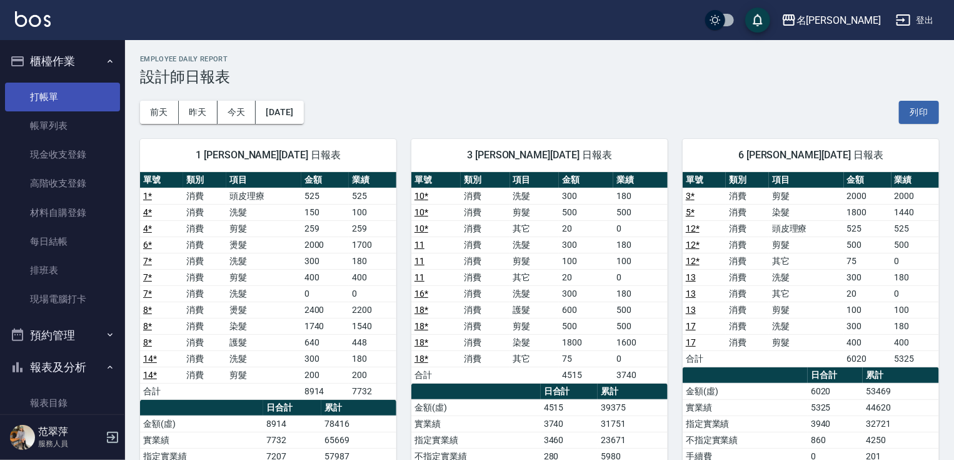
click at [58, 101] on link "打帳單" at bounding box center [62, 97] width 115 height 29
